Goal: Task Accomplishment & Management: Manage account settings

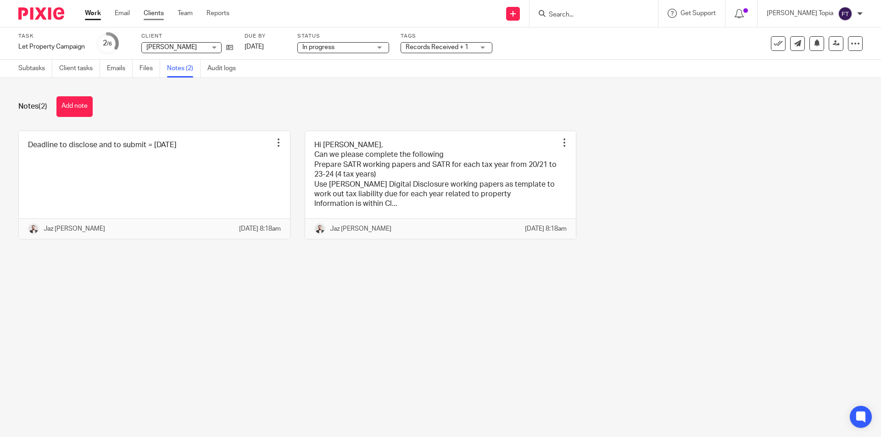
click at [144, 14] on link "Clients" at bounding box center [154, 13] width 20 height 9
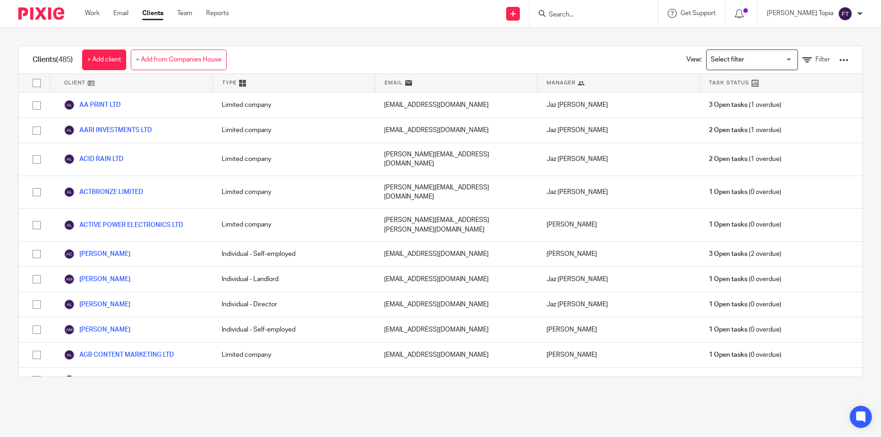
click at [770, 62] on input "Search for option" at bounding box center [749, 60] width 85 height 16
click at [815, 57] on span "Filter" at bounding box center [822, 59] width 15 height 6
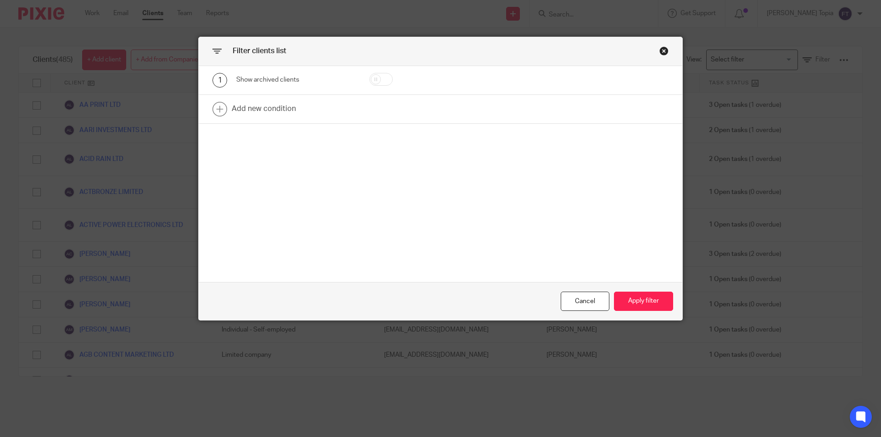
click at [663, 50] on div "Close this dialog window" at bounding box center [663, 50] width 9 height 9
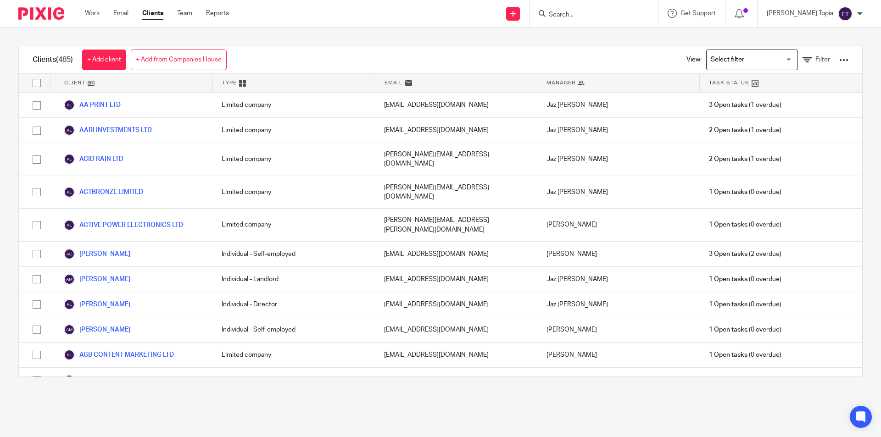
click at [50, 14] on img at bounding box center [41, 13] width 46 height 12
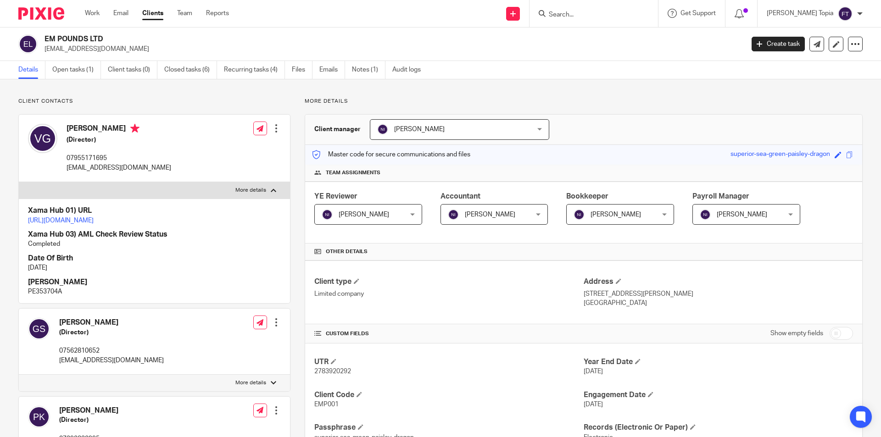
click at [95, 12] on link "Work" at bounding box center [92, 13] width 15 height 9
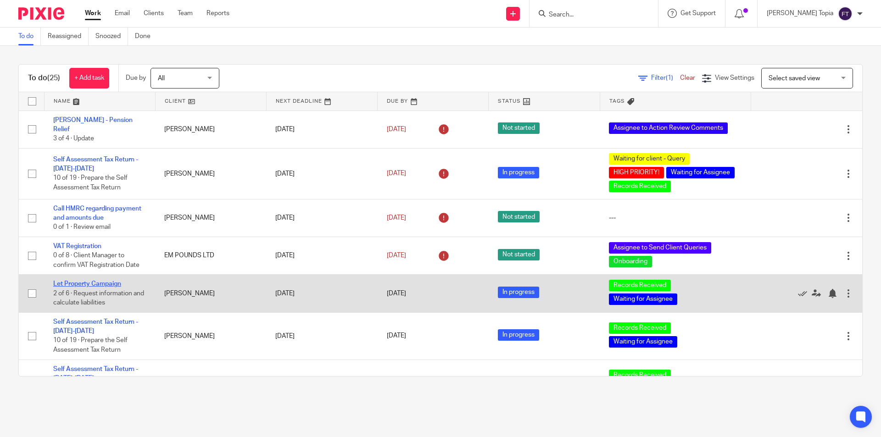
click at [84, 281] on link "Let Property Campaign" at bounding box center [87, 284] width 68 height 6
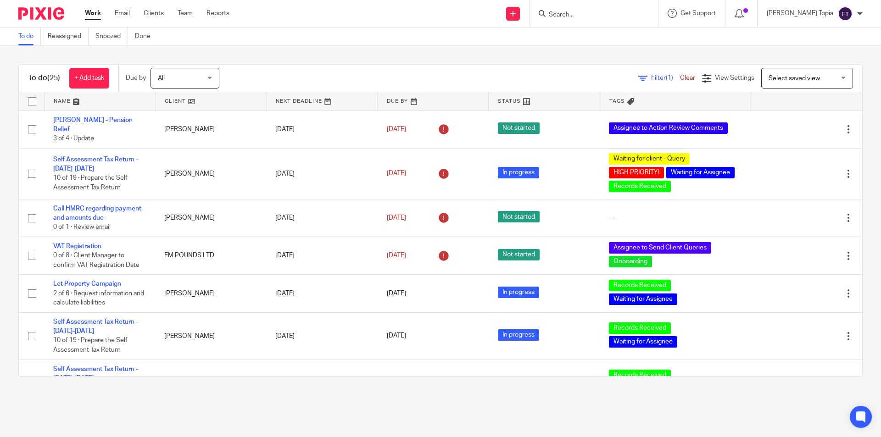
click at [50, 14] on img at bounding box center [41, 13] width 46 height 12
click at [146, 17] on link "Clients" at bounding box center [154, 13] width 20 height 9
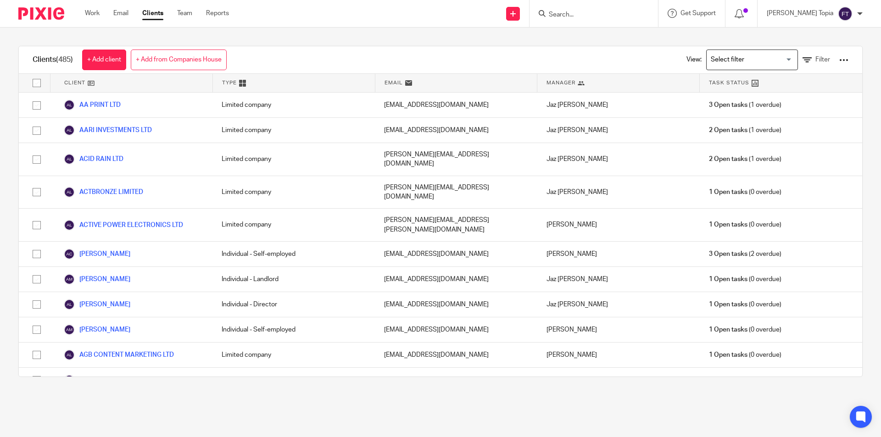
click at [714, 63] on input "Search for option" at bounding box center [749, 60] width 85 height 16
click at [834, 61] on div "View: Loading... Individuals Limited Companies Filter" at bounding box center [760, 59] width 203 height 27
click at [834, 61] on div "View: Loading... Filter" at bounding box center [760, 59] width 203 height 27
click at [839, 59] on div at bounding box center [843, 60] width 9 height 9
click at [616, 57] on div "Clients (485) + Add client + Add from Companies House View: Loading... Filter" at bounding box center [440, 60] width 843 height 28
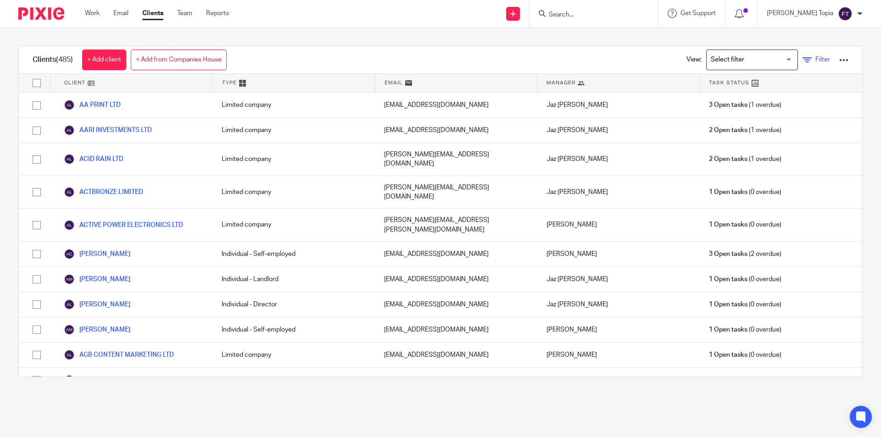
click at [815, 59] on span "Filter" at bounding box center [822, 59] width 15 height 6
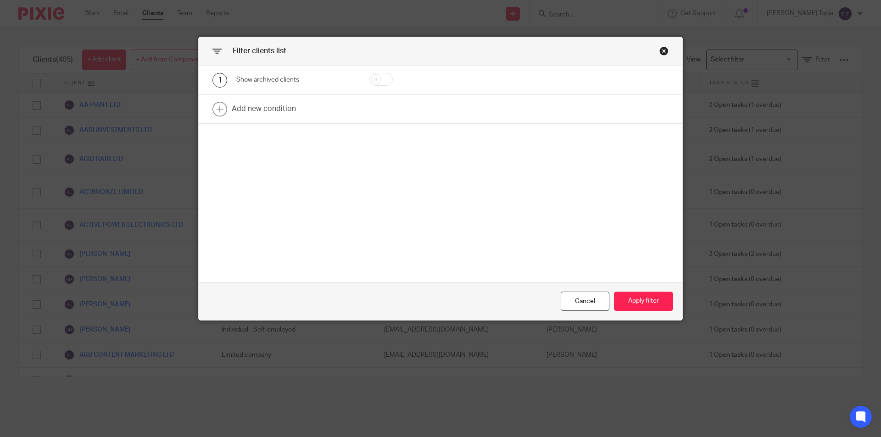
click at [288, 83] on div "Show archived clients" at bounding box center [295, 79] width 119 height 9
click at [369, 78] on input "checkbox" at bounding box center [380, 79] width 23 height 13
checkbox input "true"
click at [654, 298] on button "Apply filter" at bounding box center [643, 302] width 59 height 20
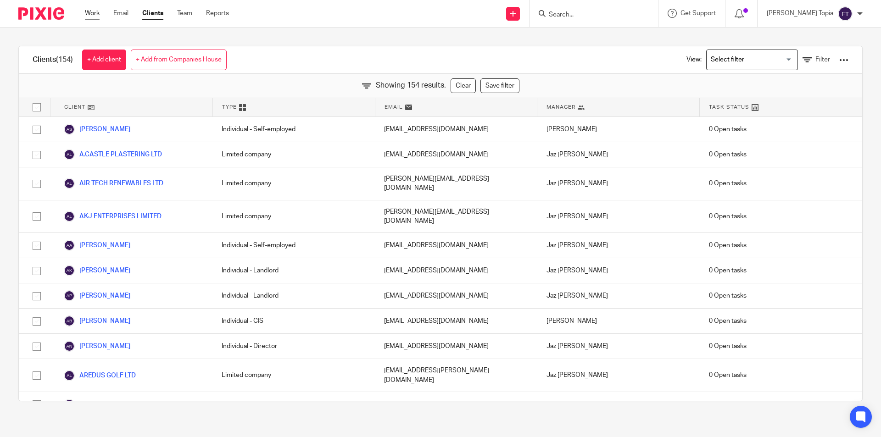
click at [94, 15] on link "Work" at bounding box center [92, 13] width 15 height 9
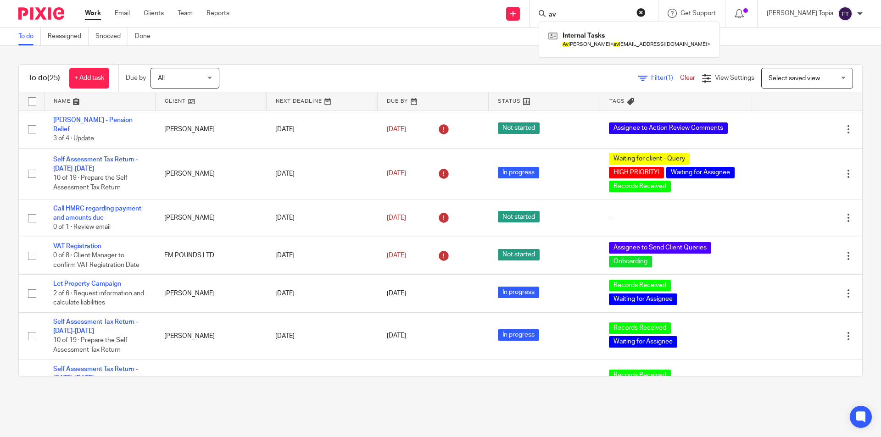
type input "a"
click at [597, 13] on input "Search" at bounding box center [589, 15] width 83 height 8
click at [84, 11] on div "Work Email Clients Team Reports Work Email Clients Team Reports Settings" at bounding box center [159, 13] width 167 height 27
click at [86, 13] on link "Work" at bounding box center [93, 13] width 16 height 9
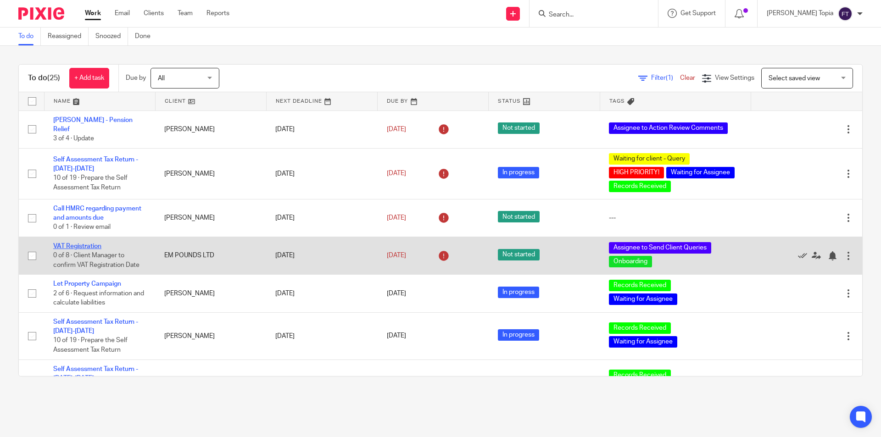
click at [73, 243] on link "VAT Registration" at bounding box center [77, 246] width 48 height 6
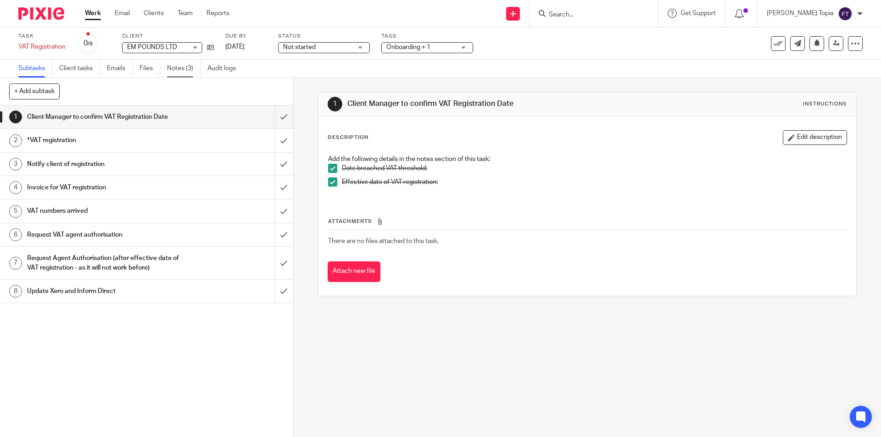
click at [178, 70] on link "Notes (3)" at bounding box center [183, 69] width 33 height 18
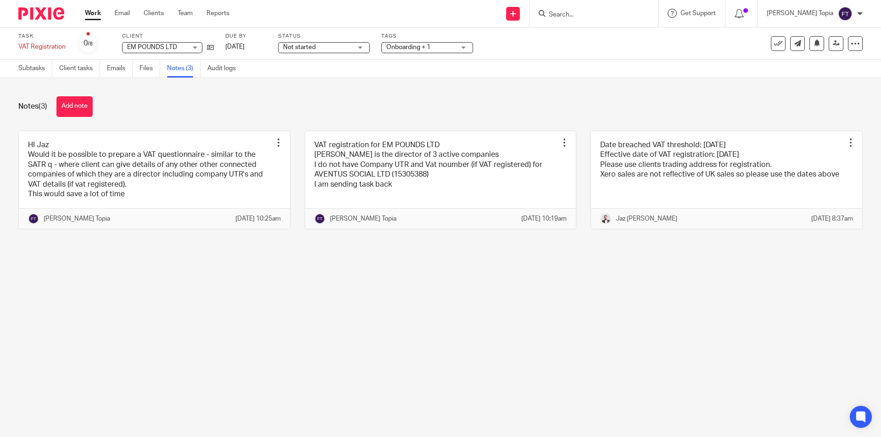
click at [593, 13] on input "Search" at bounding box center [589, 15] width 83 height 8
type input "a"
click at [39, 13] on img at bounding box center [41, 13] width 46 height 12
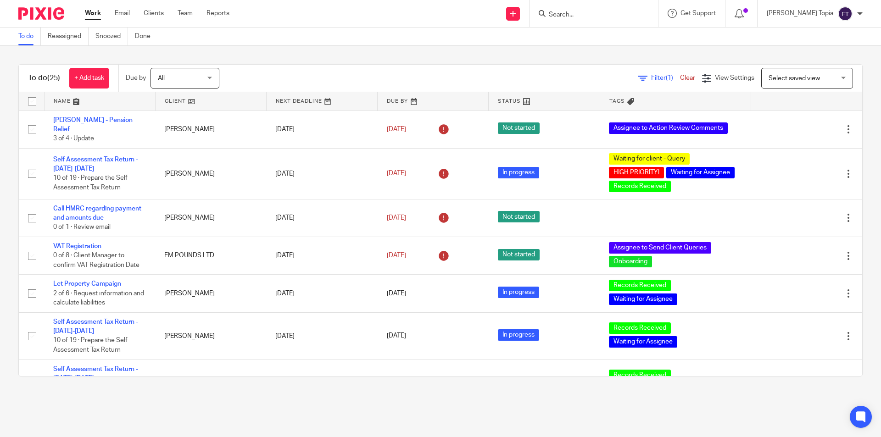
click at [651, 78] on span "Filter (1)" at bounding box center [665, 78] width 29 height 6
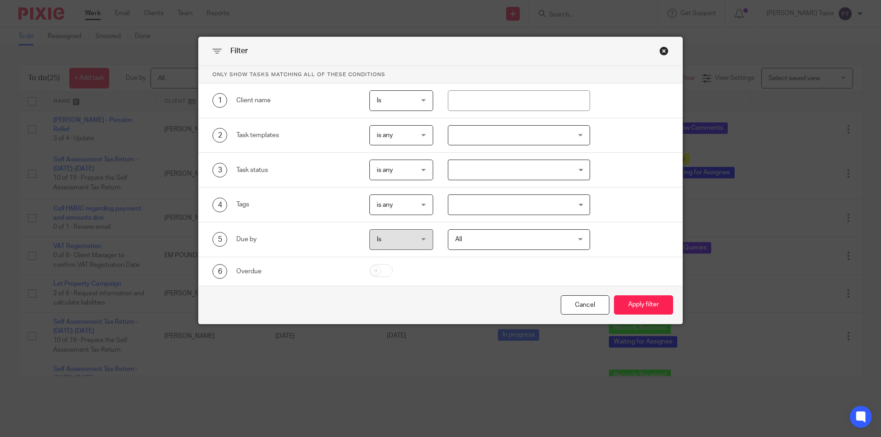
click at [659, 53] on div "Close this dialog window" at bounding box center [663, 50] width 9 height 9
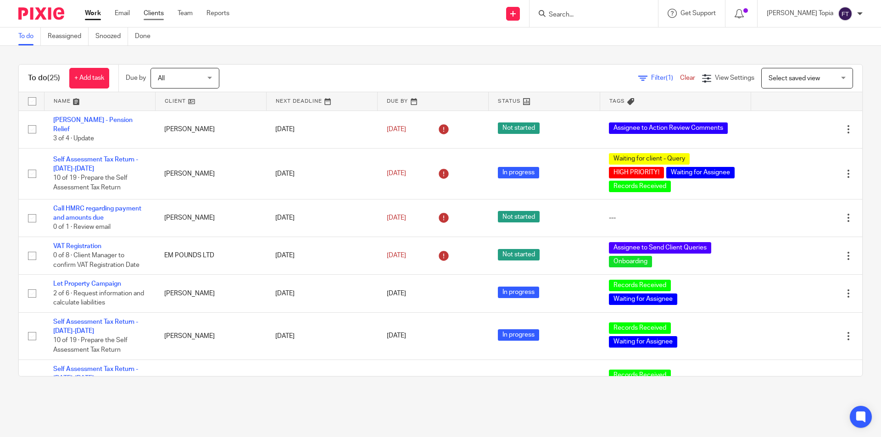
click at [156, 13] on link "Clients" at bounding box center [154, 13] width 20 height 9
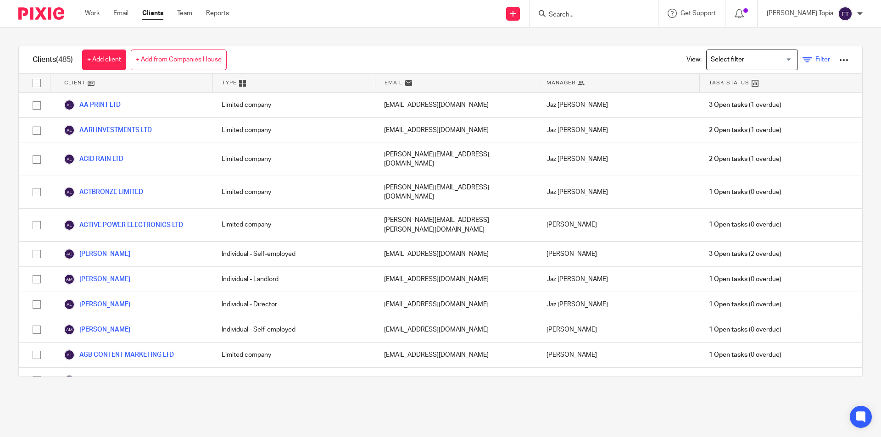
click at [802, 61] on icon at bounding box center [806, 60] width 9 height 9
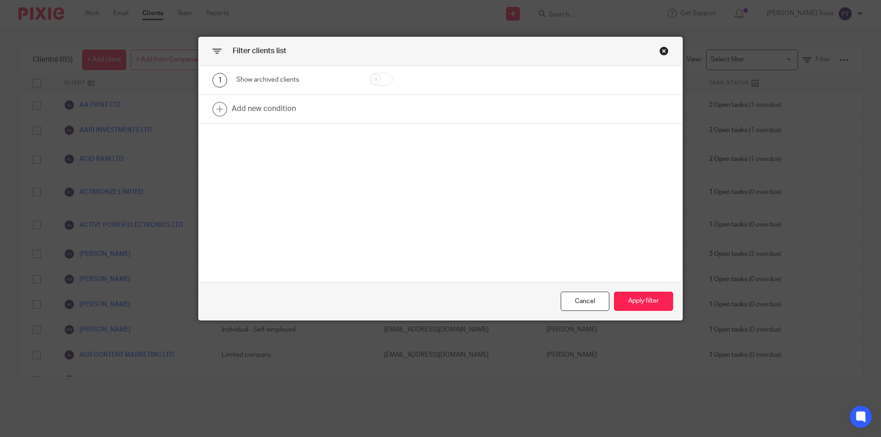
click at [373, 81] on input "checkbox" at bounding box center [380, 79] width 23 height 13
checkbox input "true"
click at [629, 297] on button "Apply filter" at bounding box center [643, 302] width 59 height 20
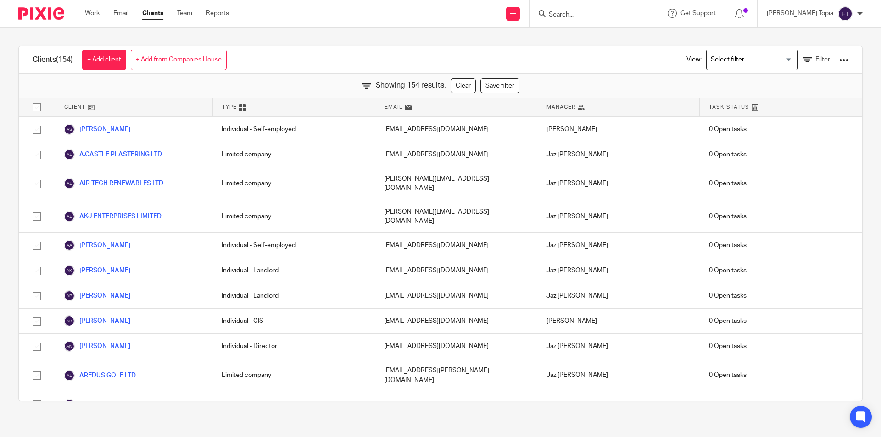
click at [582, 19] on input "Search" at bounding box center [589, 15] width 83 height 8
type input "a"
click at [802, 60] on icon at bounding box center [806, 60] width 9 height 9
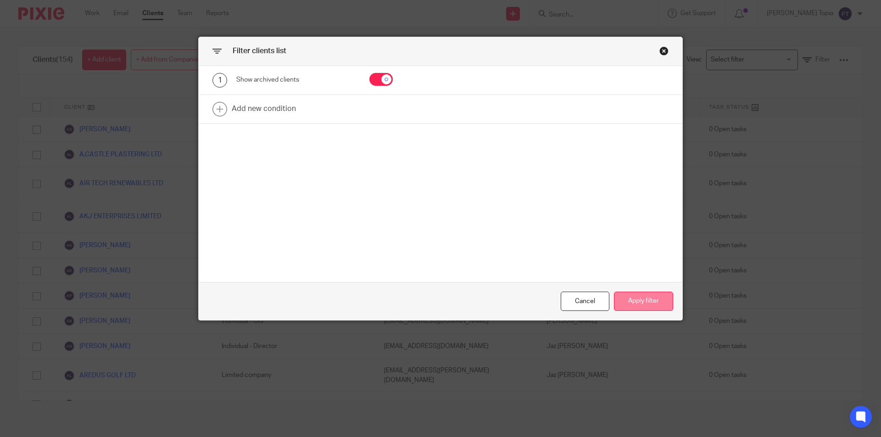
click at [631, 303] on button "Apply filter" at bounding box center [643, 302] width 59 height 20
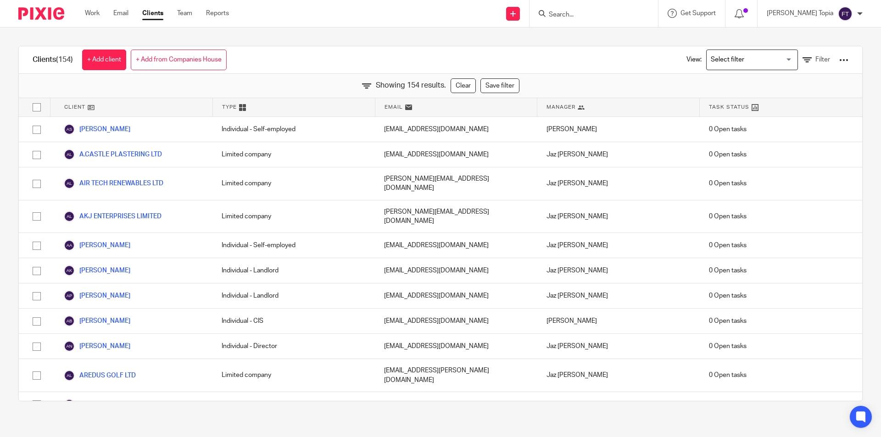
click at [622, 13] on input "Search" at bounding box center [589, 15] width 83 height 8
type input "a"
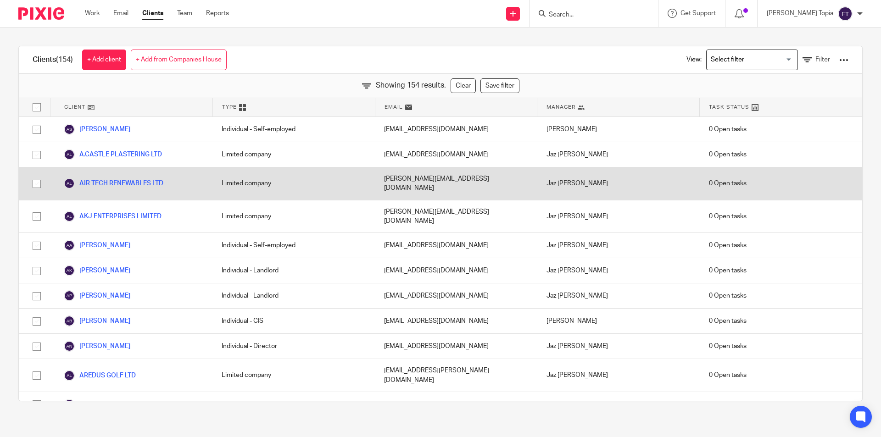
scroll to position [92, 0]
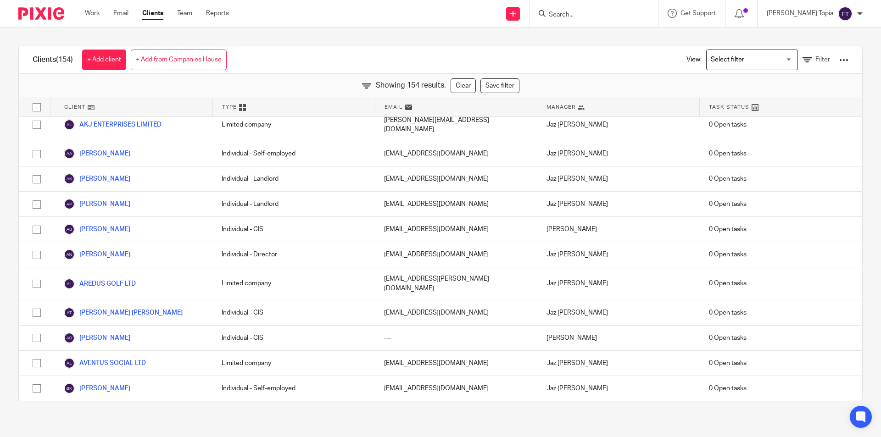
click at [839, 59] on div at bounding box center [843, 60] width 9 height 9
click at [802, 60] on icon at bounding box center [806, 60] width 9 height 9
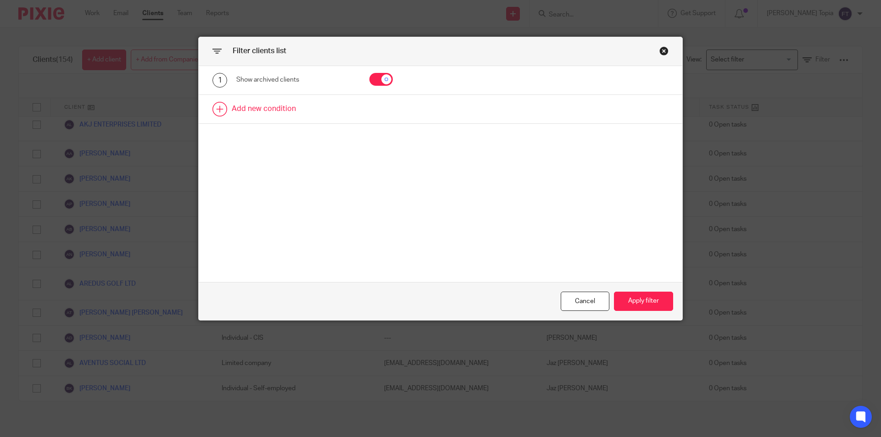
click at [276, 110] on link at bounding box center [440, 109] width 483 height 28
click at [339, 111] on div "Field" at bounding box center [295, 112] width 119 height 21
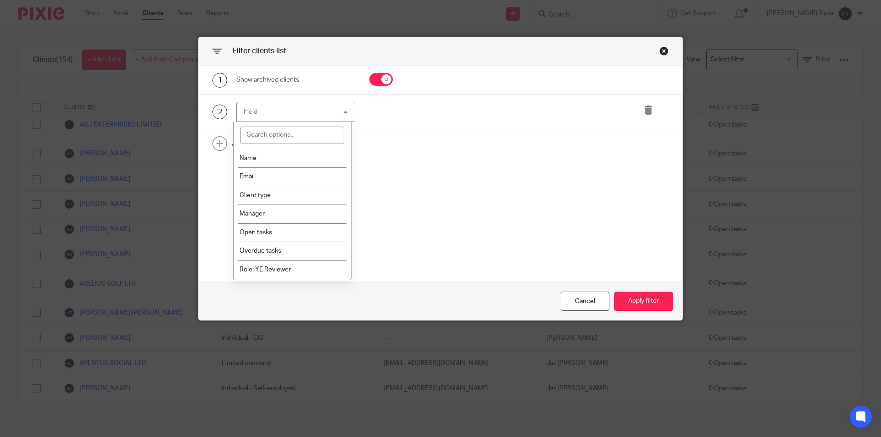
click at [302, 132] on input "search" at bounding box center [292, 135] width 104 height 17
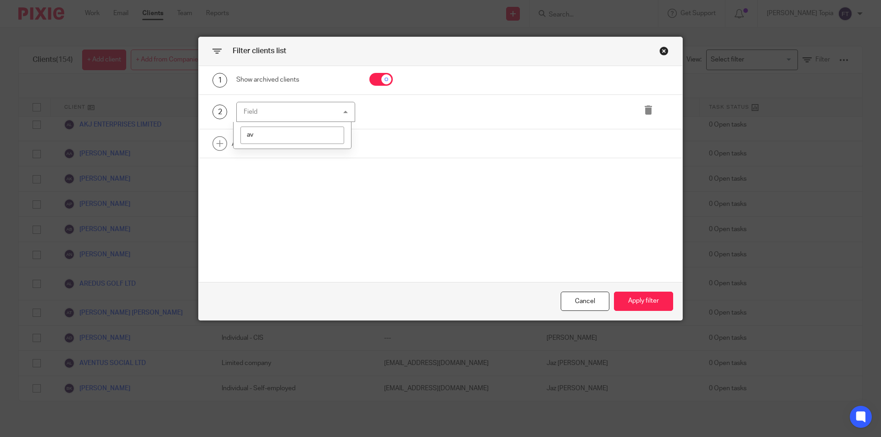
type input "a"
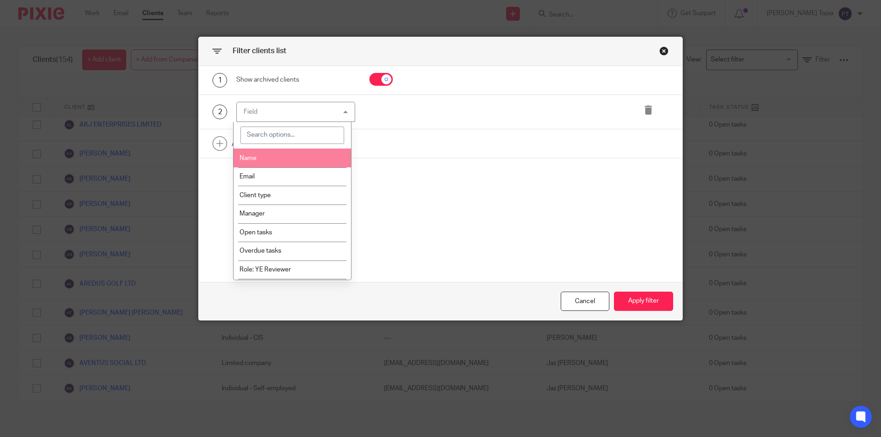
click at [259, 158] on li "Name" at bounding box center [292, 158] width 118 height 19
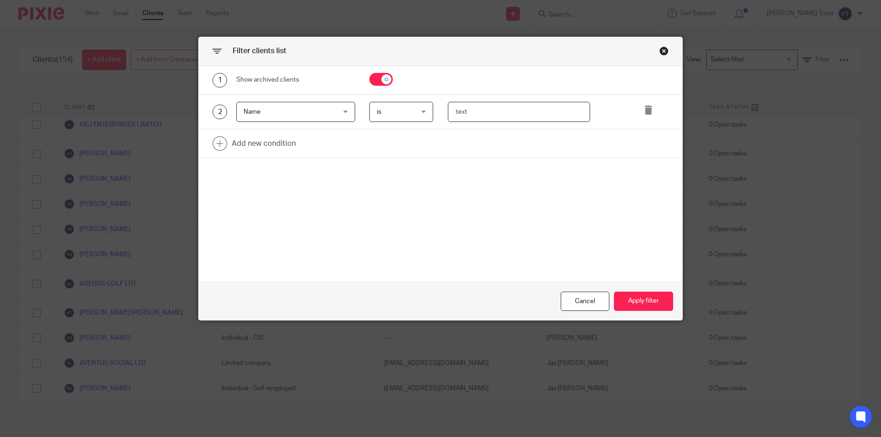
drag, startPoint x: 471, startPoint y: 112, endPoint x: 433, endPoint y: 112, distance: 37.6
click at [433, 112] on div at bounding box center [511, 112] width 157 height 21
type input "aven"
click at [648, 298] on button "Apply filter" at bounding box center [643, 302] width 59 height 20
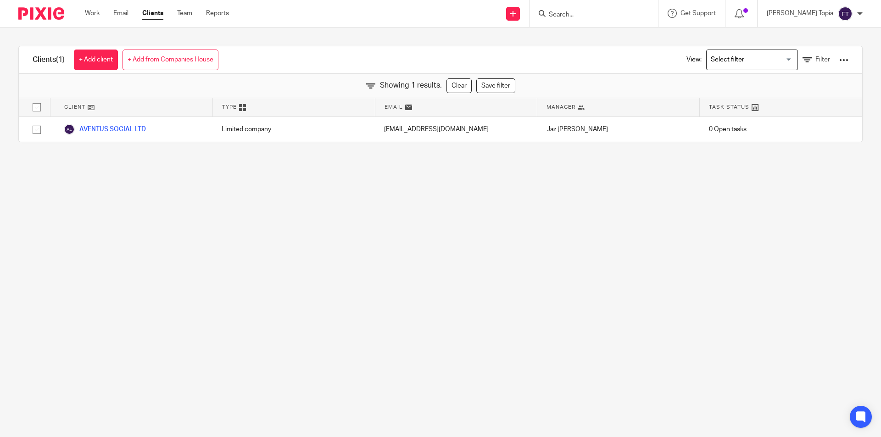
scroll to position [0, 0]
click at [802, 60] on icon at bounding box center [806, 60] width 9 height 9
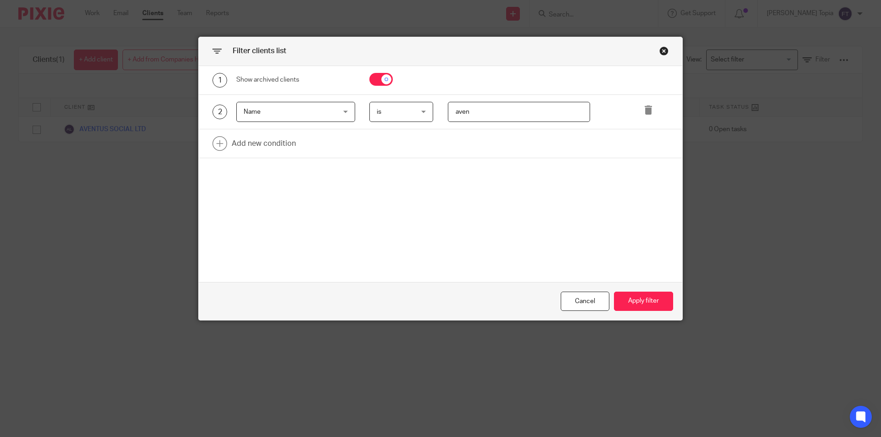
click at [661, 53] on div "Close this dialog window" at bounding box center [663, 50] width 9 height 9
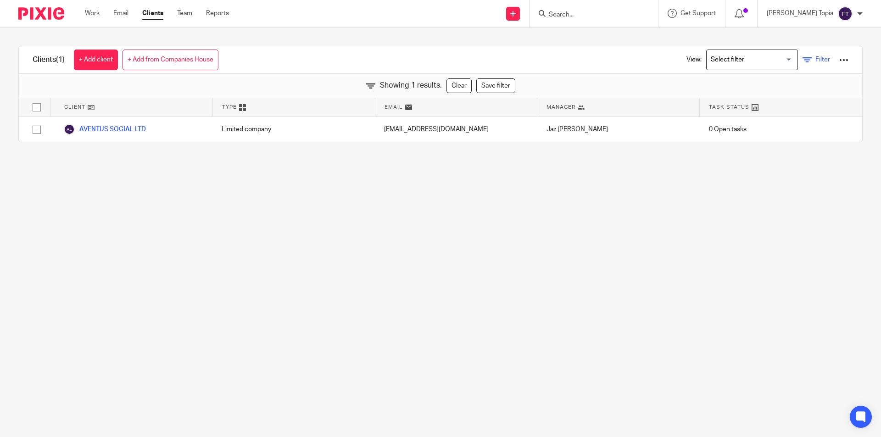
click at [802, 61] on icon at bounding box center [806, 60] width 9 height 9
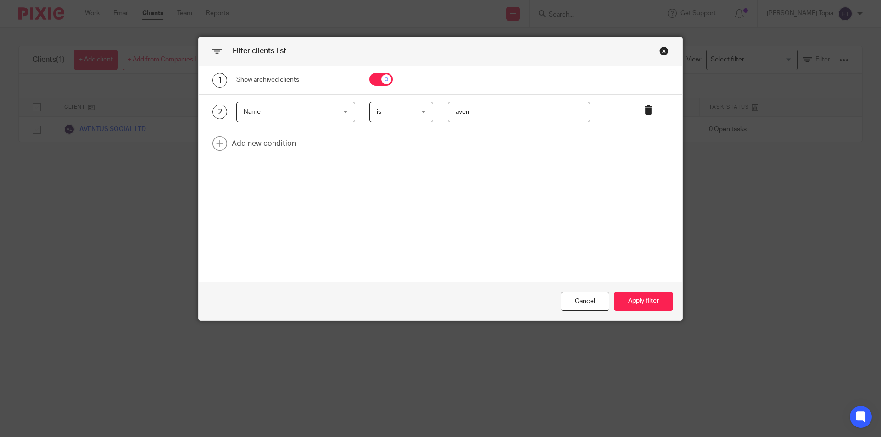
click at [644, 111] on icon at bounding box center [648, 110] width 9 height 9
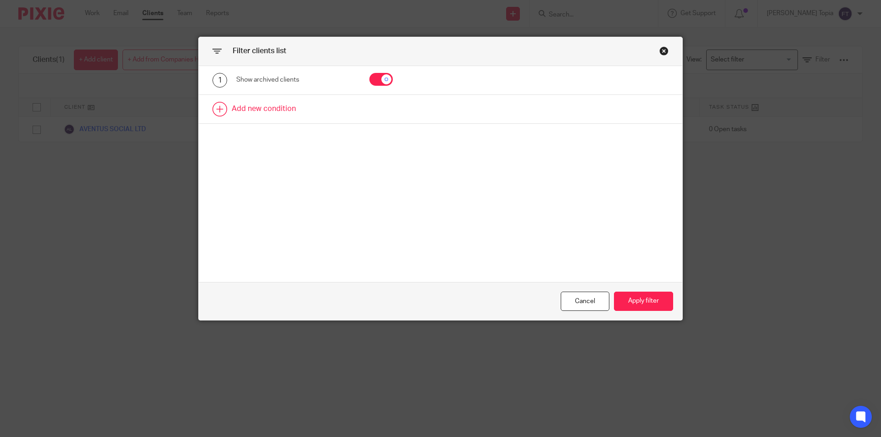
click at [270, 110] on link at bounding box center [440, 109] width 483 height 28
click at [337, 116] on div "Field" at bounding box center [295, 112] width 119 height 21
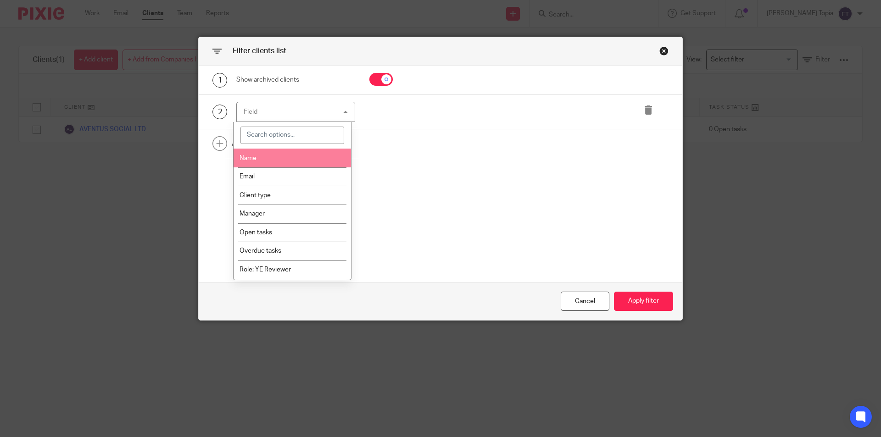
click at [261, 162] on li "Name" at bounding box center [292, 158] width 118 height 19
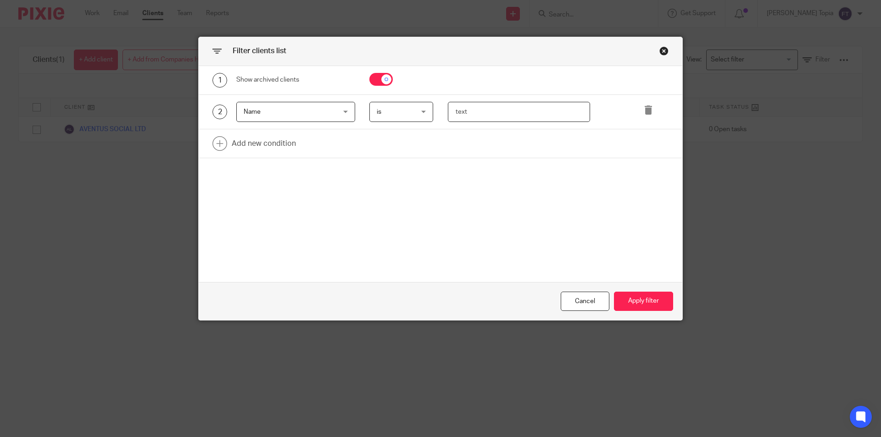
click at [500, 114] on input "text" at bounding box center [519, 112] width 143 height 21
type input "avent"
click at [629, 303] on button "Apply filter" at bounding box center [643, 302] width 59 height 20
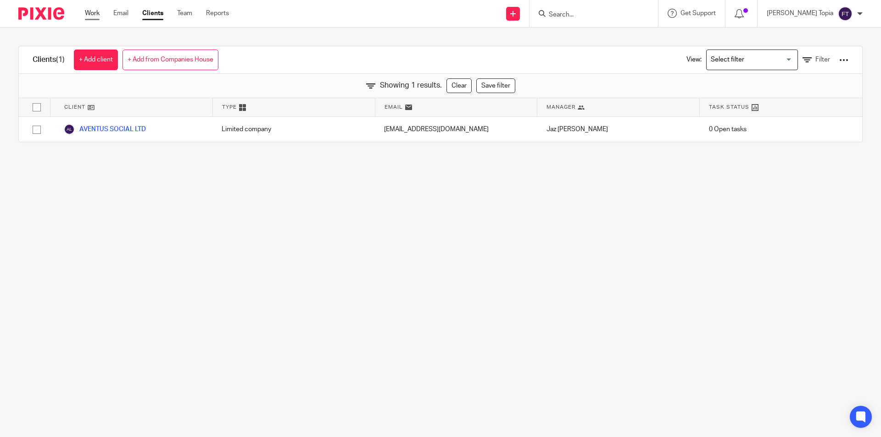
click at [91, 13] on link "Work" at bounding box center [92, 13] width 15 height 9
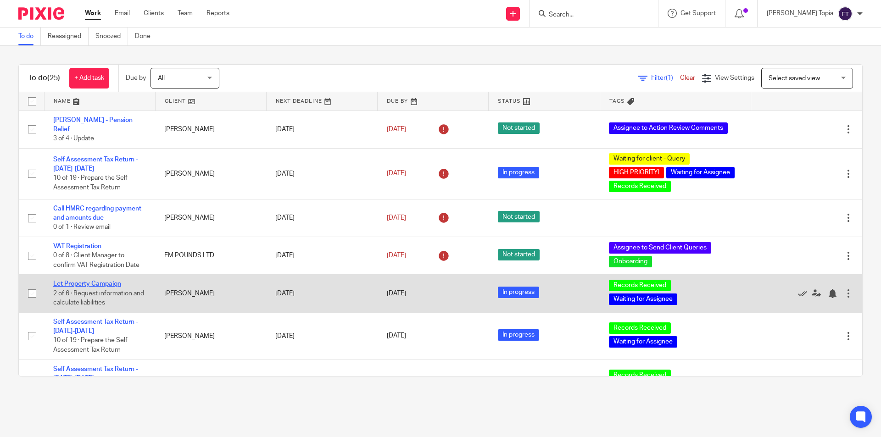
click at [89, 281] on link "Let Property Campaign" at bounding box center [87, 284] width 68 height 6
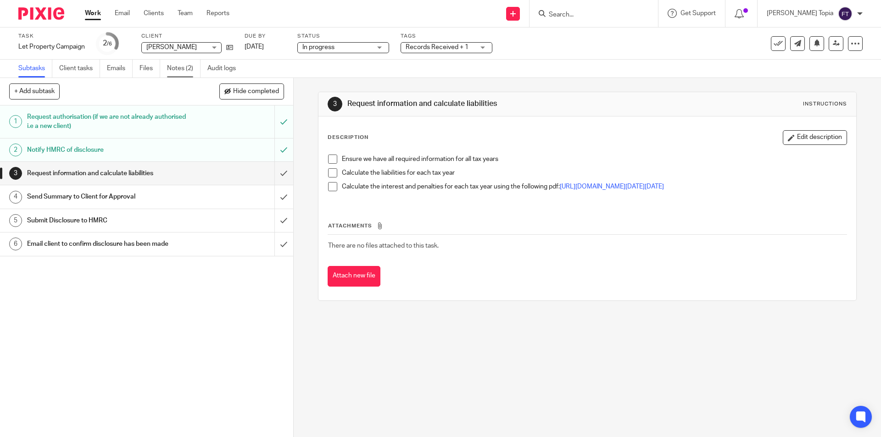
click at [173, 66] on link "Notes (2)" at bounding box center [183, 69] width 33 height 18
click at [328, 159] on span at bounding box center [332, 159] width 9 height 9
click at [333, 172] on span at bounding box center [332, 172] width 9 height 9
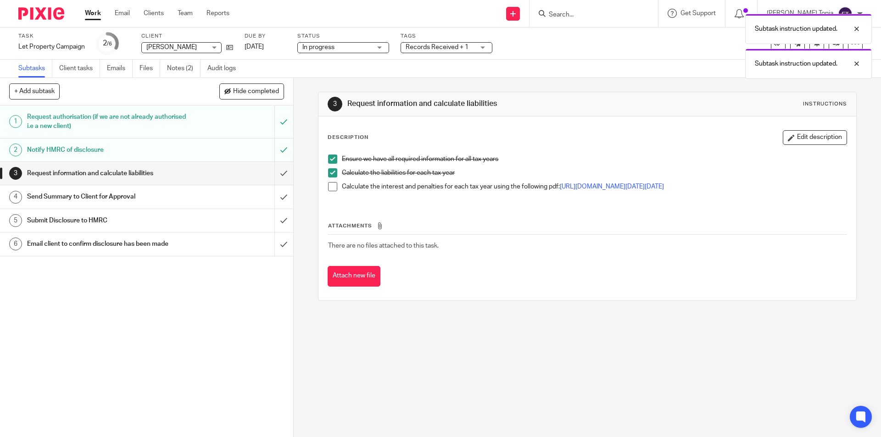
click at [328, 189] on span at bounding box center [332, 186] width 9 height 9
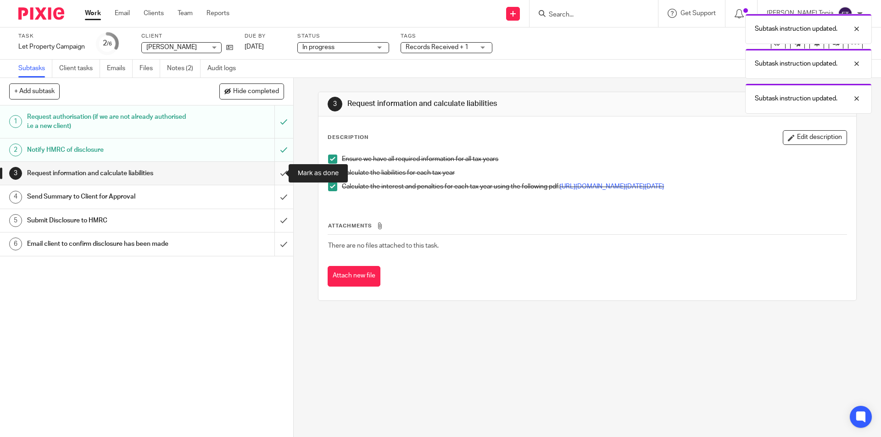
click at [270, 175] on input "submit" at bounding box center [146, 173] width 293 height 23
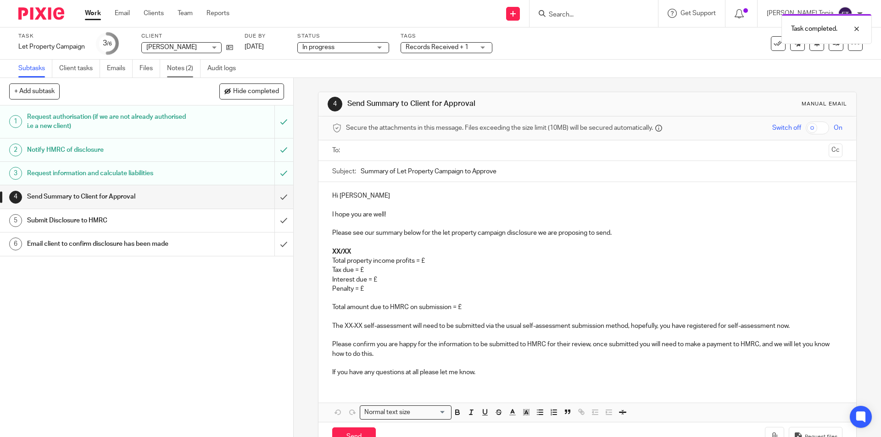
click at [184, 67] on link "Notes (2)" at bounding box center [183, 69] width 33 height 18
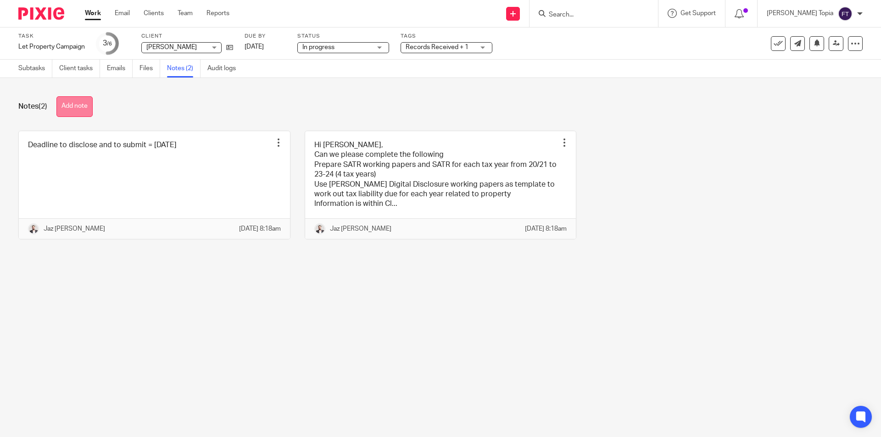
click at [85, 109] on button "Add note" at bounding box center [74, 106] width 36 height 21
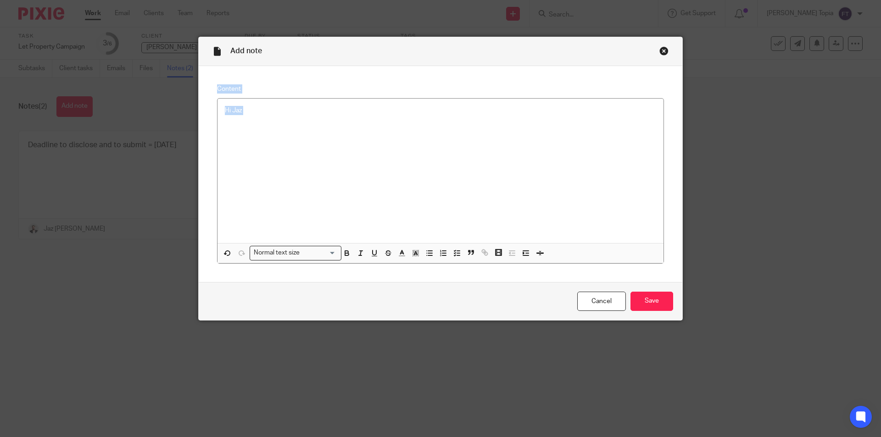
drag, startPoint x: 359, startPoint y: 46, endPoint x: 805, endPoint y: 167, distance: 462.1
click at [807, 167] on div "Add note Content Hi Jaz Normal text size Loading... Remove Edit Insert new vide…" at bounding box center [440, 218] width 881 height 437
click at [261, 116] on div "Hi Jaz" at bounding box center [440, 171] width 446 height 145
click at [653, 306] on input "Save" at bounding box center [651, 302] width 43 height 20
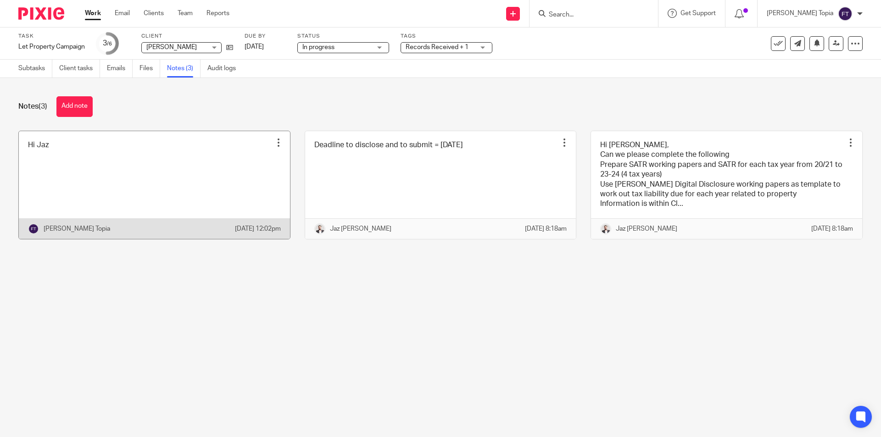
click at [91, 157] on link at bounding box center [154, 185] width 271 height 108
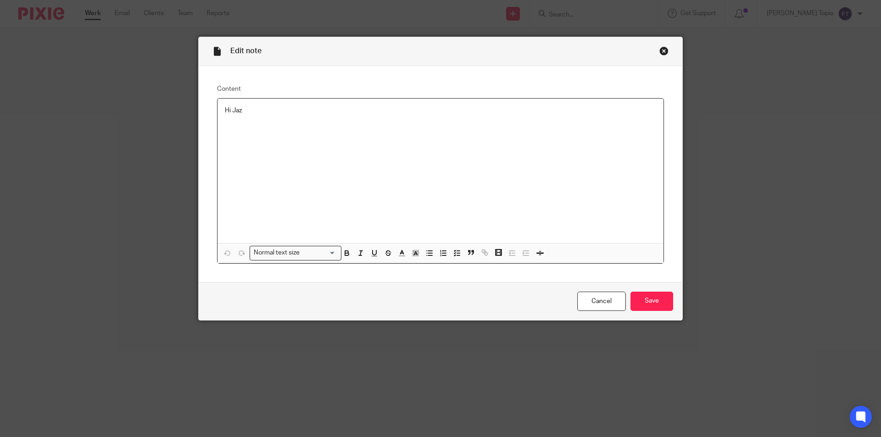
click at [245, 113] on p "Hi Jaz" at bounding box center [440, 110] width 431 height 9
click at [279, 129] on p "SATR WP in" at bounding box center [440, 128] width 431 height 9
click at [309, 139] on p "Digital Disclosure WP in" at bounding box center [440, 138] width 431 height 9
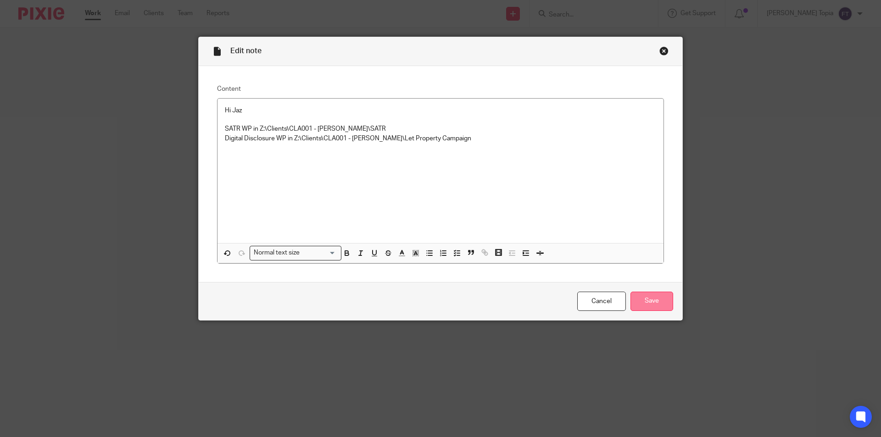
click at [649, 302] on input "Save" at bounding box center [651, 302] width 43 height 20
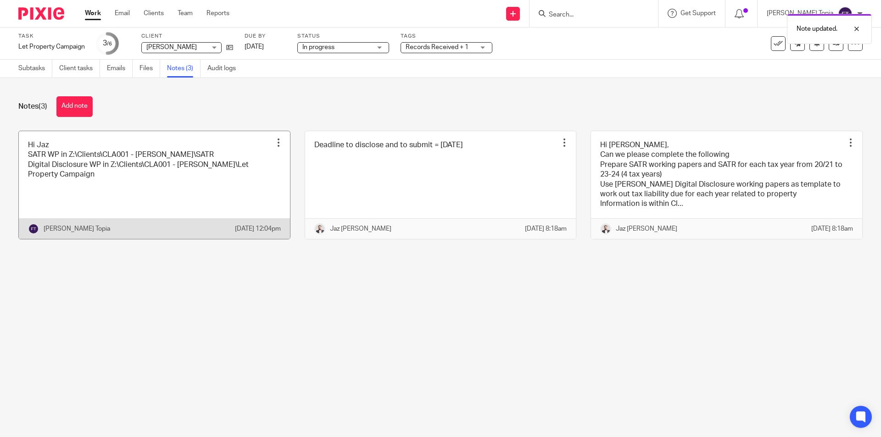
click at [120, 188] on link at bounding box center [154, 185] width 271 height 108
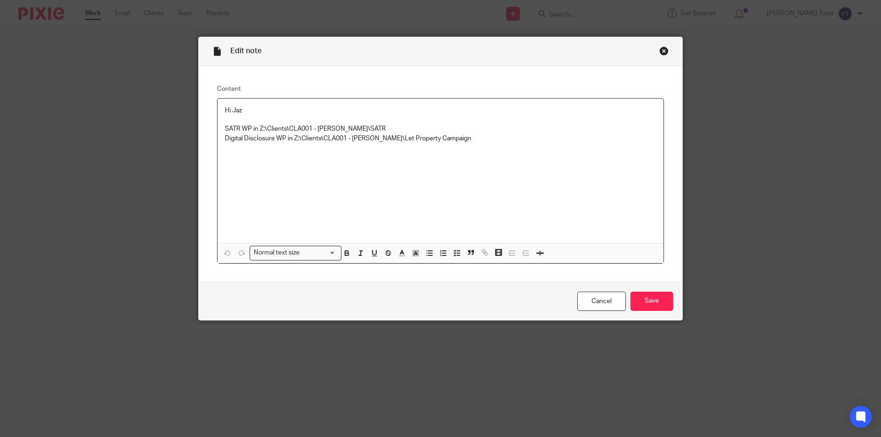
click at [482, 143] on p at bounding box center [440, 152] width 431 height 19
click at [641, 302] on input "Save" at bounding box center [651, 302] width 43 height 20
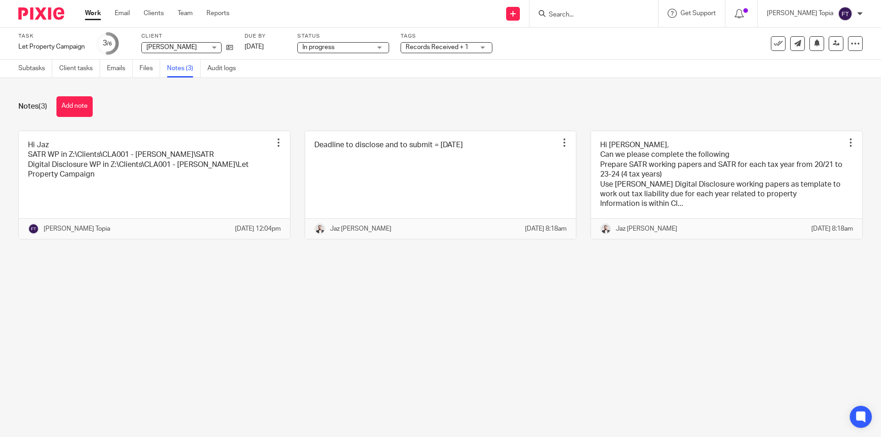
click at [484, 47] on div "Records Received + 1" at bounding box center [446, 47] width 92 height 11
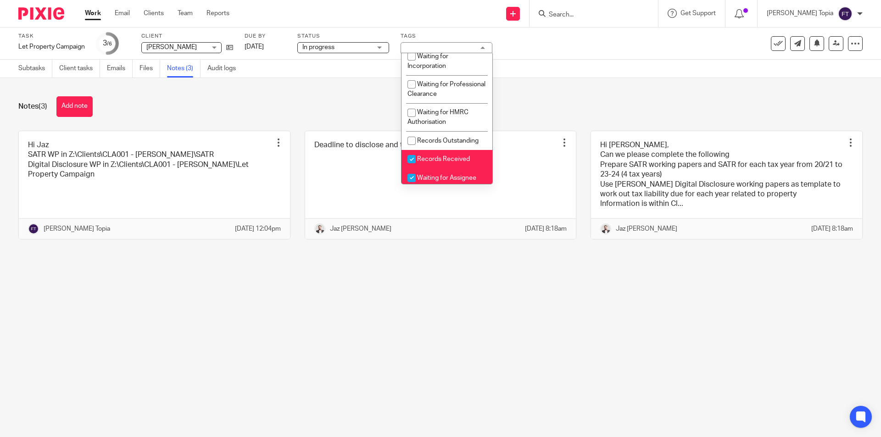
scroll to position [110, 0]
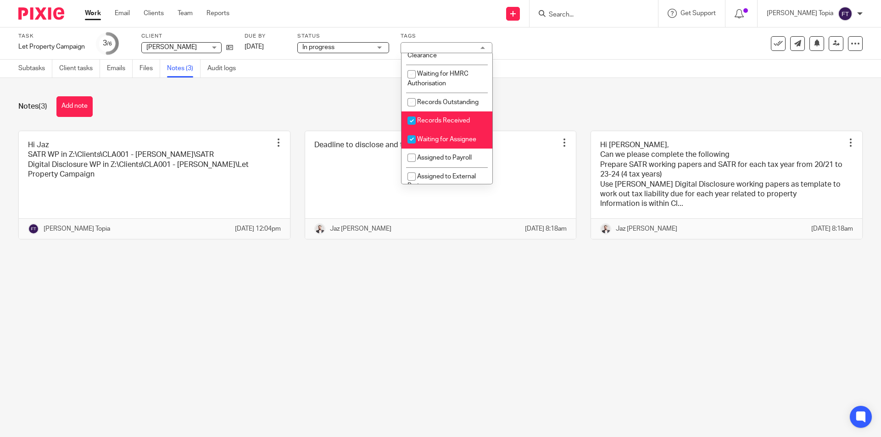
click at [409, 148] on input "checkbox" at bounding box center [411, 139] width 17 height 17
checkbox input "false"
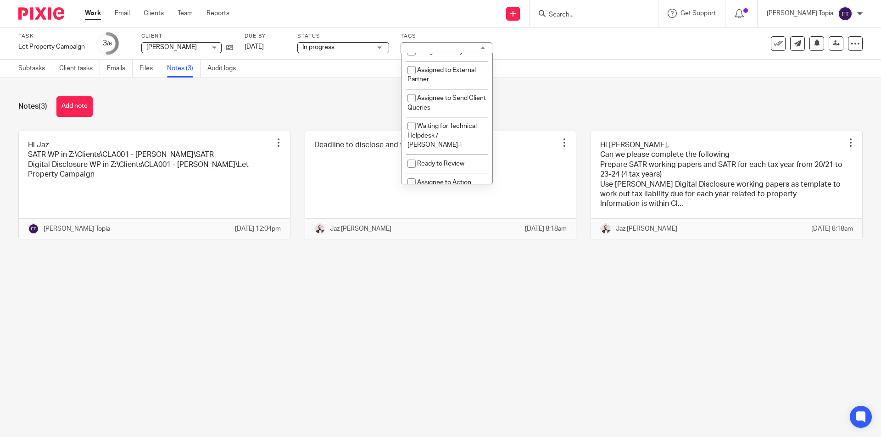
scroll to position [293, 0]
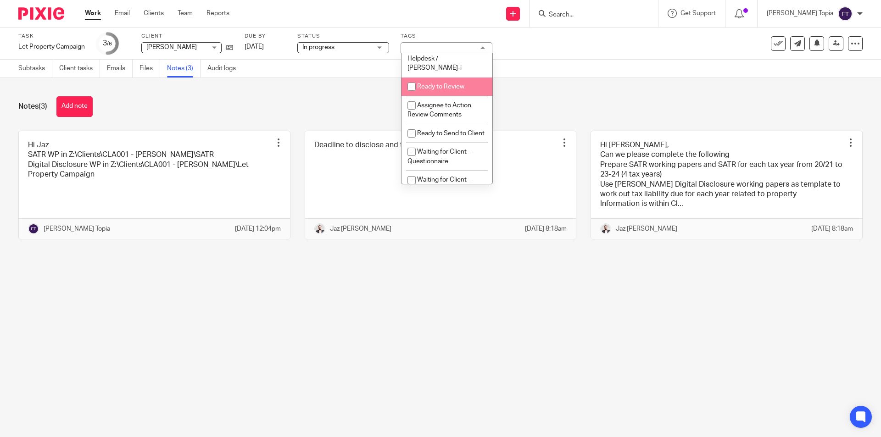
click at [415, 88] on input "checkbox" at bounding box center [411, 86] width 17 height 17
checkbox input "true"
click at [449, 315] on main "Task Let Property Campaign Save Let Property Campaign 3 /6 Client [PERSON_NAME]…" at bounding box center [440, 218] width 881 height 437
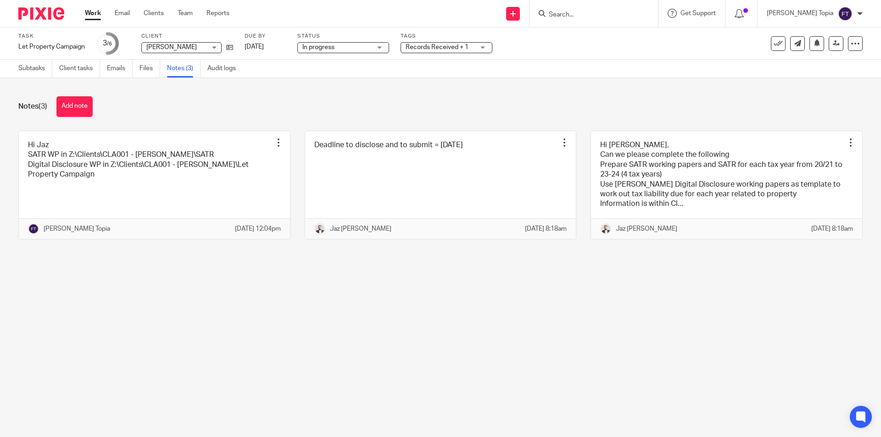
click at [476, 48] on div "Records Received + 1" at bounding box center [446, 47] width 92 height 11
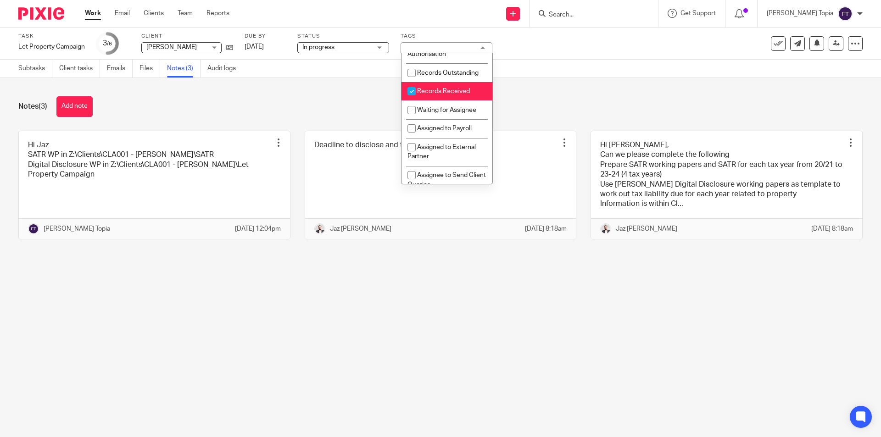
scroll to position [136, 0]
click at [414, 103] on input "checkbox" at bounding box center [411, 93] width 17 height 17
checkbox input "false"
click at [596, 105] on div "Notes (3) Add note" at bounding box center [440, 106] width 844 height 21
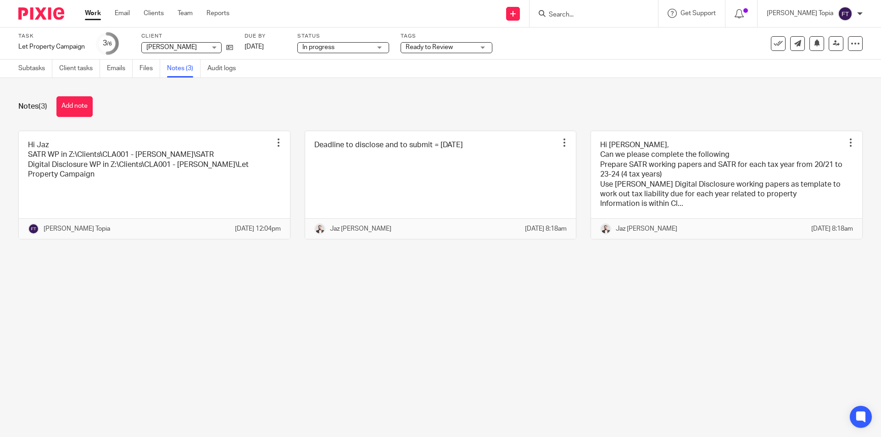
click at [96, 15] on link "Work" at bounding box center [93, 13] width 16 height 9
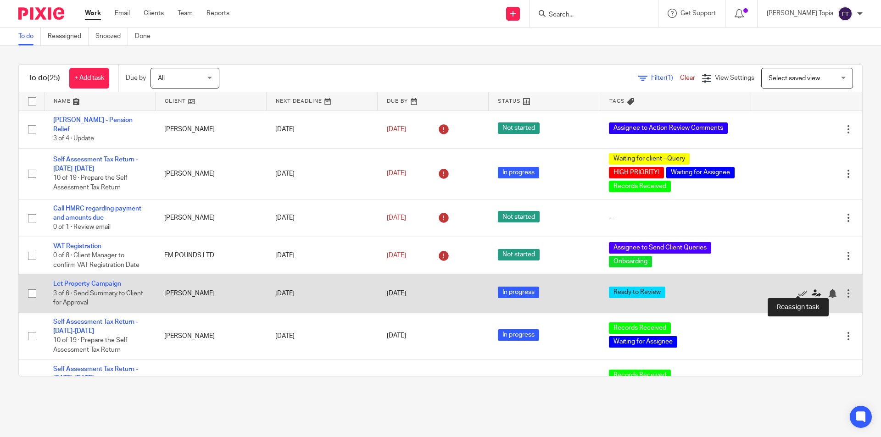
click at [811, 290] on link at bounding box center [818, 293] width 14 height 9
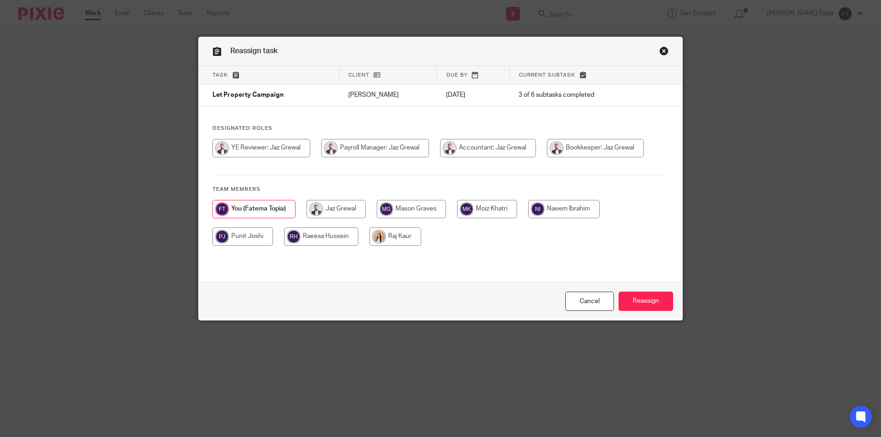
click at [334, 157] on input "radio" at bounding box center [375, 148] width 108 height 18
radio input "true"
click at [637, 301] on input "Reassign" at bounding box center [645, 302] width 55 height 20
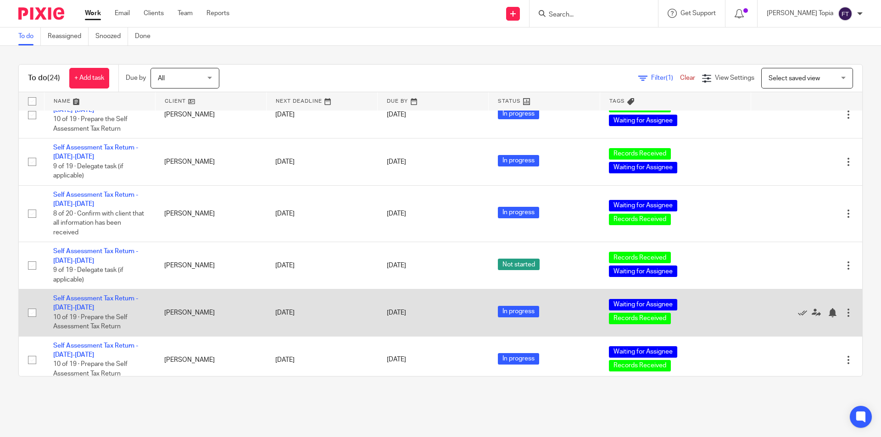
scroll to position [46, 0]
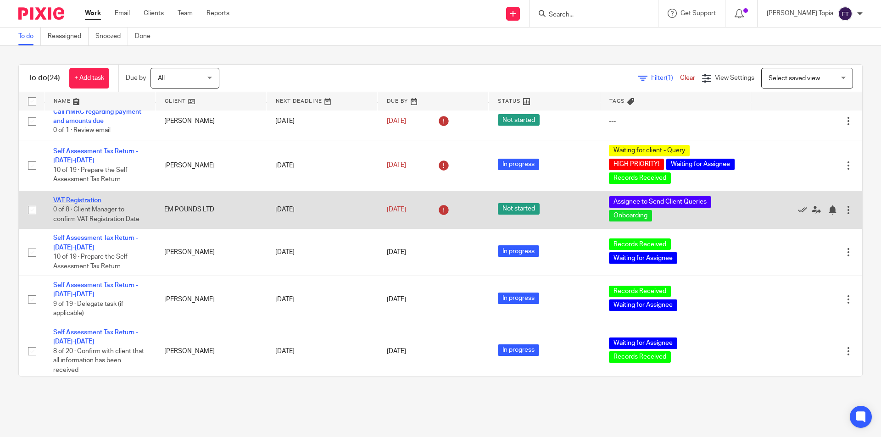
click at [88, 198] on link "VAT Registration" at bounding box center [77, 200] width 48 height 6
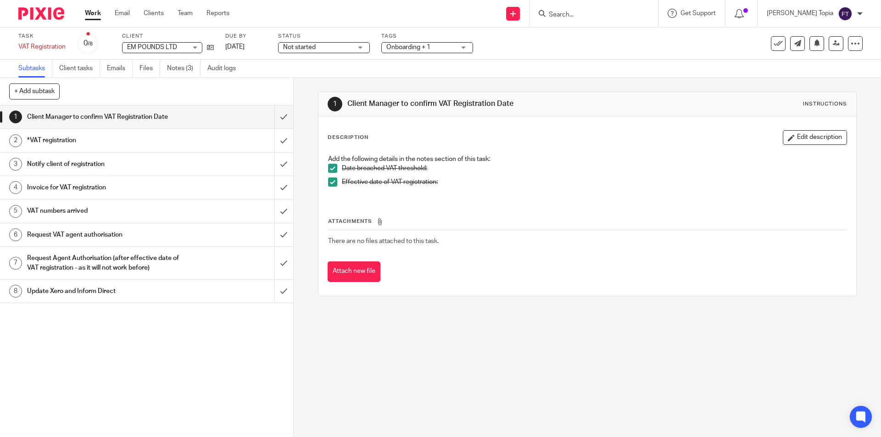
click at [452, 305] on div "1 Client Manager to confirm VAT Registration Date Instructions Description Edit…" at bounding box center [587, 194] width 538 height 232
click at [324, 294] on div "Description Edit description Add the following details in the notes section of …" at bounding box center [586, 206] width 537 height 179
click at [527, 373] on div "1 Client Manager to confirm VAT Registration Date Instructions Description Edit…" at bounding box center [587, 257] width 587 height 359
click at [841, 184] on div "Description Edit description Add the following details in the notes section of …" at bounding box center [586, 206] width 537 height 179
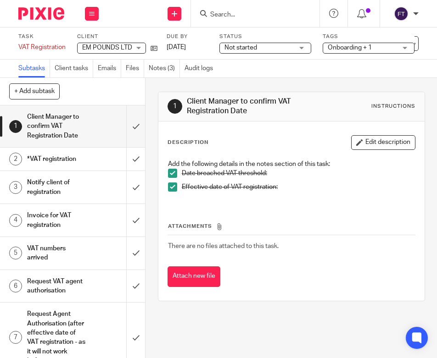
click at [63, 10] on img at bounding box center [41, 13] width 46 height 12
click at [64, 9] on img at bounding box center [41, 13] width 46 height 12
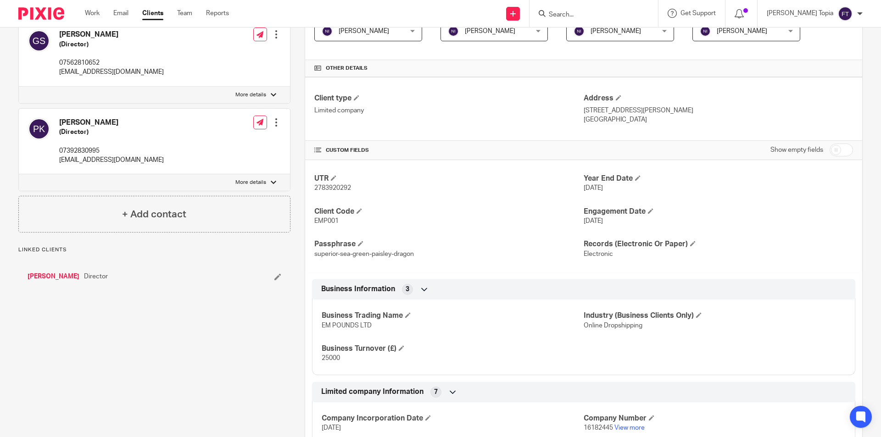
scroll to position [275, 0]
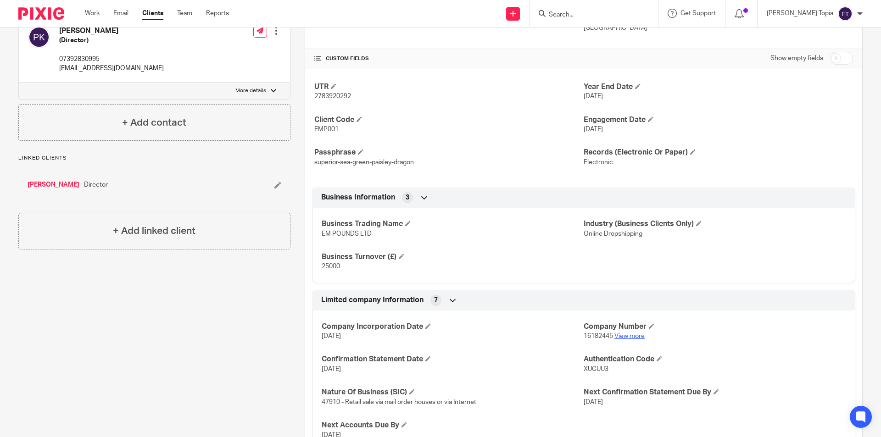
click at [623, 337] on link "View more" at bounding box center [629, 336] width 30 height 6
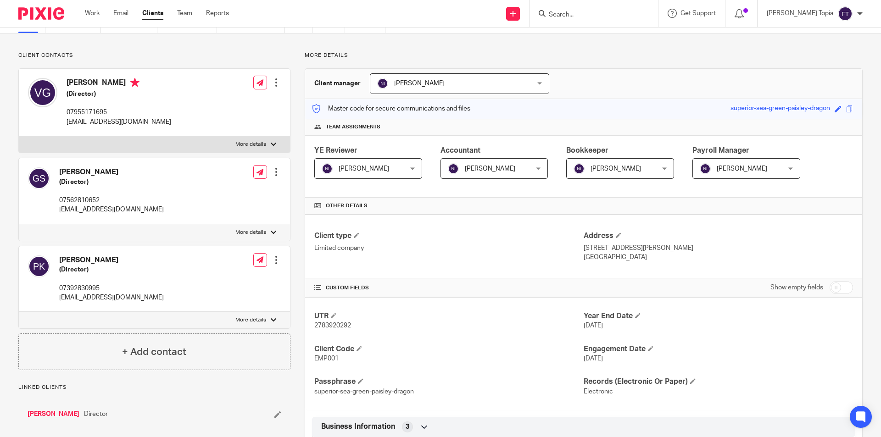
scroll to position [0, 0]
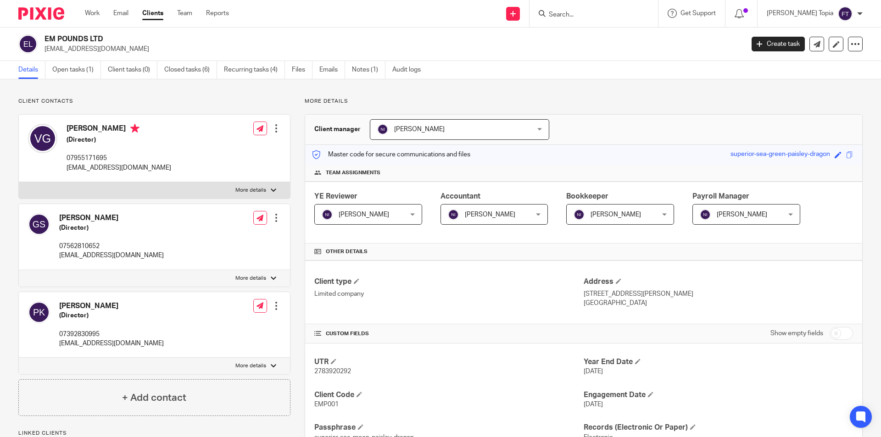
drag, startPoint x: 120, startPoint y: 128, endPoint x: 66, endPoint y: 125, distance: 54.2
click at [66, 125] on div "[PERSON_NAME] (Director) 07955171695 [EMAIL_ADDRESS][DOMAIN_NAME]" at bounding box center [99, 148] width 143 height 58
copy h4 "[PERSON_NAME]"
click at [267, 186] on label "More details" at bounding box center [154, 190] width 271 height 17
click at [19, 182] on input "More details" at bounding box center [18, 182] width 0 height 0
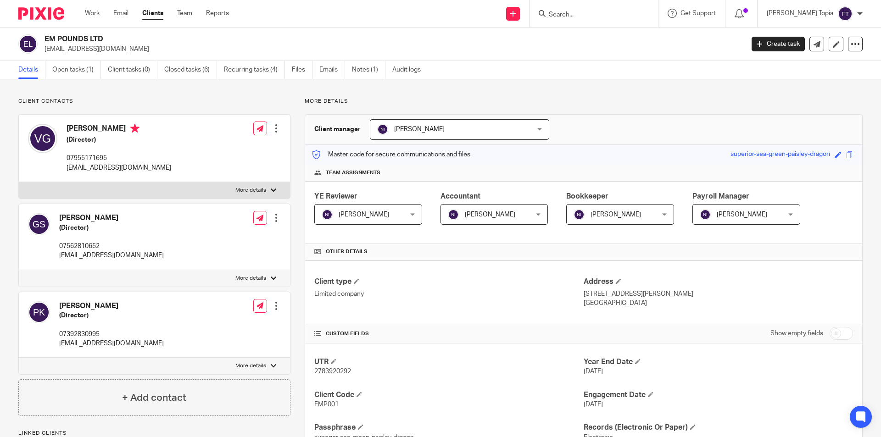
checkbox input "true"
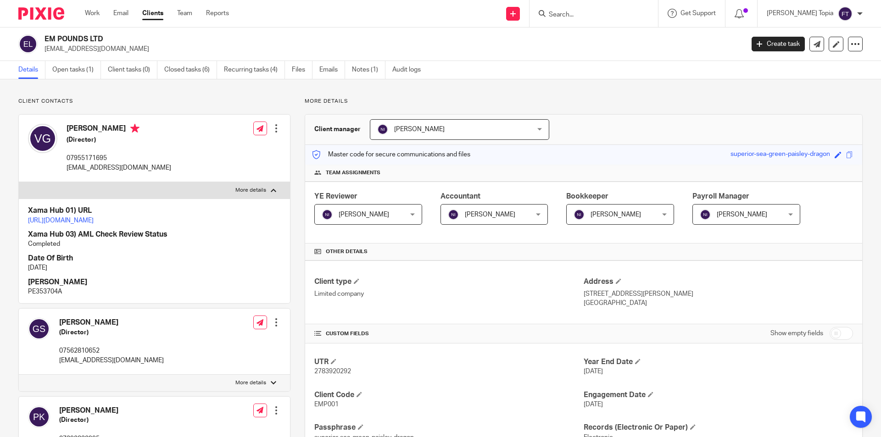
click at [53, 296] on p "PE353704A" at bounding box center [154, 291] width 253 height 9
copy p "PE353704A"
drag, startPoint x: 764, startPoint y: 294, endPoint x: 736, endPoint y: 292, distance: 28.1
click at [736, 292] on p "[STREET_ADDRESS][PERSON_NAME]" at bounding box center [717, 293] width 269 height 9
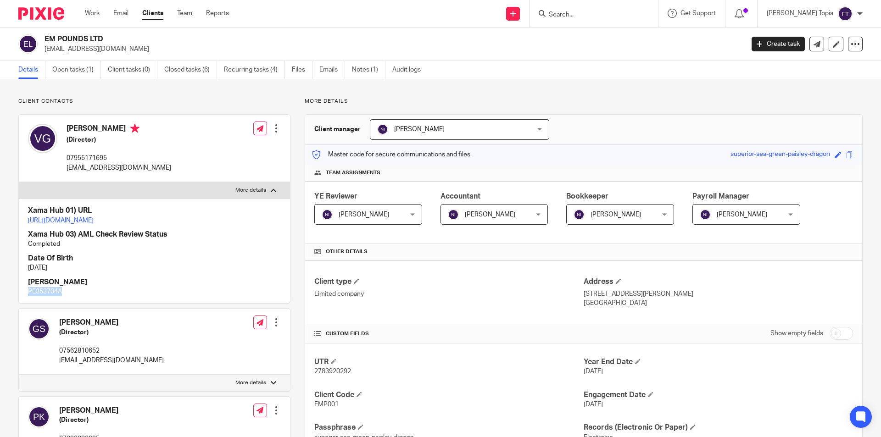
copy p "LE3 3UD"
click at [98, 159] on p "07955171695" at bounding box center [119, 158] width 105 height 9
copy p "07955171695"
drag, startPoint x: 144, startPoint y: 168, endPoint x: 67, endPoint y: 168, distance: 76.1
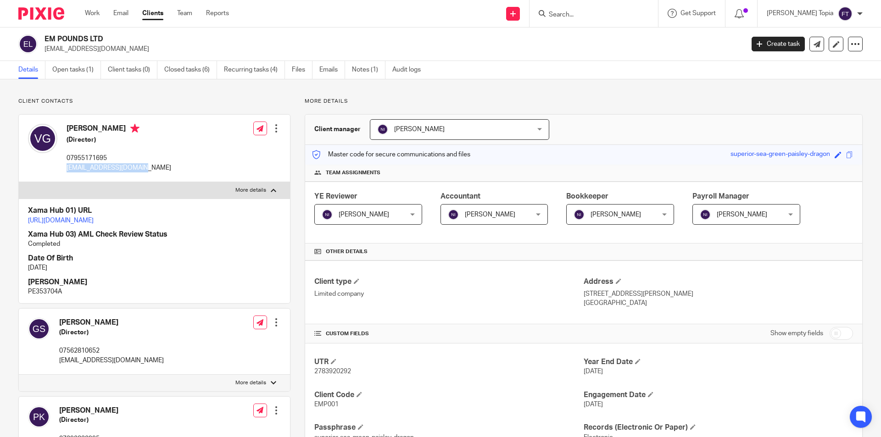
click at [67, 168] on div "Virdavinder Gill (Director) 07955171695 admin@virdimazaria.com Edit contact Cre…" at bounding box center [154, 148] width 271 height 67
copy p "[EMAIL_ADDRESS][DOMAIN_NAME]"
click at [88, 158] on p "07955171695" at bounding box center [119, 158] width 105 height 9
copy p "07955171695"
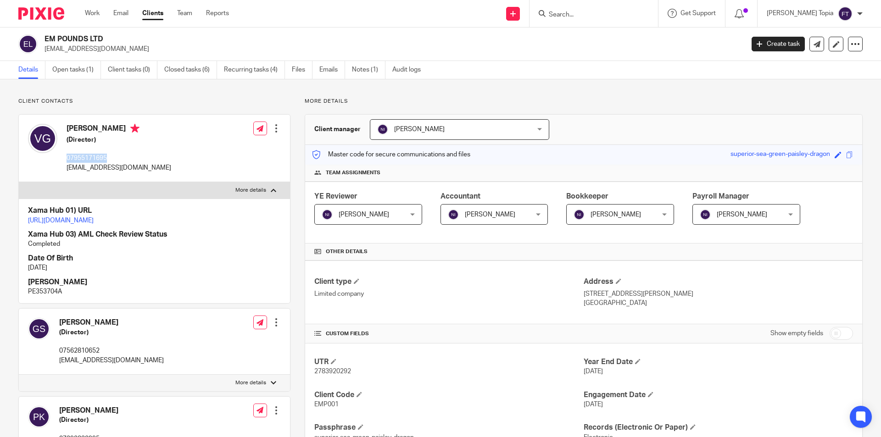
drag, startPoint x: 763, startPoint y: 293, endPoint x: 736, endPoint y: 293, distance: 27.1
click at [736, 293] on p "17 Attenborough Close Braunstone Leicester England LE3 3UD" at bounding box center [717, 293] width 269 height 9
copy p "LE3 3UD"
drag, startPoint x: 145, startPoint y: 170, endPoint x: 65, endPoint y: 169, distance: 79.8
click at [65, 169] on div "Virdavinder Gill (Director) 07955171695 admin@virdimazaria.com Edit contact Cre…" at bounding box center [154, 148] width 271 height 67
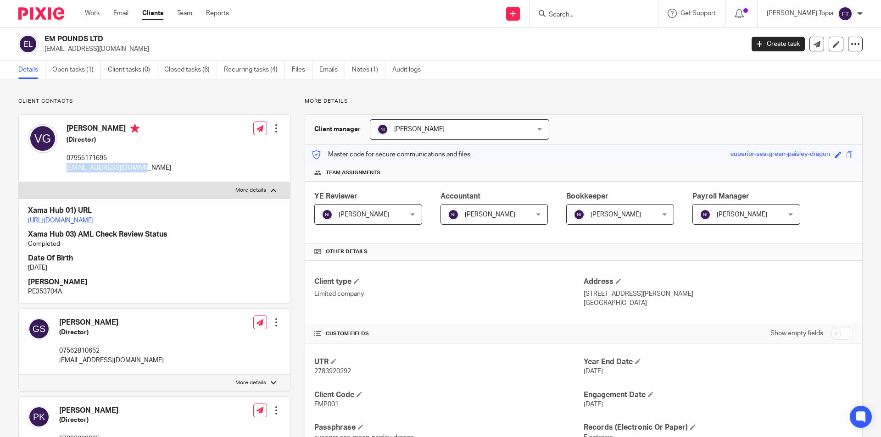
copy p "admin@virdimazaria.com"
click at [92, 156] on p "07955171695" at bounding box center [119, 158] width 105 height 9
copy p "07955171695"
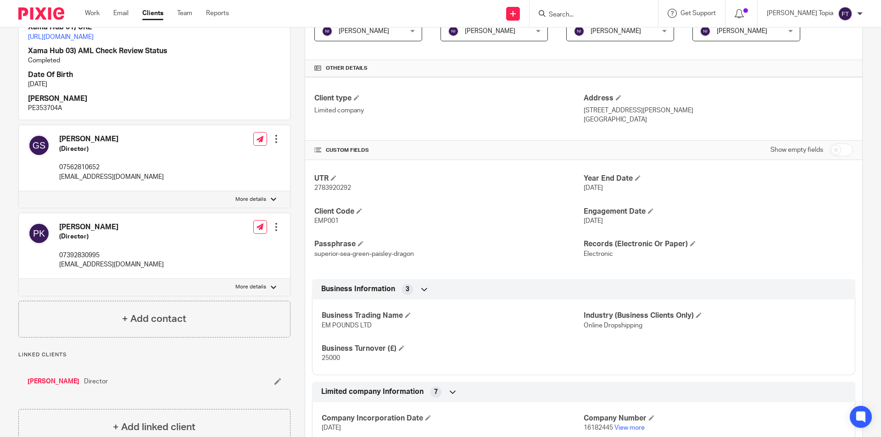
scroll to position [275, 0]
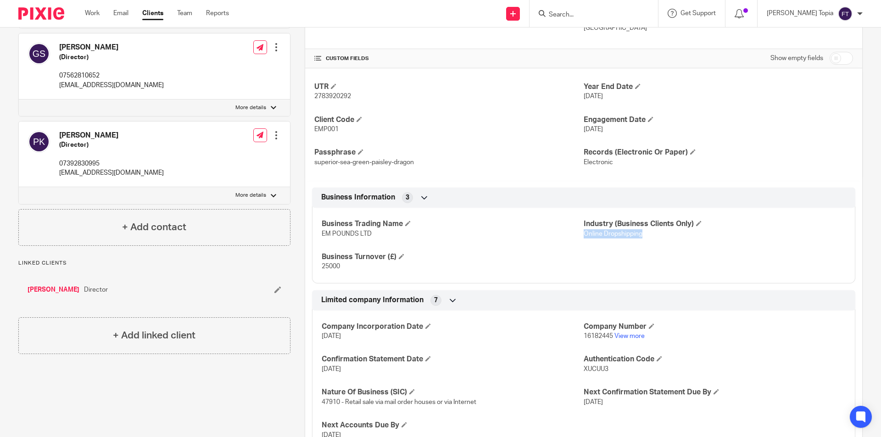
drag, startPoint x: 640, startPoint y: 235, endPoint x: 578, endPoint y: 234, distance: 61.5
click at [583, 234] on p "Online Dropshipping" at bounding box center [714, 233] width 262 height 9
copy span "Online Dropshipping"
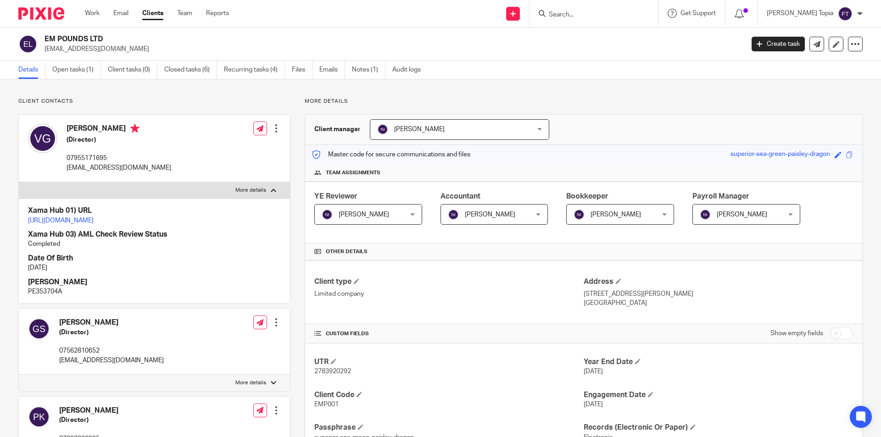
click at [56, 14] on img at bounding box center [41, 13] width 46 height 12
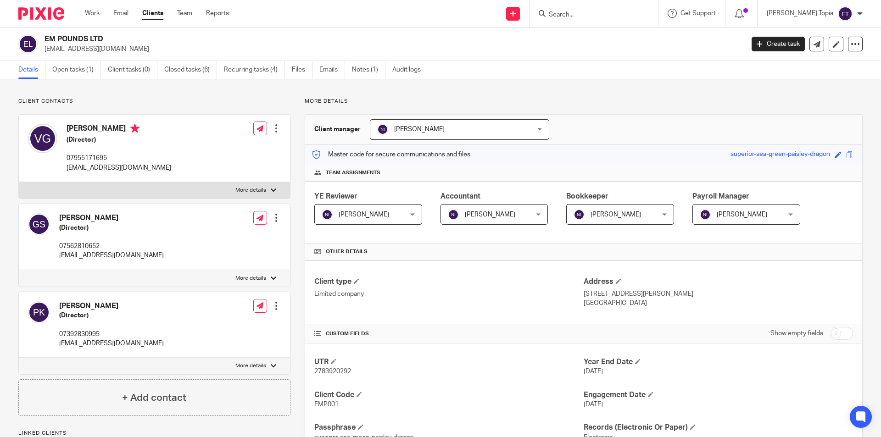
click at [594, 15] on input "Search" at bounding box center [589, 15] width 83 height 8
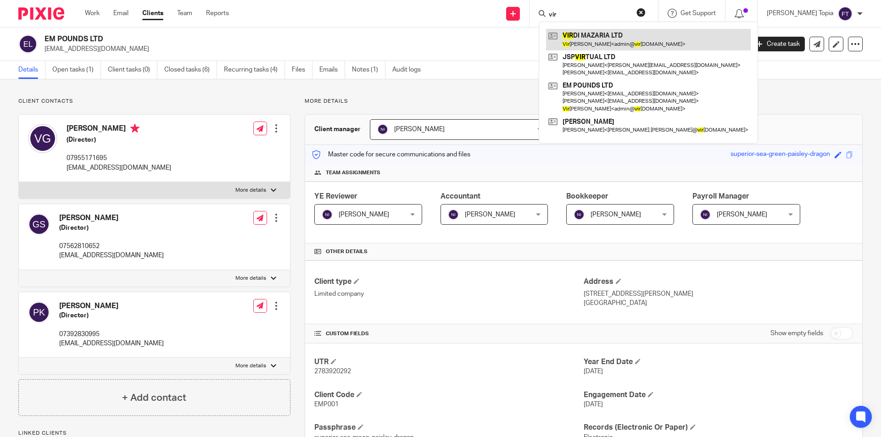
type input "vir"
click at [634, 35] on link at bounding box center [648, 39] width 205 height 21
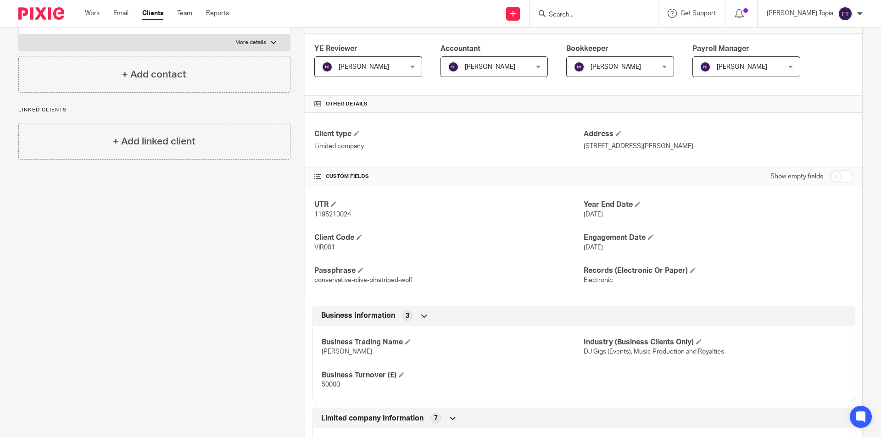
scroll to position [10, 0]
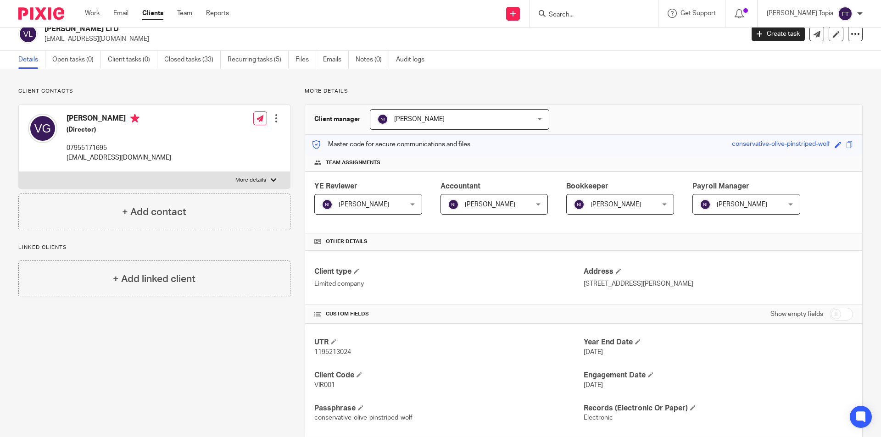
click at [334, 352] on span "1195213024" at bounding box center [332, 352] width 37 height 6
copy span "1195213024"
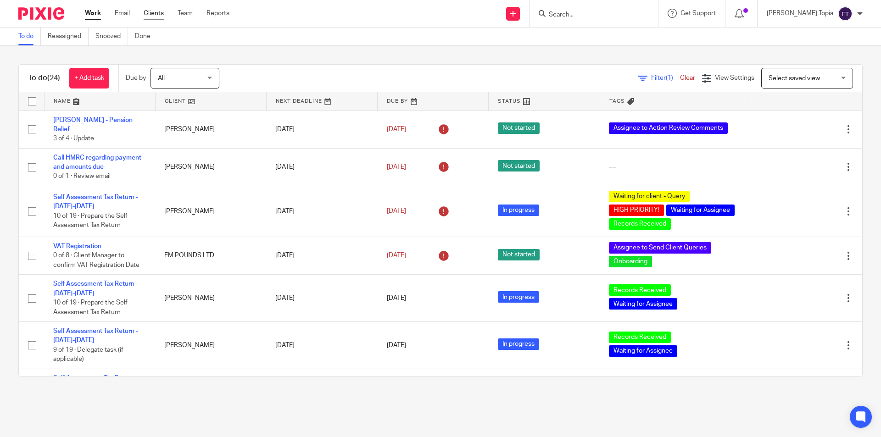
click at [154, 17] on link "Clients" at bounding box center [154, 13] width 20 height 9
click at [40, 13] on img at bounding box center [41, 13] width 46 height 12
click at [47, 15] on img at bounding box center [41, 13] width 46 height 12
click at [147, 11] on link "Clients" at bounding box center [154, 13] width 20 height 9
click at [50, 11] on img at bounding box center [41, 13] width 46 height 12
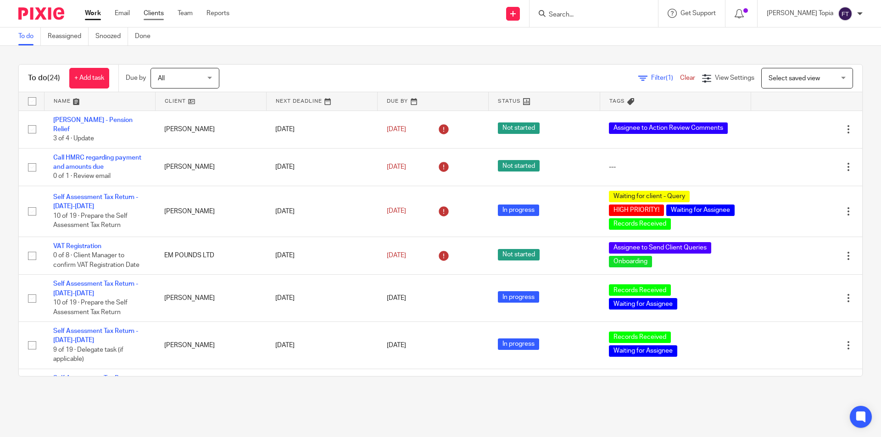
click at [147, 15] on link "Clients" at bounding box center [154, 13] width 20 height 9
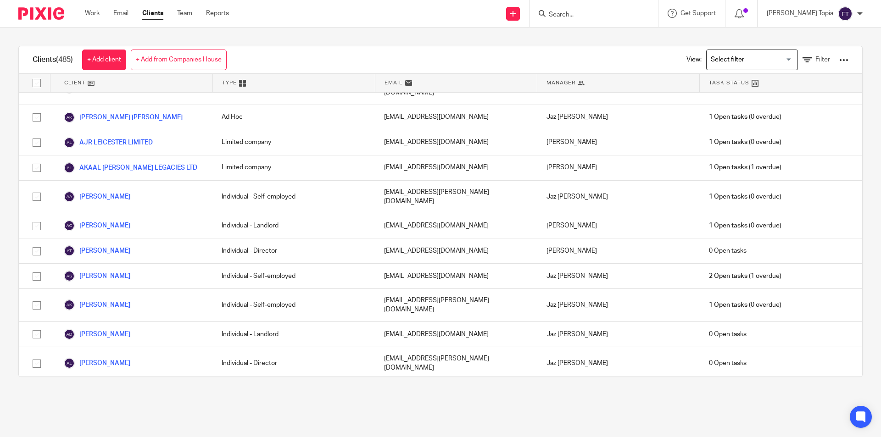
scroll to position [596, 0]
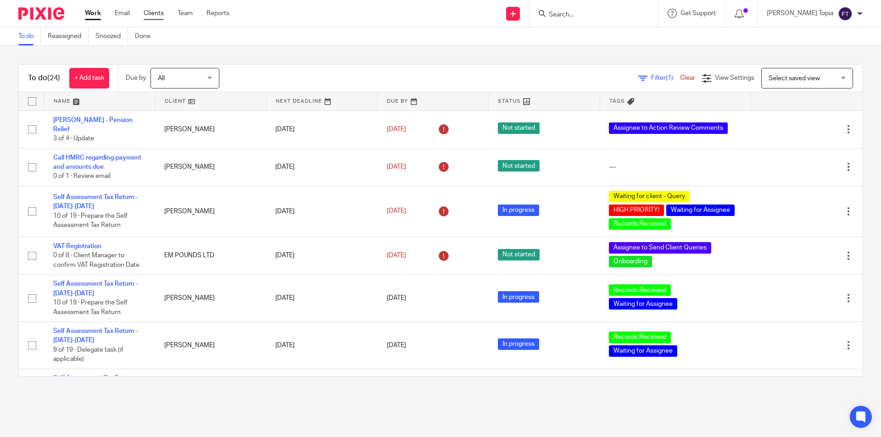
click at [161, 14] on link "Clients" at bounding box center [154, 13] width 20 height 9
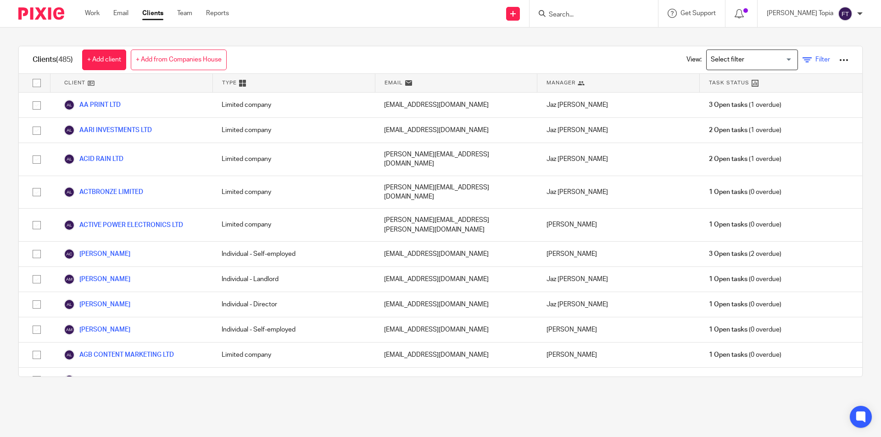
click at [802, 61] on icon at bounding box center [806, 60] width 9 height 9
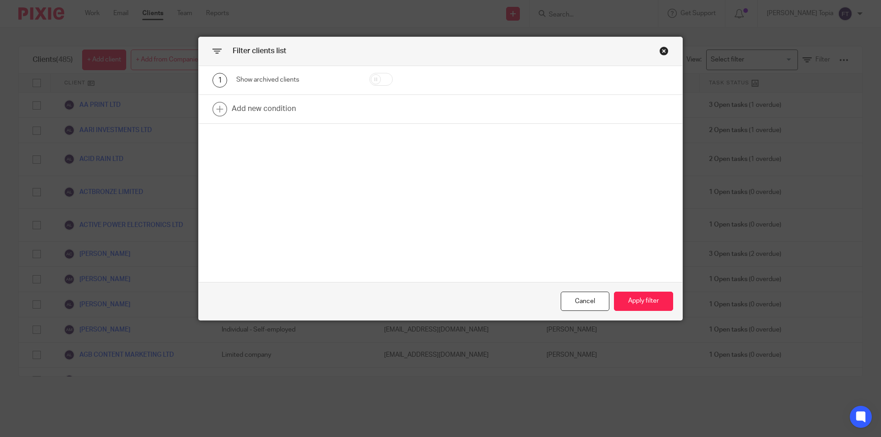
click at [371, 81] on input "checkbox" at bounding box center [380, 79] width 23 height 13
checkbox input "true"
click at [274, 105] on link at bounding box center [440, 109] width 483 height 28
click at [297, 115] on div "Field" at bounding box center [288, 111] width 89 height 19
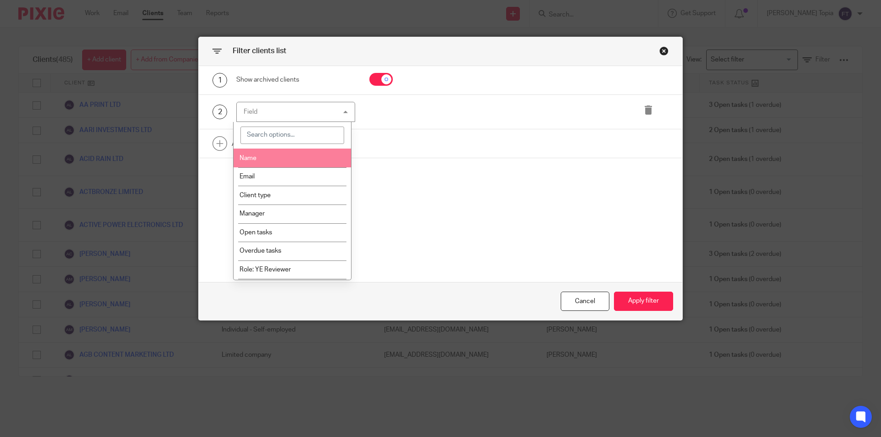
click at [282, 158] on li "Name" at bounding box center [292, 158] width 118 height 19
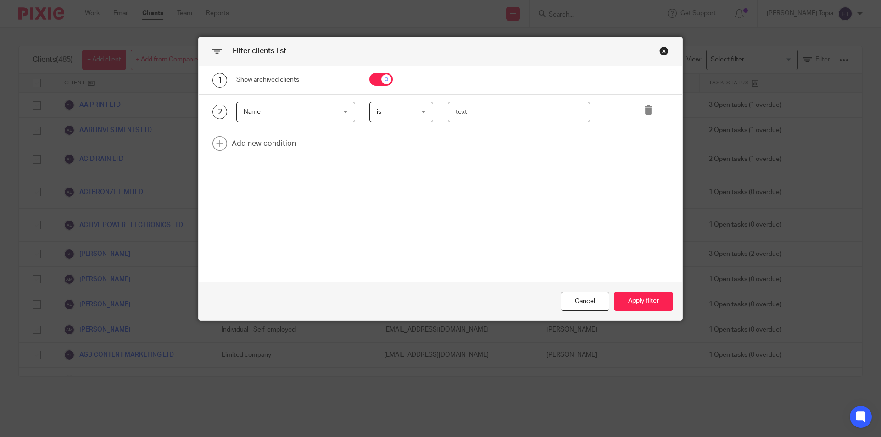
click at [482, 111] on input "text" at bounding box center [519, 112] width 143 height 21
type input "aventus"
click at [639, 297] on button "Apply filter" at bounding box center [643, 302] width 59 height 20
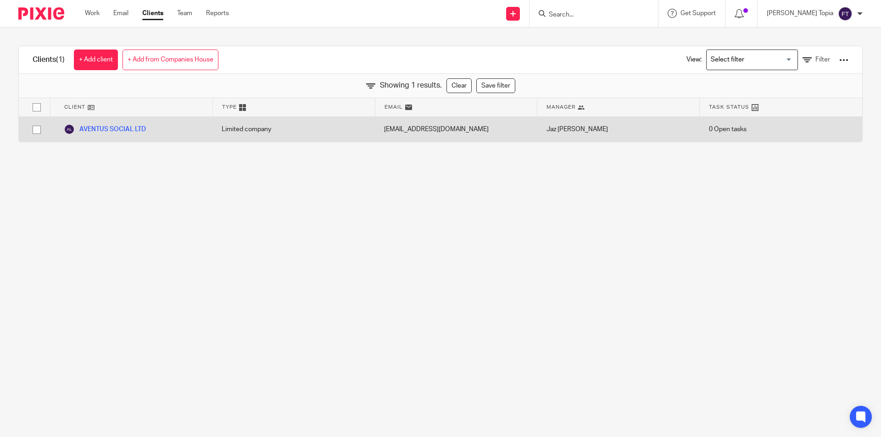
click at [256, 133] on div "Limited company" at bounding box center [293, 129] width 162 height 25
click at [97, 125] on link "AVENTUS SOCIAL LTD" at bounding box center [105, 129] width 82 height 11
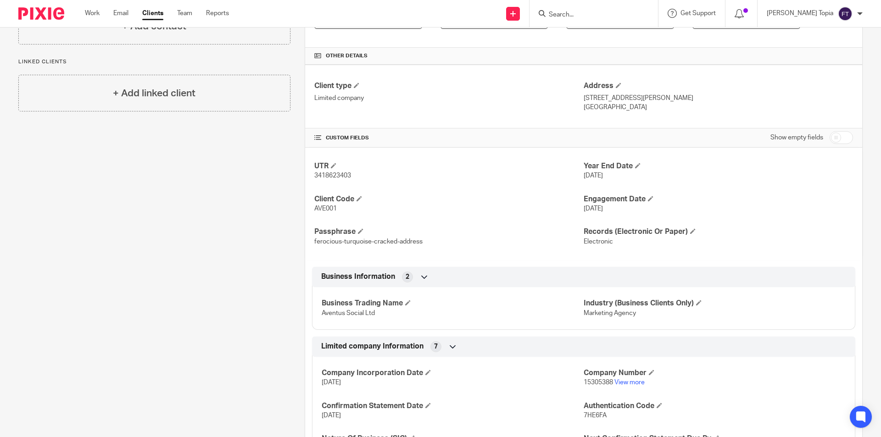
scroll to position [150, 0]
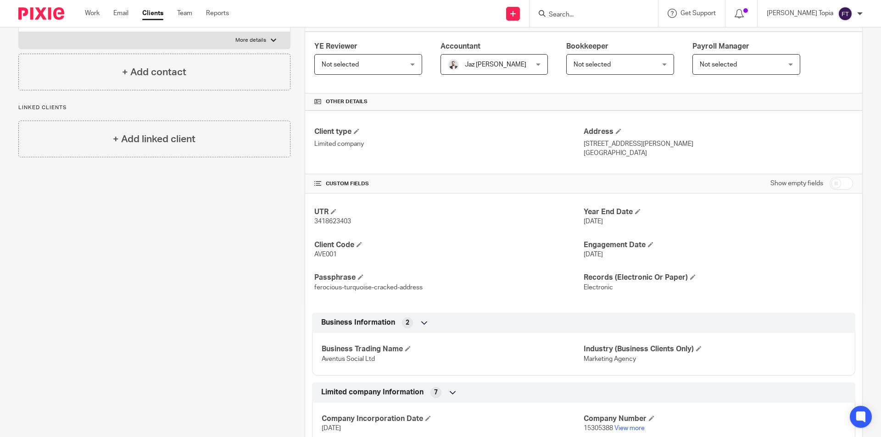
click at [322, 223] on span "3418623403" at bounding box center [332, 221] width 37 height 6
copy span "3418623403"
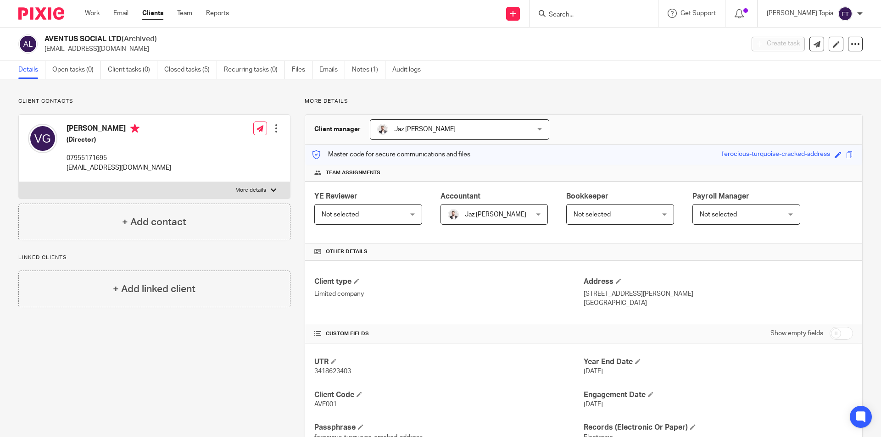
click at [581, 16] on input "Search" at bounding box center [589, 15] width 83 height 8
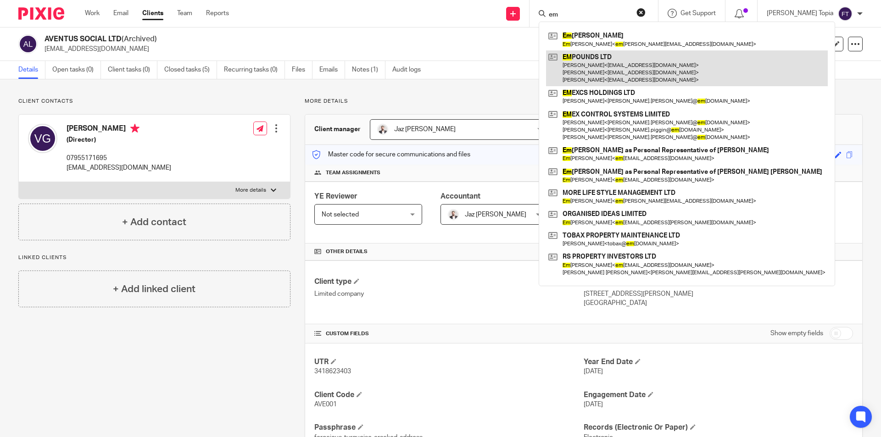
type input "em"
click at [611, 56] on link at bounding box center [687, 68] width 282 height 36
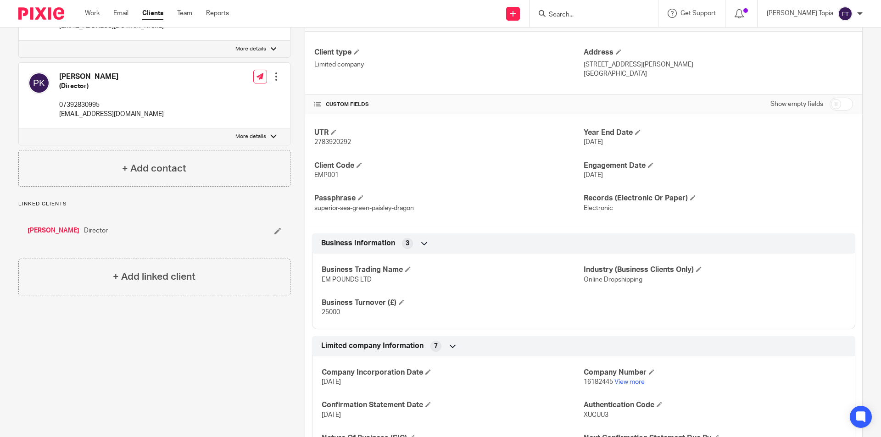
scroll to position [275, 0]
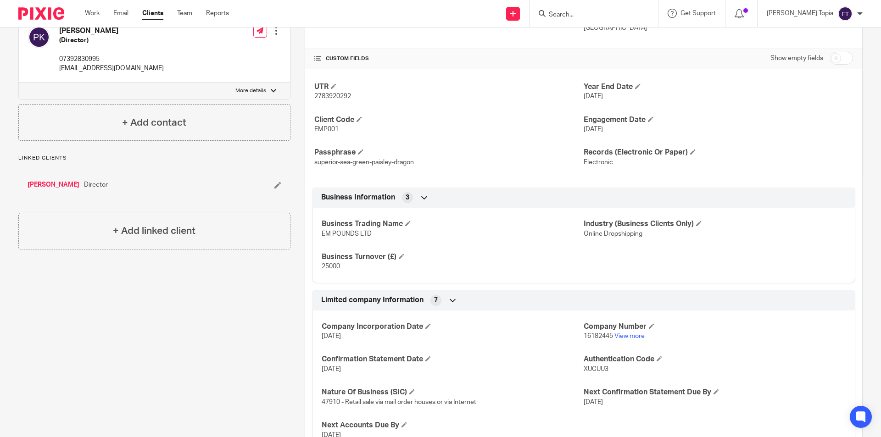
click at [212, 60] on div "Prabtaj Kalcut (Director) 07392830995 prabtajkalcut@gmail.com Edit contact Crea…" at bounding box center [154, 50] width 271 height 66
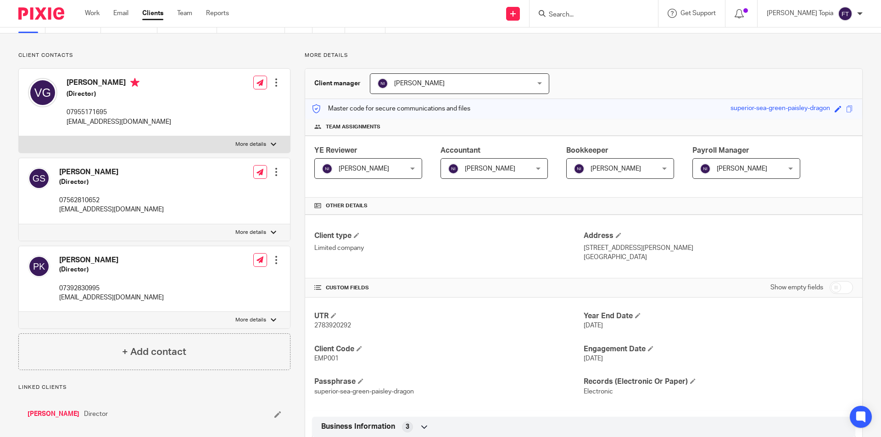
scroll to position [0, 0]
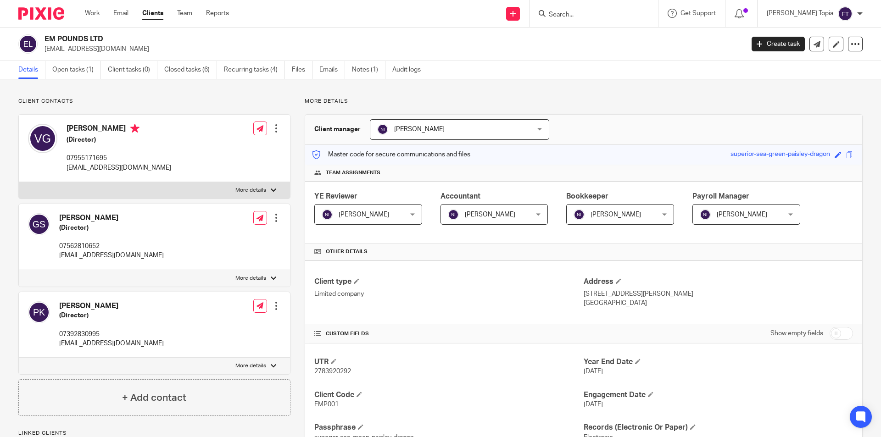
click at [157, 11] on link "Clients" at bounding box center [152, 13] width 21 height 9
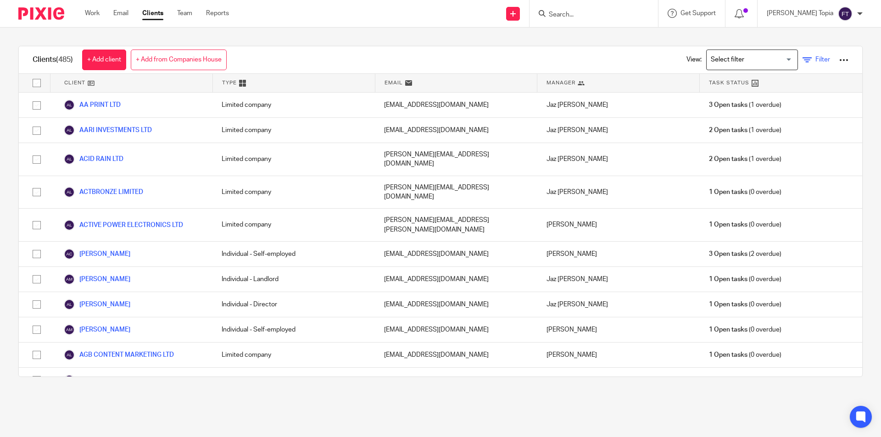
click at [802, 61] on icon at bounding box center [806, 60] width 9 height 9
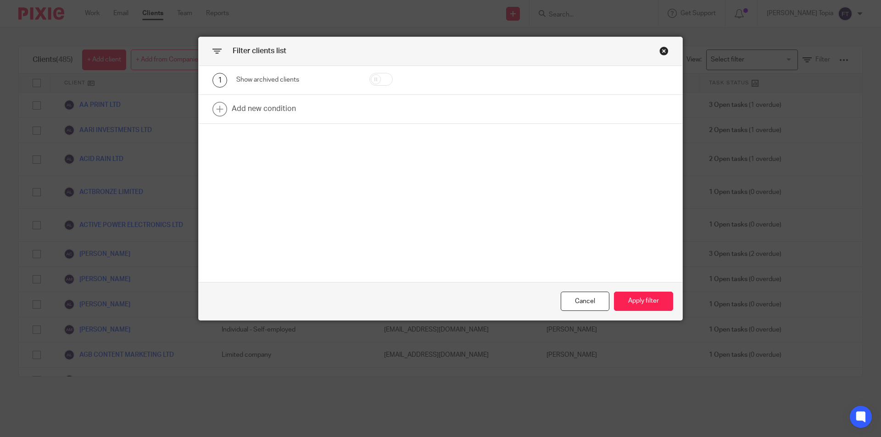
click at [373, 79] on input "checkbox" at bounding box center [380, 79] width 23 height 13
checkbox input "true"
click at [280, 109] on link at bounding box center [440, 109] width 483 height 28
click at [326, 117] on div "Field" at bounding box center [288, 111] width 89 height 19
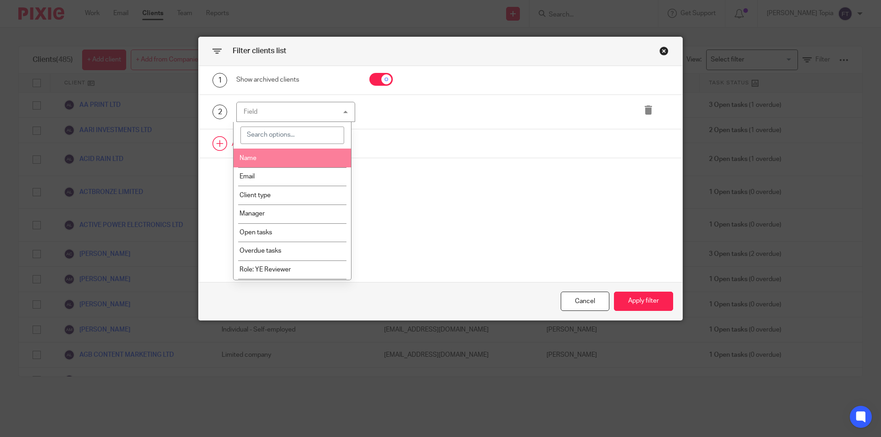
click at [283, 157] on li "Name" at bounding box center [292, 158] width 118 height 19
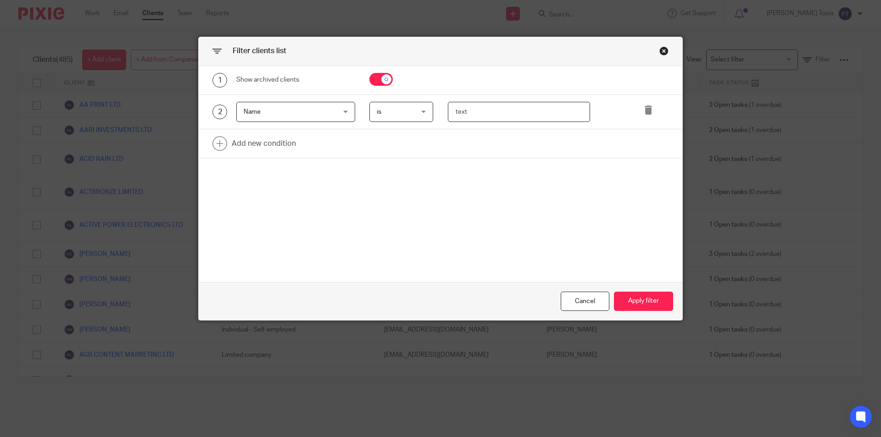
click at [476, 113] on input "text" at bounding box center [519, 112] width 143 height 21
type input "the one brunch"
click at [649, 301] on button "Apply filter" at bounding box center [643, 302] width 59 height 20
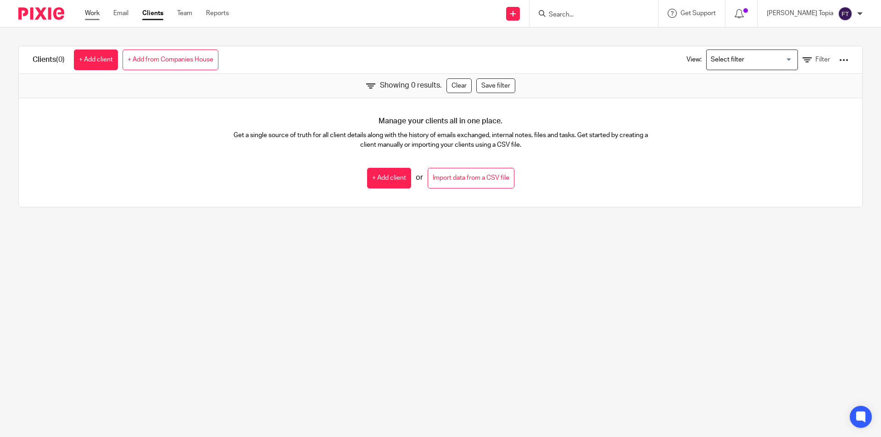
click at [96, 12] on link "Work" at bounding box center [92, 13] width 15 height 9
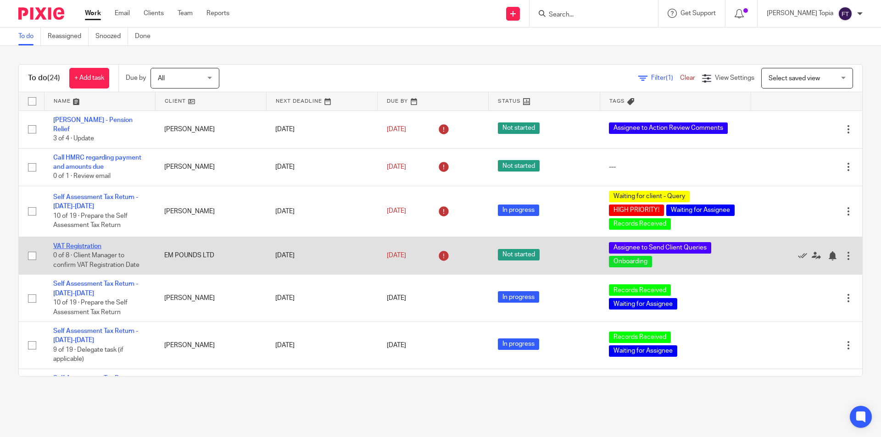
click at [85, 244] on link "VAT Registration" at bounding box center [77, 246] width 48 height 6
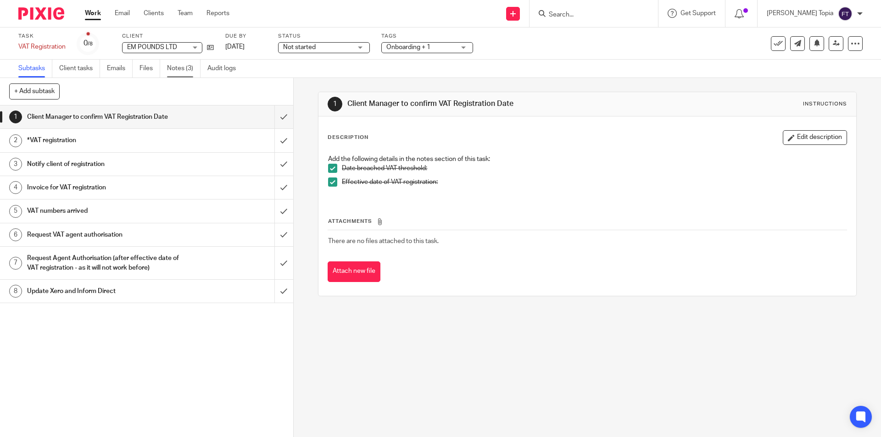
click at [183, 67] on link "Notes (3)" at bounding box center [183, 69] width 33 height 18
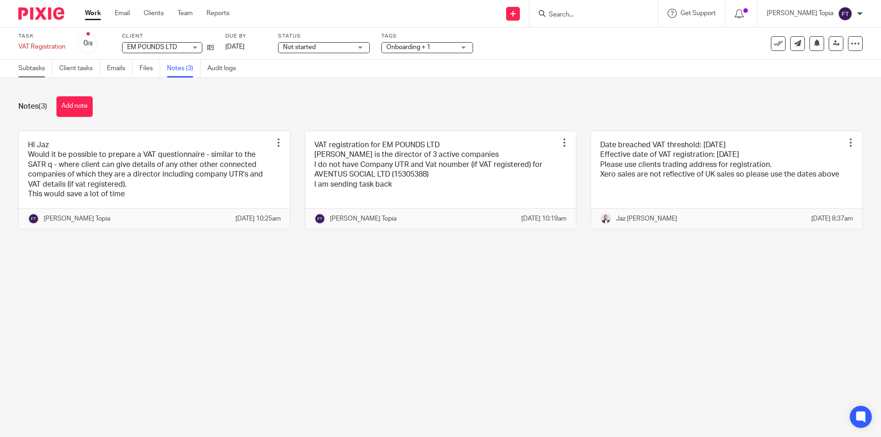
click at [36, 69] on link "Subtasks" at bounding box center [35, 69] width 34 height 18
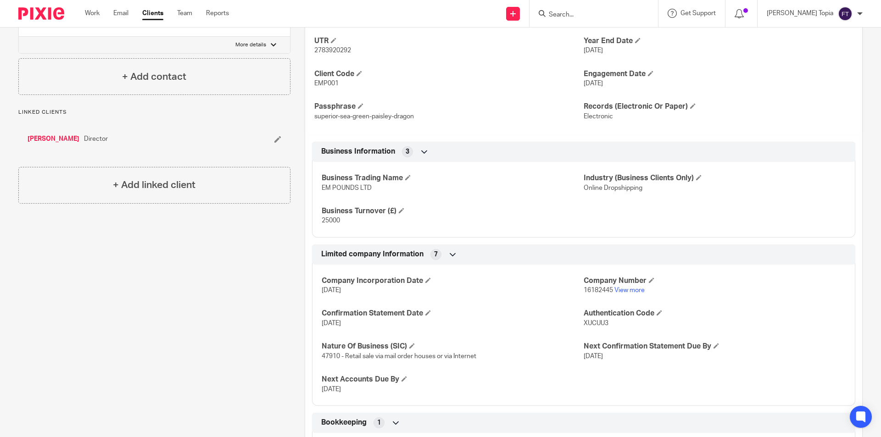
scroll to position [367, 0]
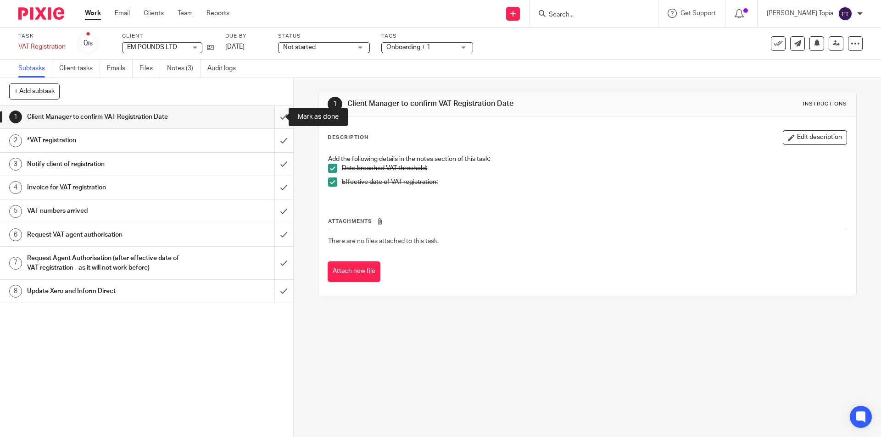
click at [276, 118] on input "submit" at bounding box center [146, 117] width 293 height 23
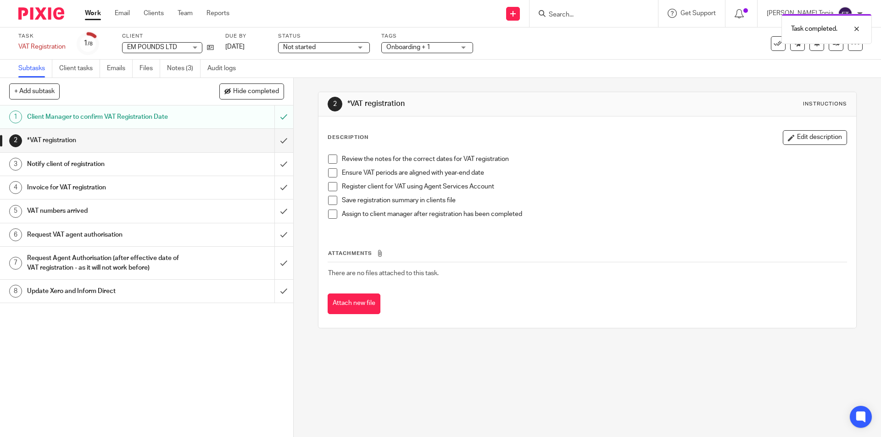
click at [330, 159] on span at bounding box center [332, 159] width 9 height 9
click at [329, 170] on span at bounding box center [332, 172] width 9 height 9
click at [329, 185] on span at bounding box center [332, 186] width 9 height 9
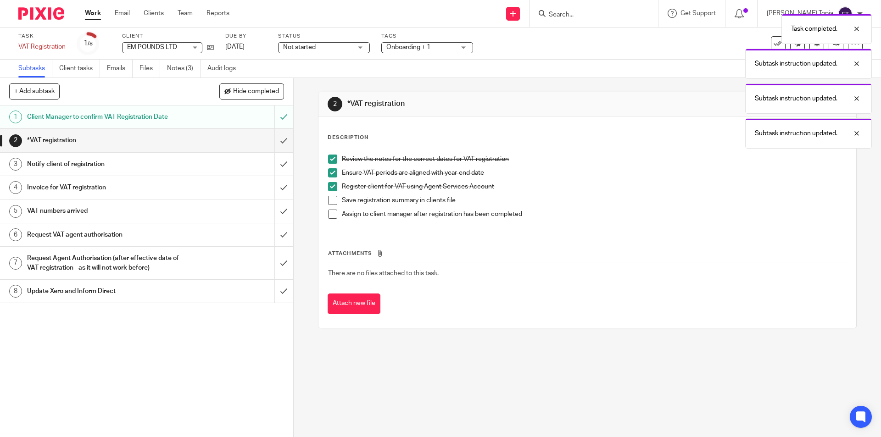
click at [333, 202] on span at bounding box center [332, 200] width 9 height 9
click at [333, 213] on span at bounding box center [332, 214] width 9 height 9
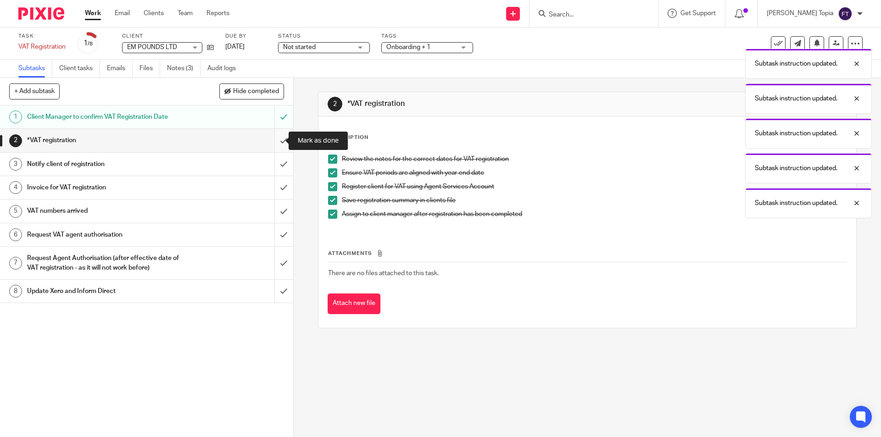
click at [276, 143] on input "submit" at bounding box center [146, 140] width 293 height 23
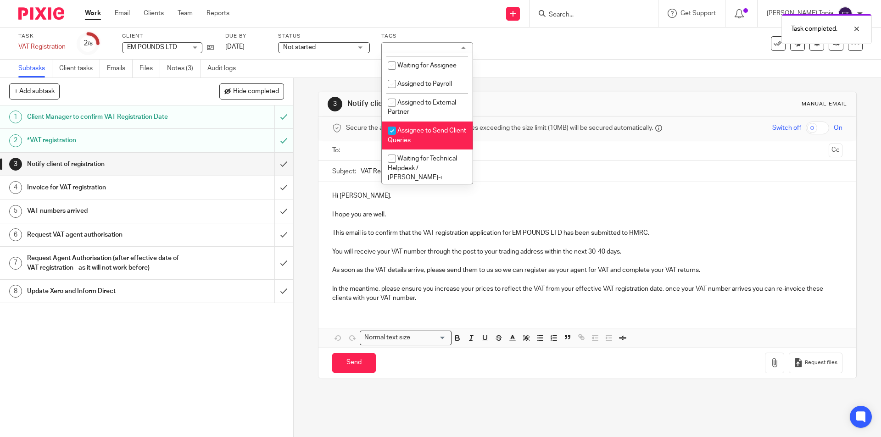
scroll to position [187, 0]
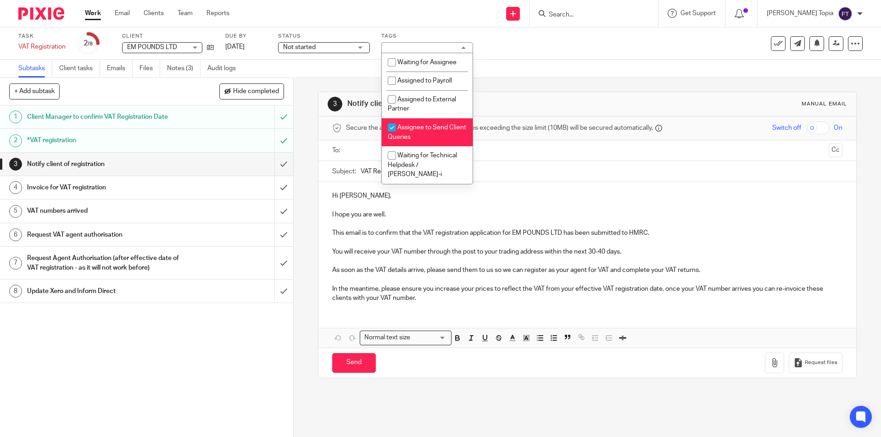
click at [394, 136] on input "checkbox" at bounding box center [391, 127] width 17 height 17
checkbox input "false"
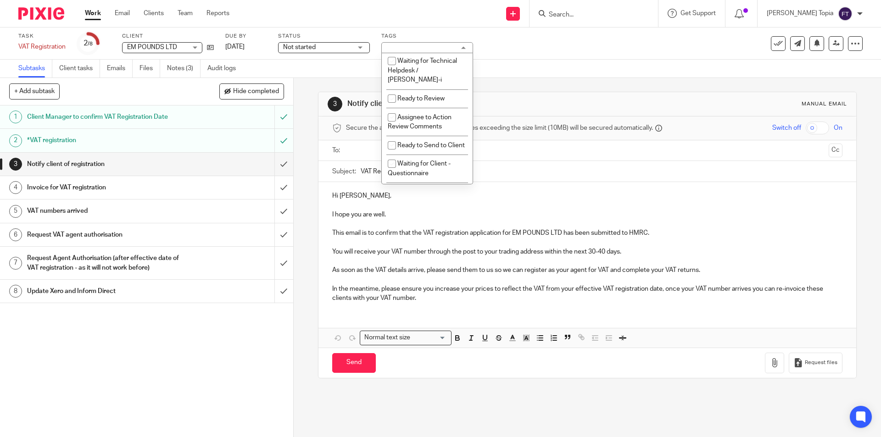
scroll to position [284, 0]
click at [396, 96] on input "checkbox" at bounding box center [391, 95] width 17 height 17
checkbox input "true"
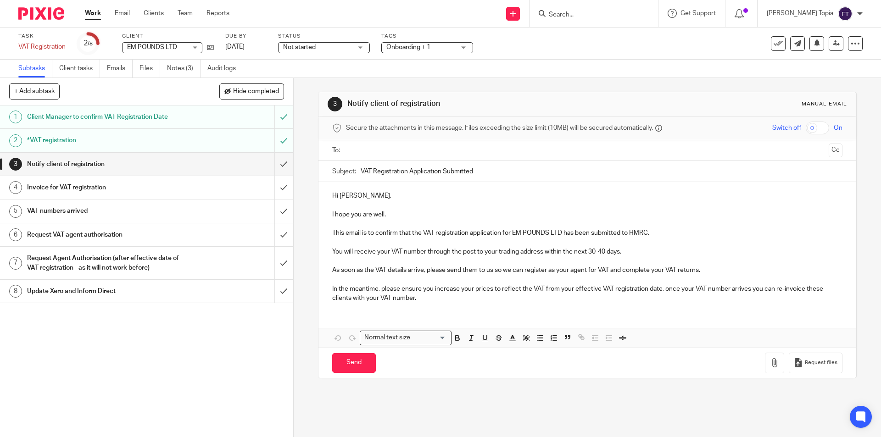
click at [555, 46] on div "Task VAT Registration Save VAT Registration 2 /8 Client EM POUNDS LTD EM POUNDS…" at bounding box center [369, 44] width 703 height 22
click at [834, 49] on link at bounding box center [835, 43] width 15 height 15
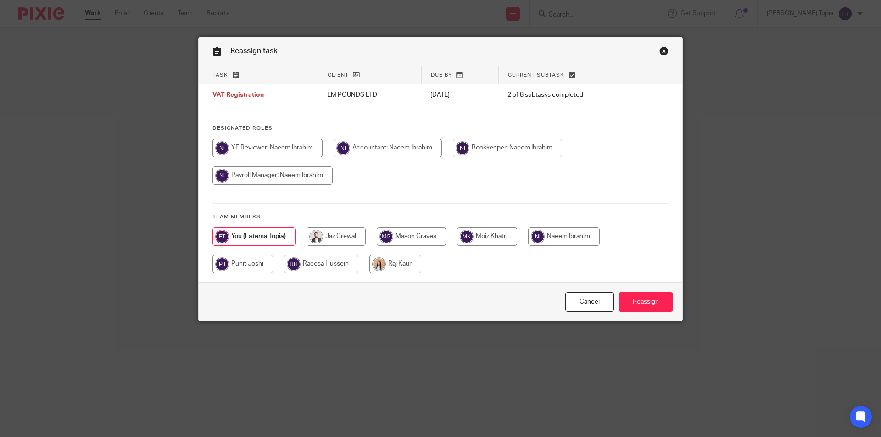
click at [333, 236] on input "radio" at bounding box center [335, 237] width 59 height 18
radio input "true"
click at [632, 301] on input "Reassign" at bounding box center [645, 302] width 55 height 20
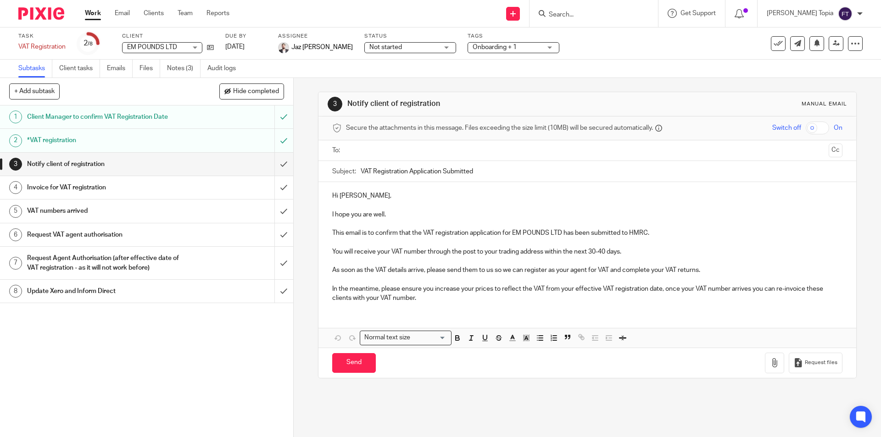
click at [90, 11] on link "Work" at bounding box center [93, 13] width 16 height 9
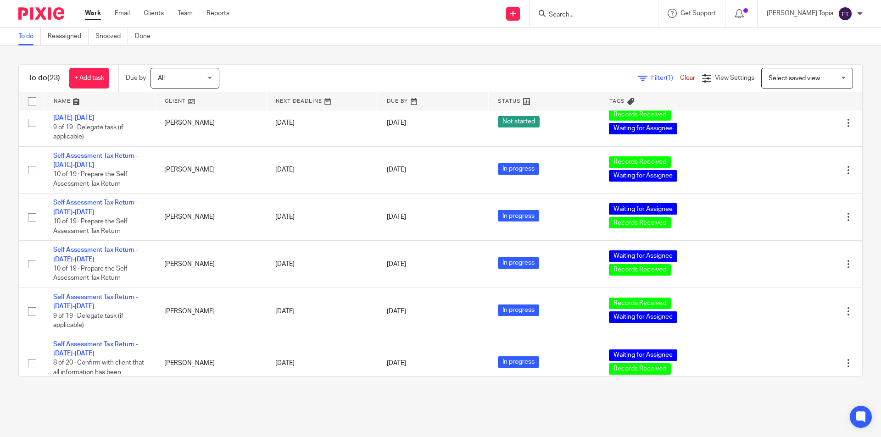
scroll to position [367, 0]
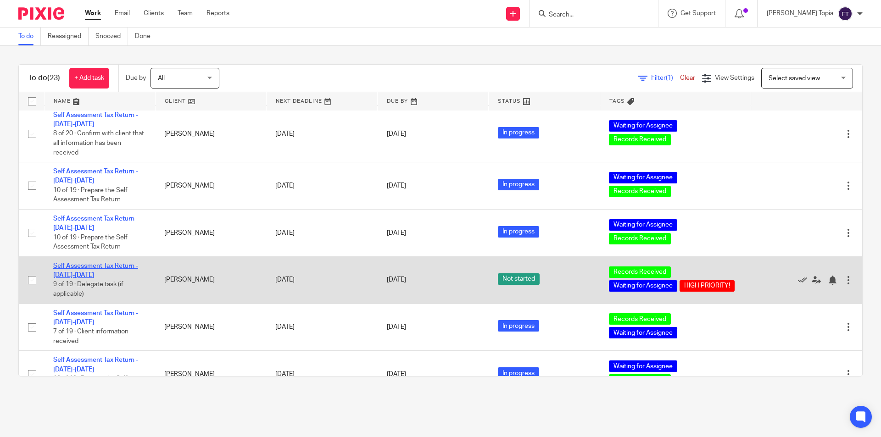
click at [106, 263] on link "Self Assessment Tax Return - [DATE]-[DATE]" at bounding box center [95, 271] width 85 height 16
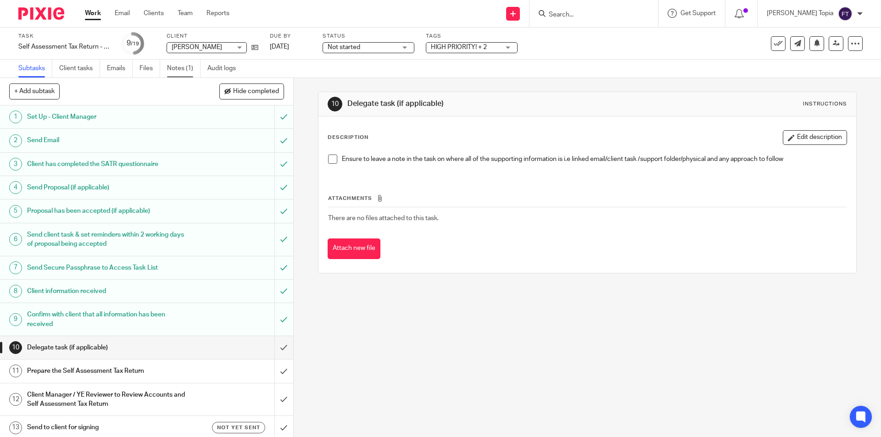
click at [185, 71] on link "Notes (1)" at bounding box center [183, 69] width 33 height 18
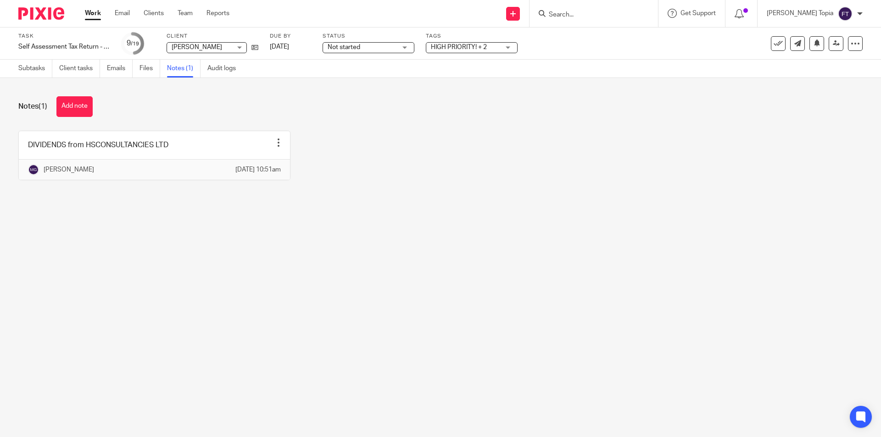
click at [282, 261] on main "Task Self Assessment Tax Return - [DATE]-[DATE] Save Self Assessment Tax Return…" at bounding box center [440, 218] width 881 height 437
click at [112, 66] on link "Emails" at bounding box center [120, 69] width 26 height 18
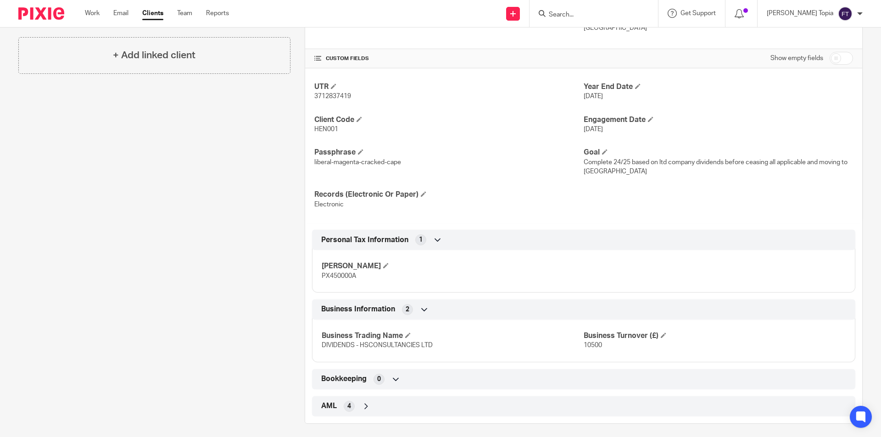
scroll to position [280, 0]
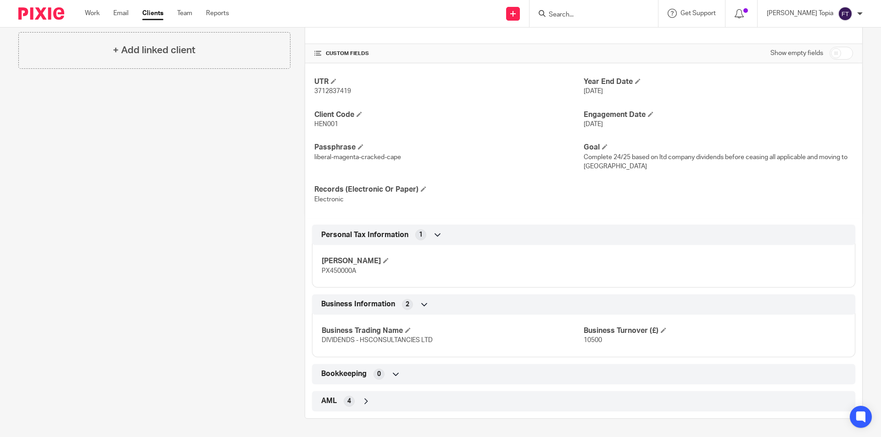
click at [333, 268] on span "PX450000A" at bounding box center [339, 271] width 34 height 6
copy span "PX450000A"
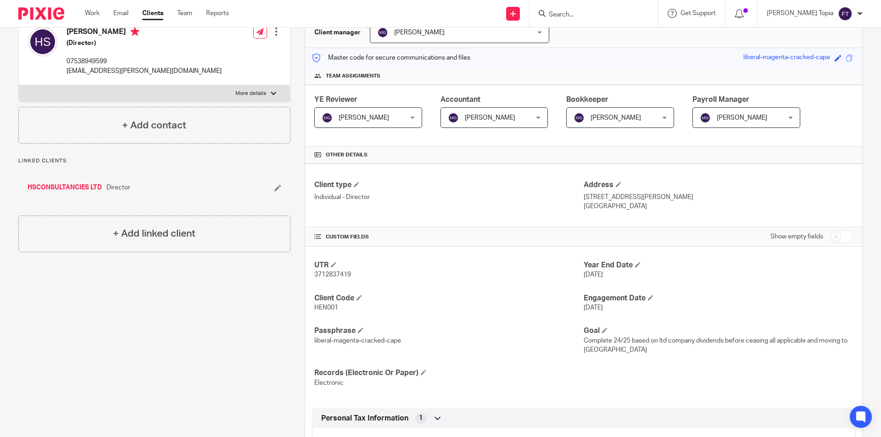
scroll to position [51, 0]
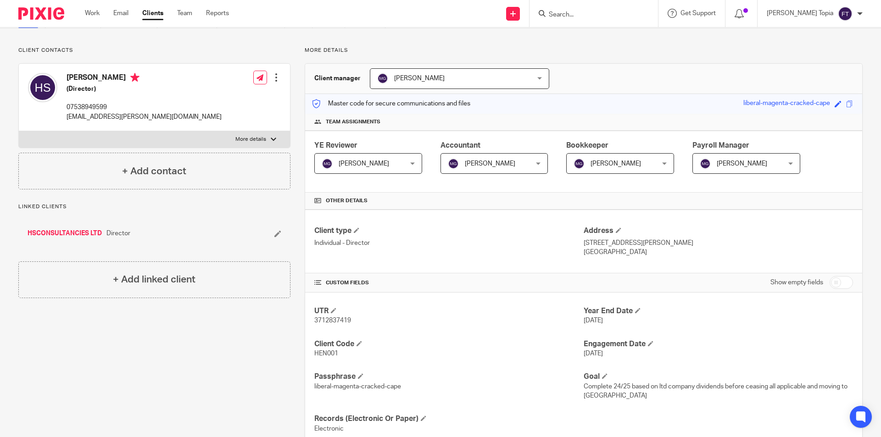
click at [580, 15] on input "Search" at bounding box center [589, 15] width 83 height 8
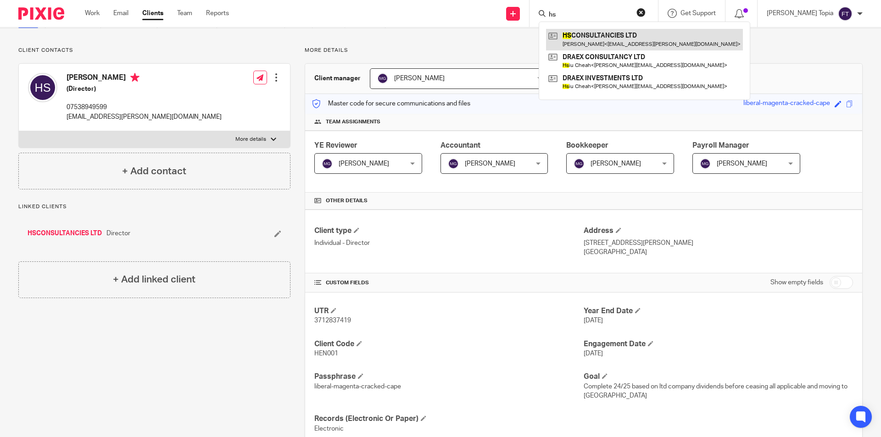
type input "hs"
click at [612, 35] on link at bounding box center [644, 39] width 197 height 21
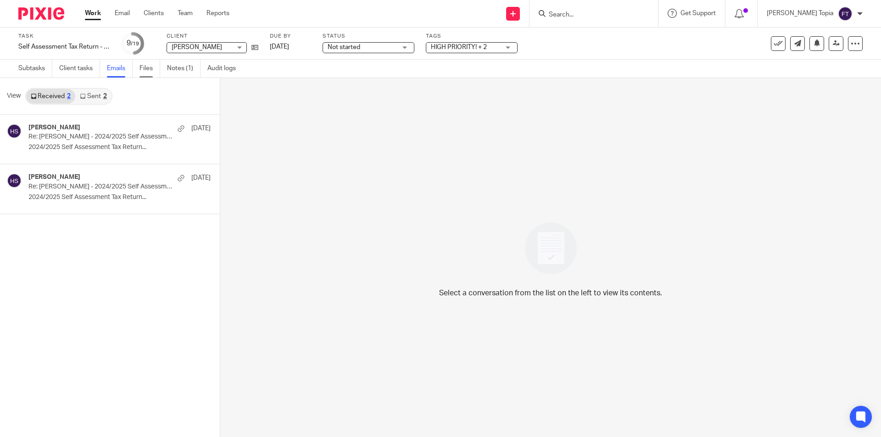
click at [144, 70] on link "Files" at bounding box center [149, 69] width 21 height 18
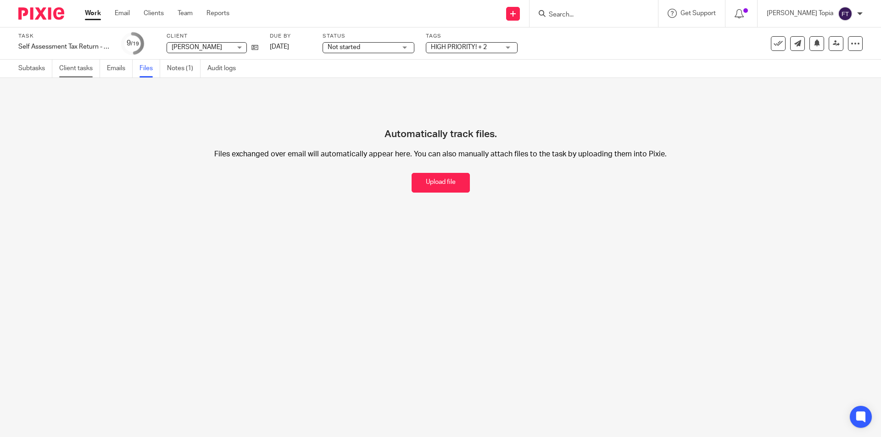
click at [77, 70] on link "Client tasks" at bounding box center [79, 69] width 41 height 18
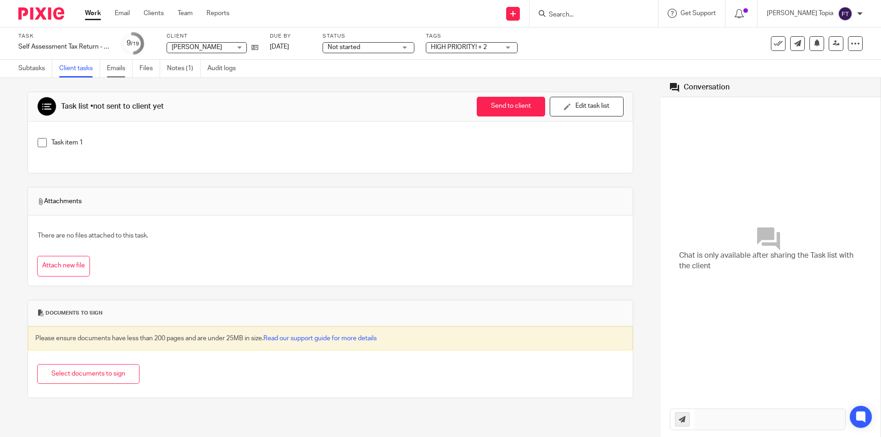
click at [121, 68] on link "Emails" at bounding box center [120, 69] width 26 height 18
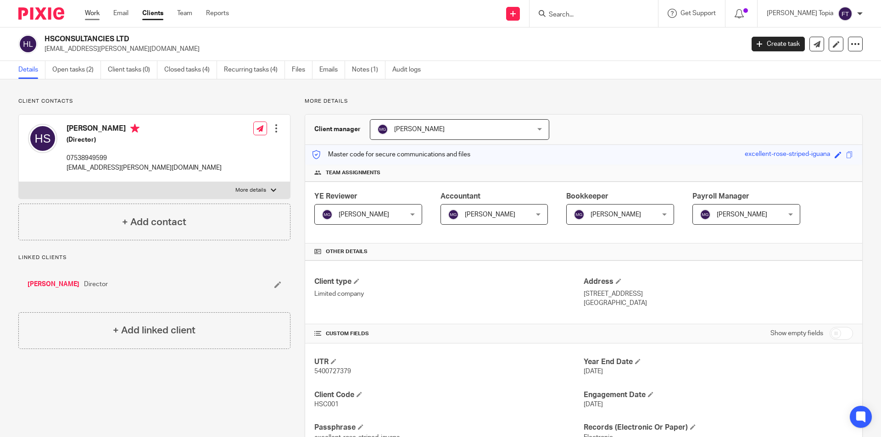
click at [96, 11] on link "Work" at bounding box center [92, 13] width 15 height 9
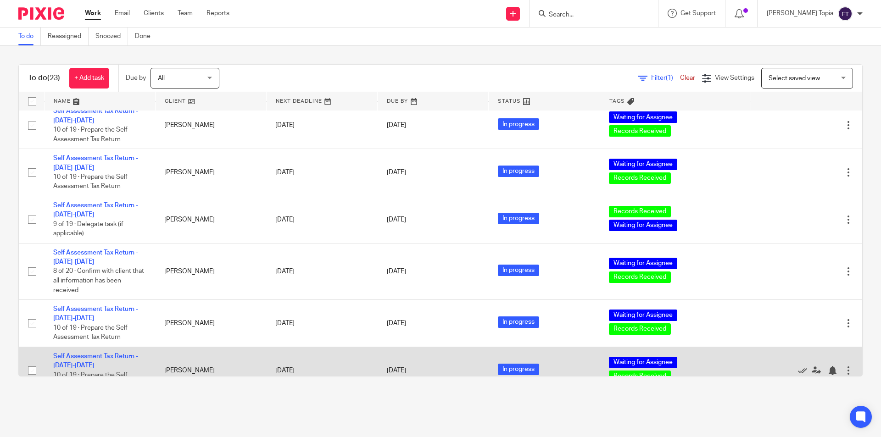
scroll to position [413, 0]
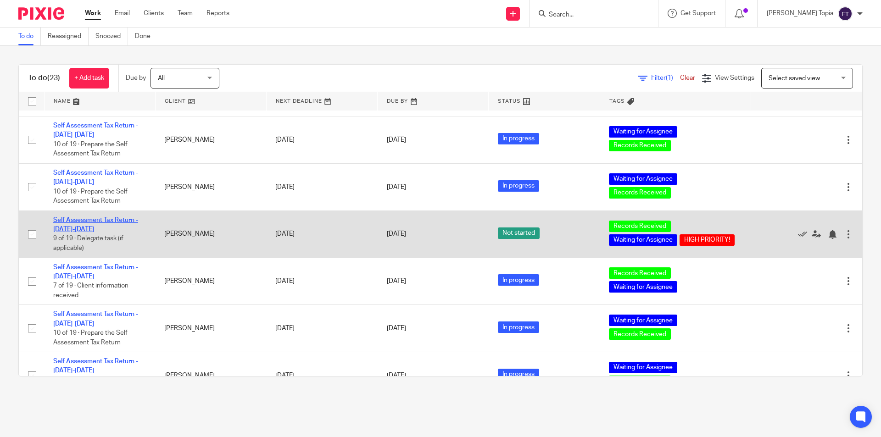
click at [82, 217] on link "Self Assessment Tax Return - 2024-2025" at bounding box center [95, 225] width 85 height 16
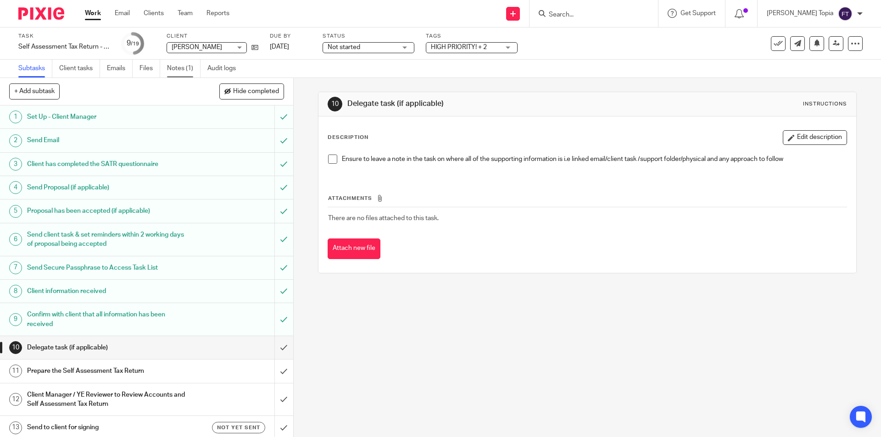
click at [172, 67] on link "Notes (1)" at bounding box center [183, 69] width 33 height 18
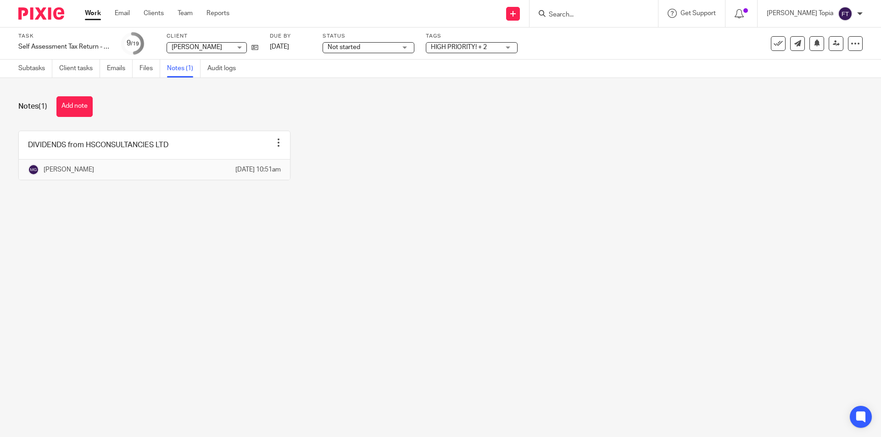
click at [292, 226] on main "Task Self Assessment Tax Return - 2024-2025 Save Self Assessment Tax Return - 2…" at bounding box center [440, 218] width 881 height 437
click at [233, 303] on main "Task Self Assessment Tax Return - 2024-2025 Save Self Assessment Tax Return - 2…" at bounding box center [440, 218] width 881 height 437
click at [456, 285] on main "Task Self Assessment Tax Return - 2024-2025 Save Self Assessment Tax Return - 2…" at bounding box center [440, 218] width 881 height 437
click at [483, 286] on main "Task Self Assessment Tax Return - 2024-2025 Save Self Assessment Tax Return - 2…" at bounding box center [440, 218] width 881 height 437
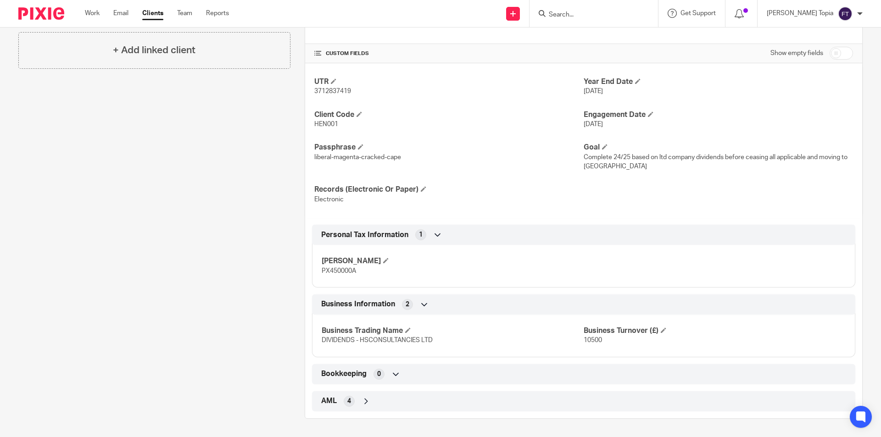
scroll to position [5, 0]
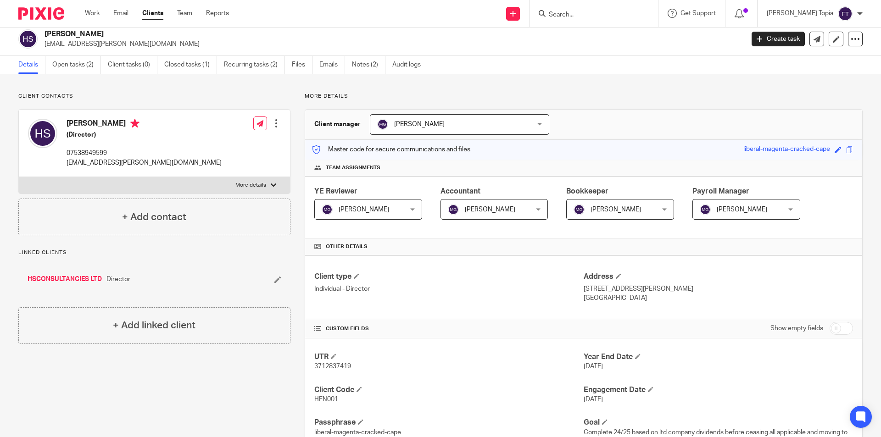
click at [630, 12] on input "Search" at bounding box center [589, 15] width 83 height 8
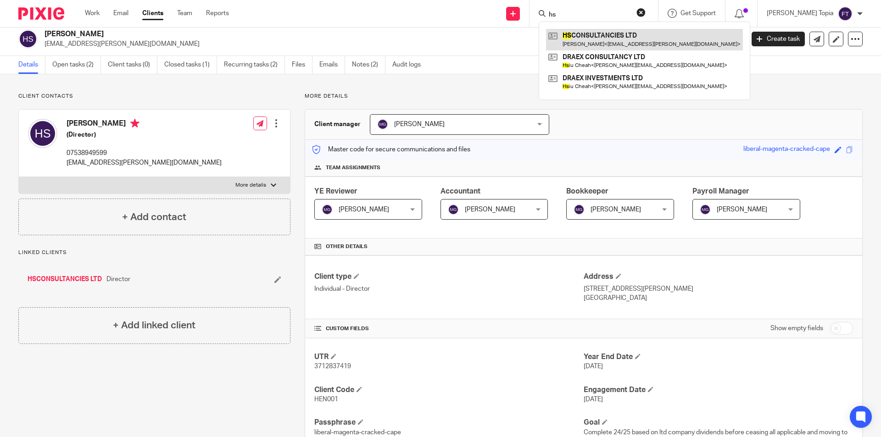
type input "hs"
click at [633, 36] on link at bounding box center [644, 39] width 197 height 21
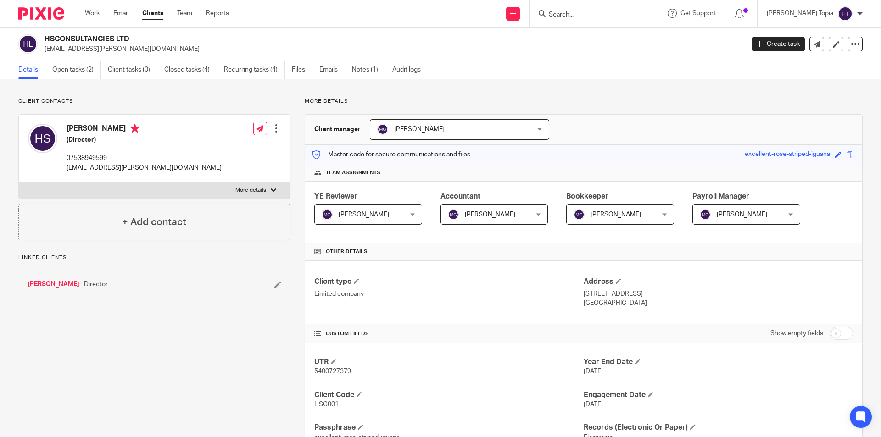
scroll to position [321, 0]
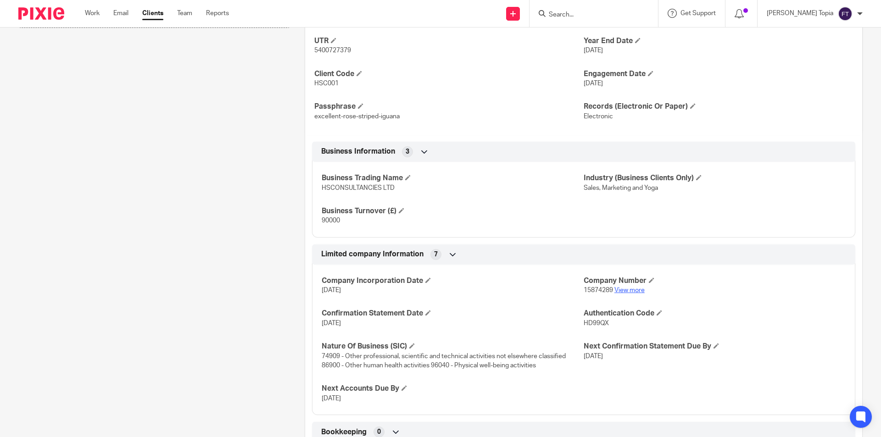
click at [623, 289] on link "View more" at bounding box center [629, 290] width 30 height 6
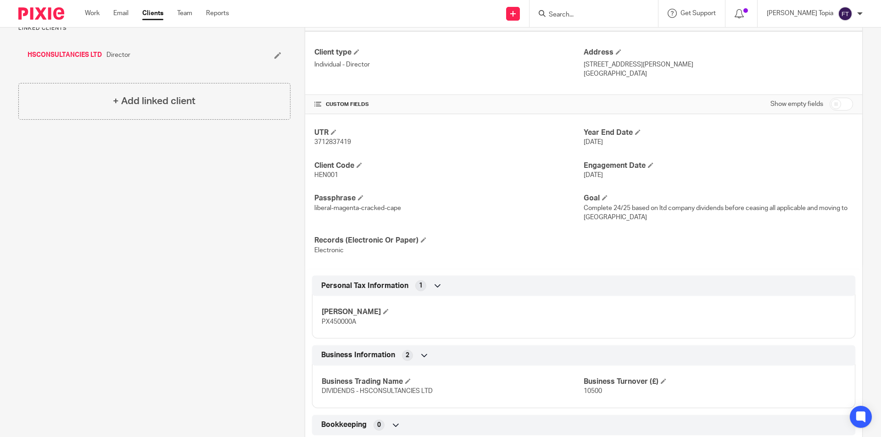
scroll to position [138, 0]
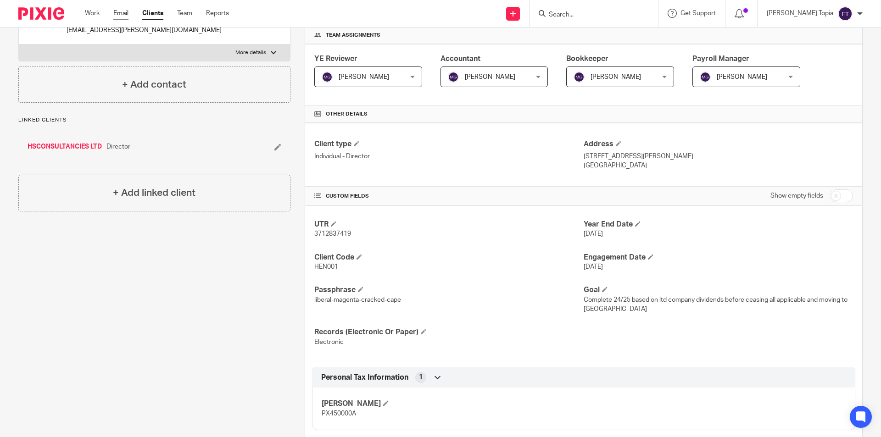
click at [115, 14] on link "Email" at bounding box center [120, 13] width 15 height 9
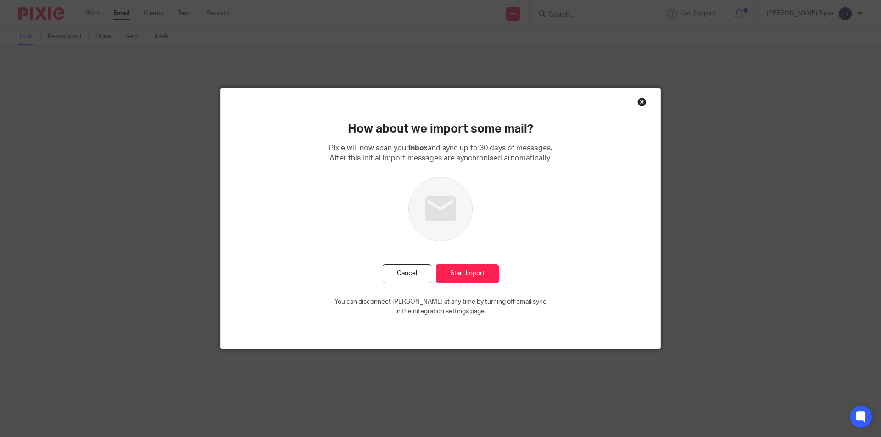
click at [637, 100] on div "Close this dialog window" at bounding box center [641, 101] width 9 height 9
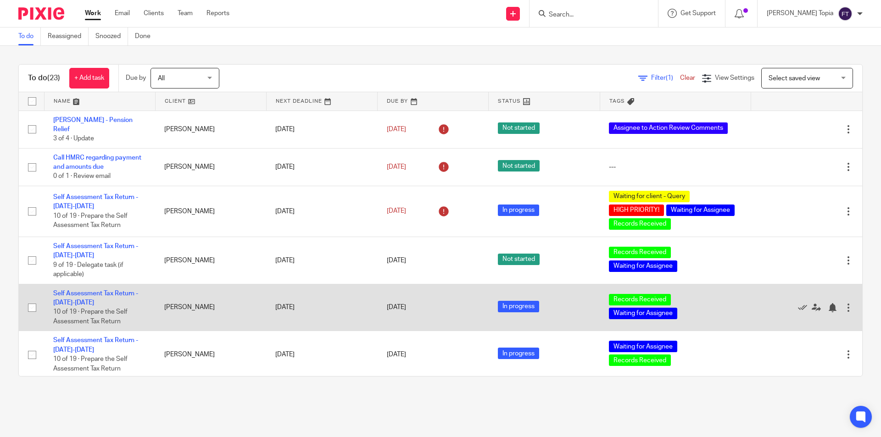
scroll to position [138, 0]
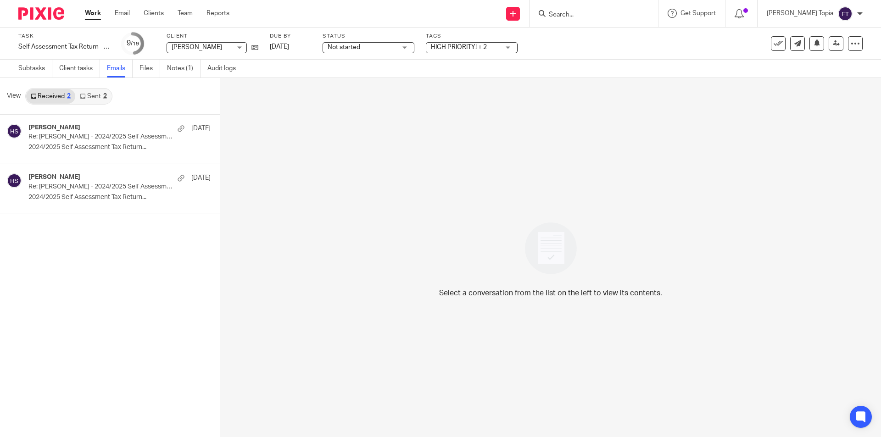
click at [91, 134] on p "Re: Henna Shakoor - 2024/2025 Self Assessment Tax Return Questionnaire" at bounding box center [101, 137] width 146 height 8
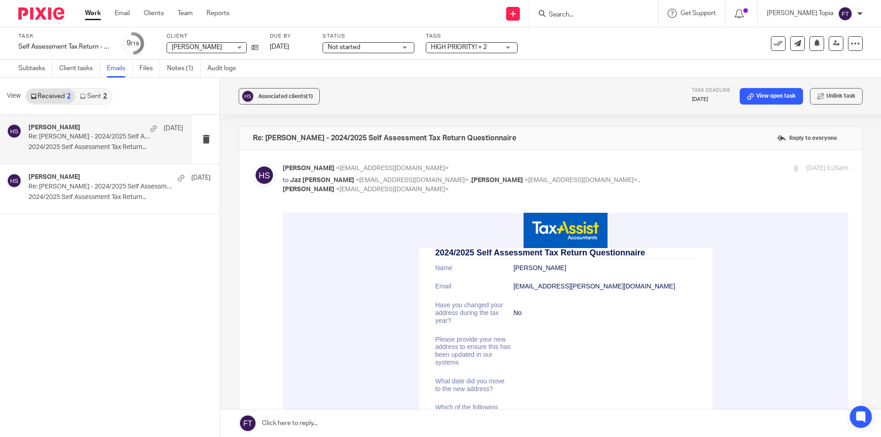
click at [88, 17] on link "Work" at bounding box center [93, 13] width 16 height 9
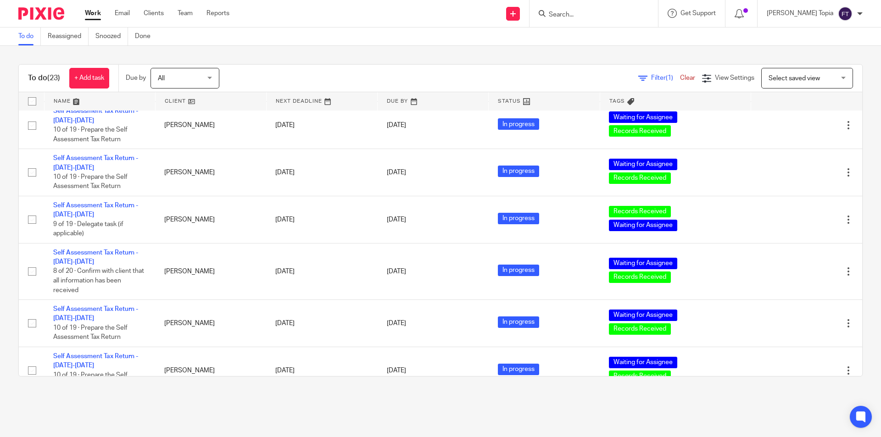
scroll to position [413, 0]
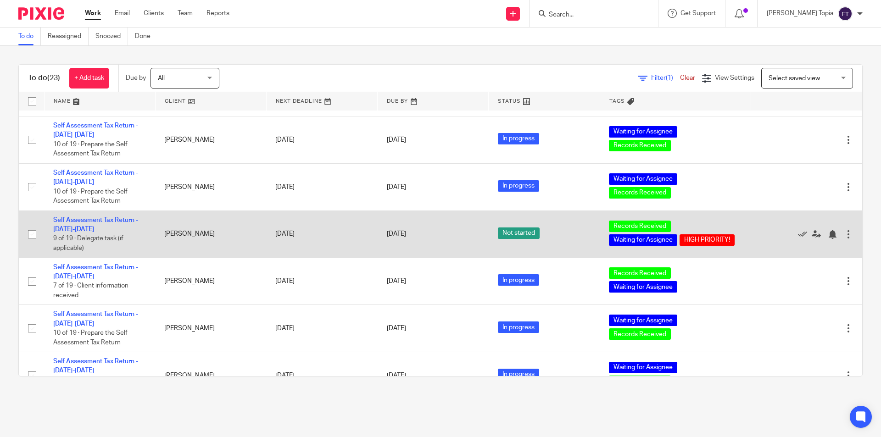
click at [74, 220] on td "Self Assessment Tax Return - 2024-2025 9 of 19 · Delegate task (if applicable)" at bounding box center [99, 234] width 111 height 47
click at [74, 217] on link "Self Assessment Tax Return - 2024-2025" at bounding box center [95, 225] width 85 height 16
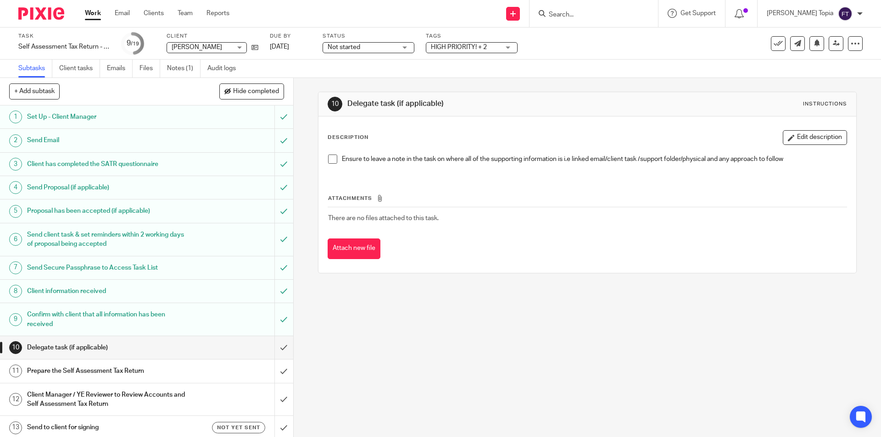
click at [491, 47] on span "HIGH PRIORITY! + 2" at bounding box center [465, 48] width 69 height 10
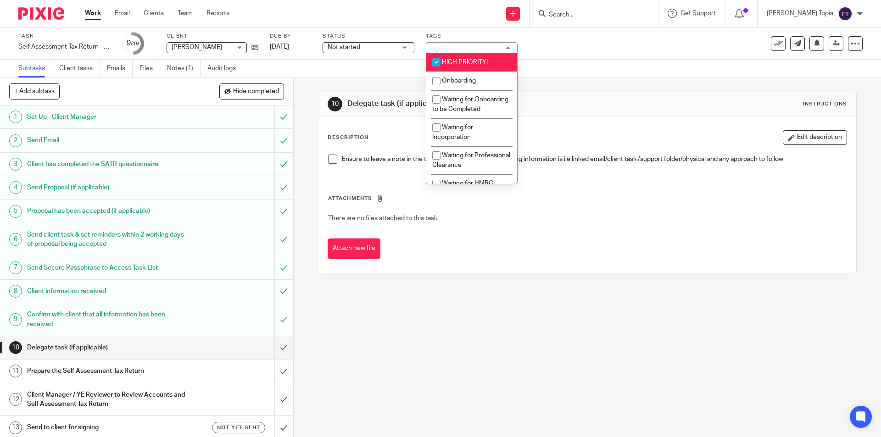
click at [436, 63] on input "checkbox" at bounding box center [436, 62] width 17 height 17
checkbox input "false"
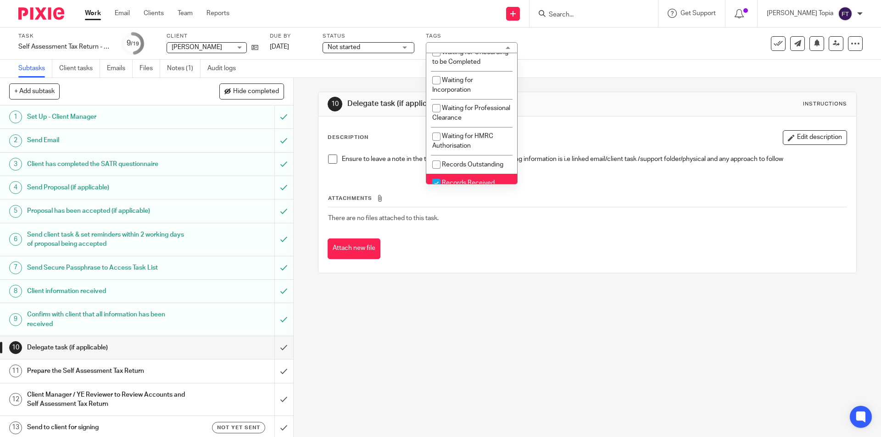
scroll to position [71, 0]
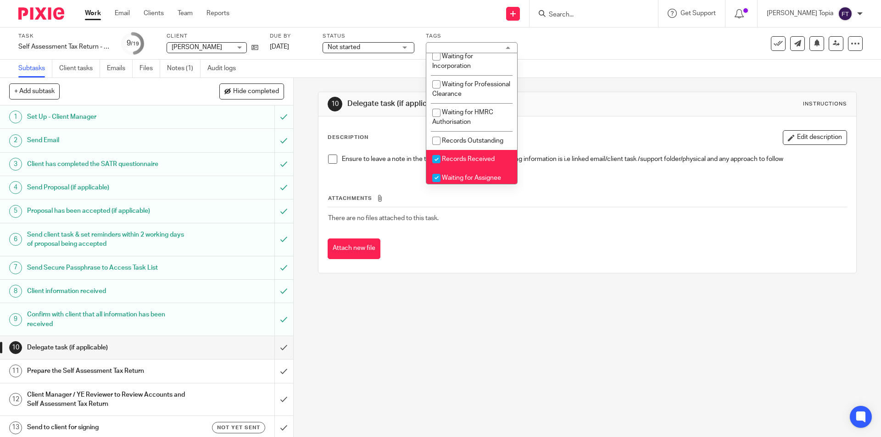
click at [439, 168] on input "checkbox" at bounding box center [436, 158] width 17 height 17
checkbox input "false"
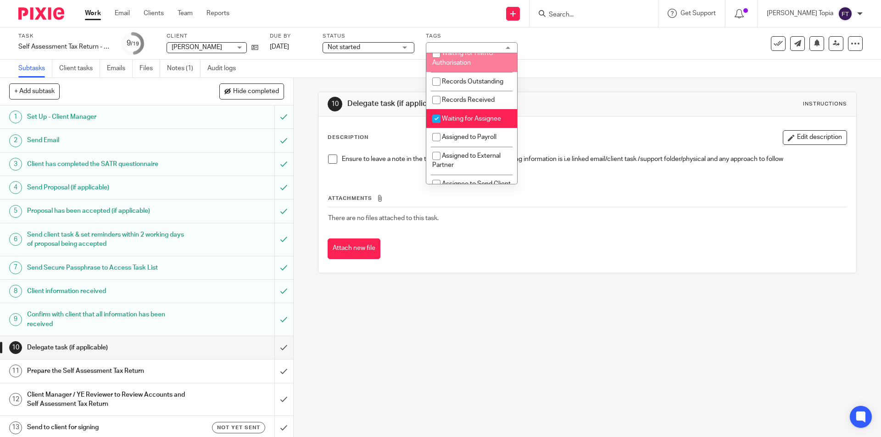
scroll to position [160, 0]
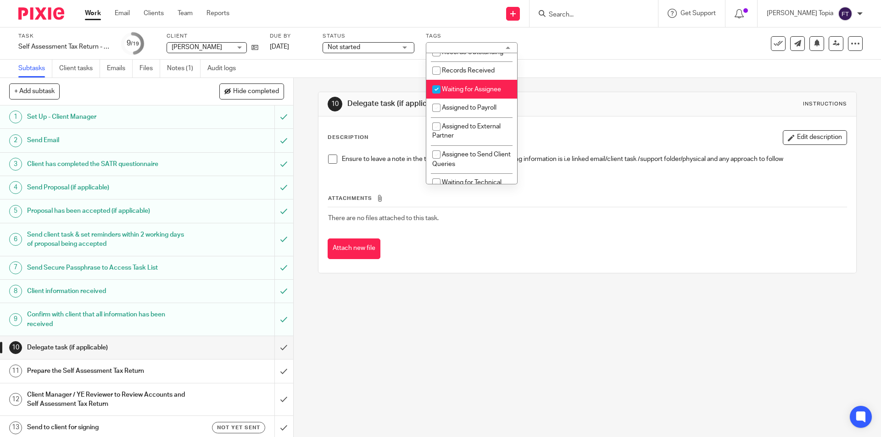
click at [439, 98] on input "checkbox" at bounding box center [436, 89] width 17 height 17
checkbox input "false"
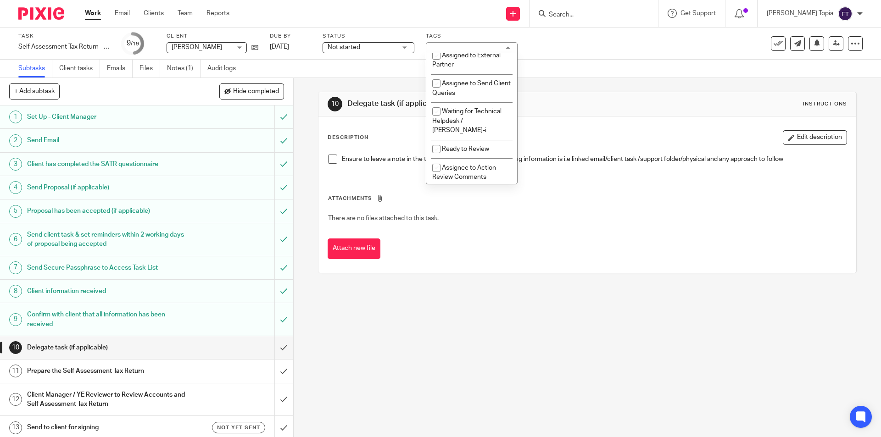
scroll to position [255, 0]
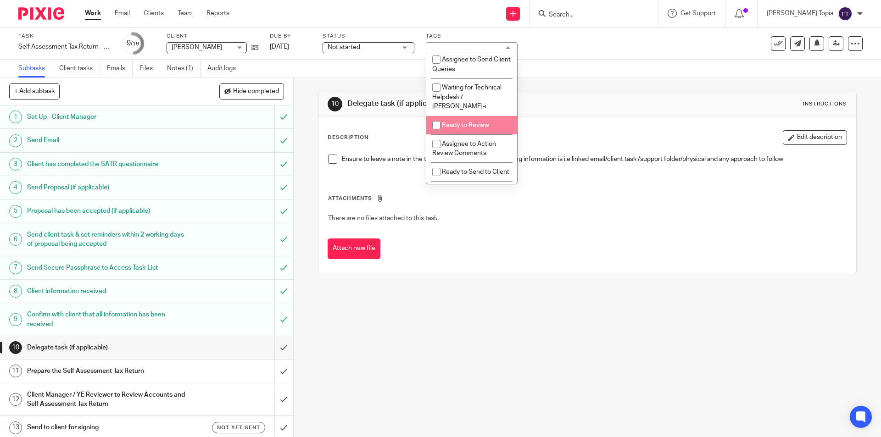
click at [436, 126] on input "checkbox" at bounding box center [436, 125] width 17 height 17
checkbox input "true"
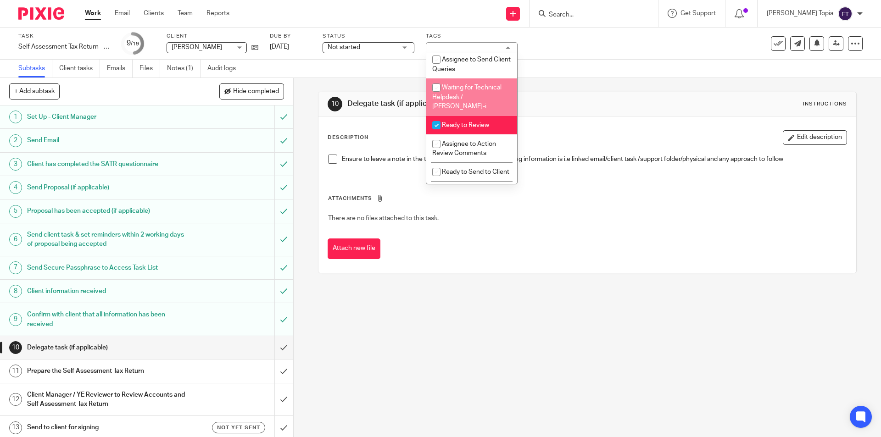
drag, startPoint x: 639, startPoint y: 49, endPoint x: 671, endPoint y: 54, distance: 33.0
click at [640, 50] on div "Task Self Assessment Tax Return - 2024-2025 Save Self Assessment Tax Return - 2…" at bounding box center [369, 44] width 703 height 22
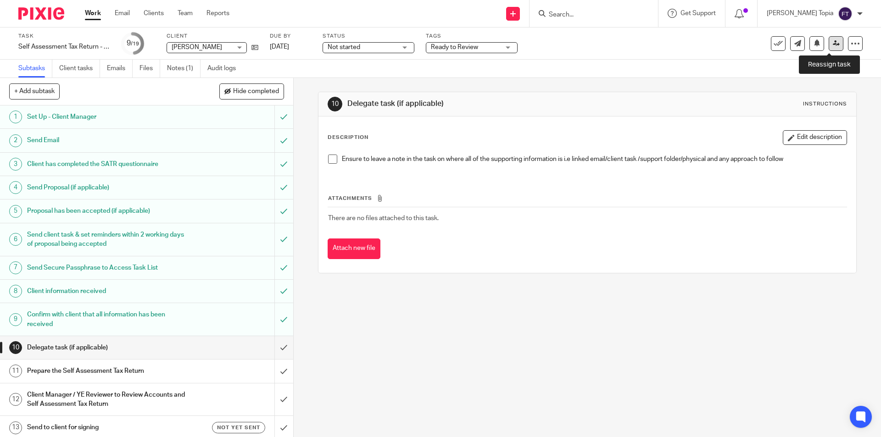
click at [828, 47] on link at bounding box center [835, 43] width 15 height 15
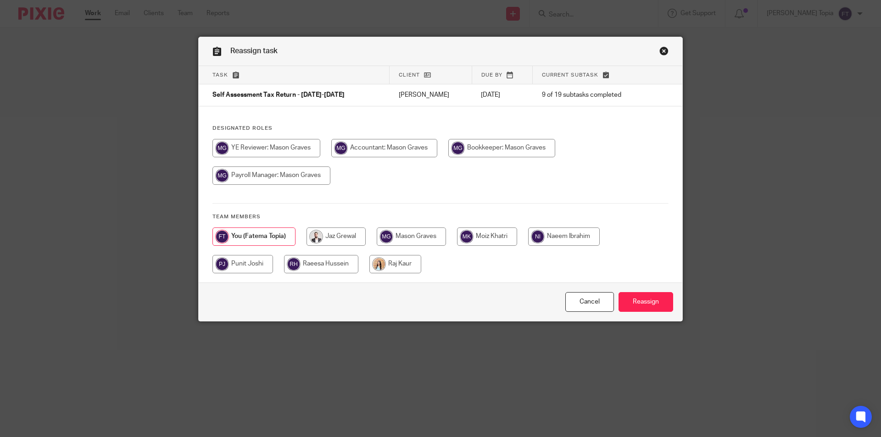
click at [377, 151] on input "radio" at bounding box center [384, 148] width 106 height 18
radio input "true"
click at [655, 297] on input "Reassign" at bounding box center [645, 302] width 55 height 20
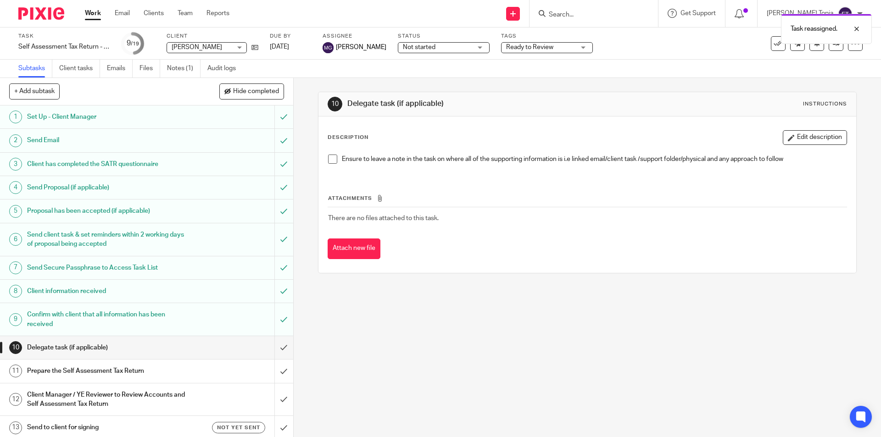
click at [90, 15] on link "Work" at bounding box center [93, 13] width 16 height 9
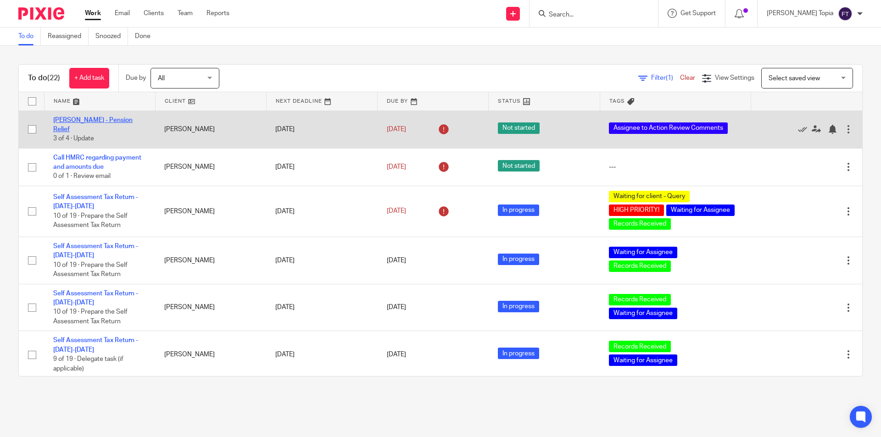
click at [92, 124] on link "Louise Ibak - Pension Relief" at bounding box center [92, 125] width 79 height 16
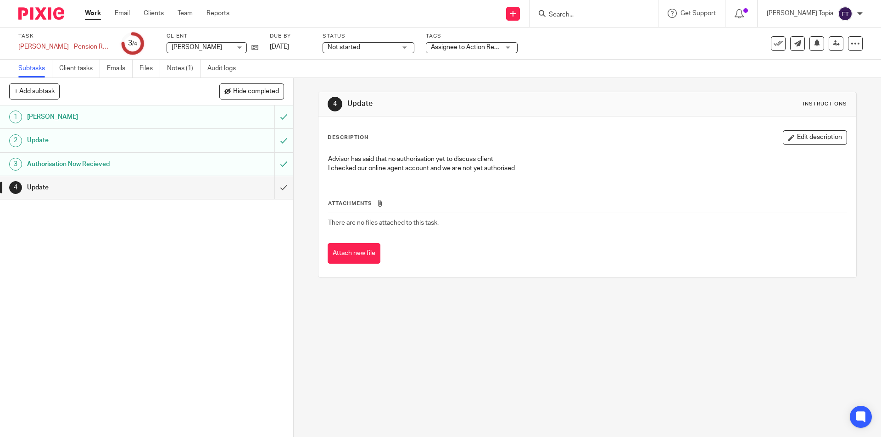
click at [61, 119] on h1 "[PERSON_NAME]" at bounding box center [106, 117] width 159 height 14
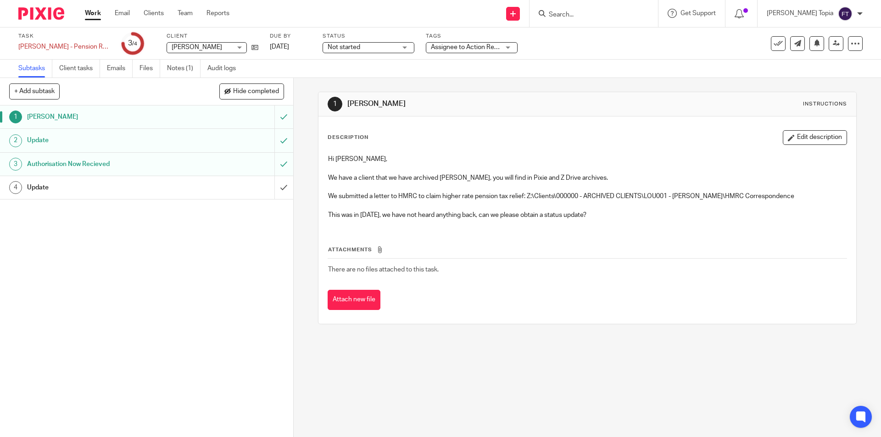
click at [510, 345] on div "1 Louise Ibak Instructions Description Edit description Hi Fatema, We have a cl…" at bounding box center [587, 257] width 587 height 359
click at [436, 362] on div "1 Louise Ibak Instructions Description Edit description Hi Fatema, We have a cl…" at bounding box center [587, 257] width 587 height 359
click at [472, 339] on div "1 Louise Ibak Instructions Description Edit description Hi Fatema, We have a cl…" at bounding box center [587, 257] width 587 height 359
click at [547, 376] on div "1 Louise Ibak Instructions Description Edit description Hi Fatema, We have a cl…" at bounding box center [587, 257] width 587 height 359
click at [805, 401] on div "1 Louise Ibak Instructions Description Edit description Hi Fatema, We have a cl…" at bounding box center [587, 257] width 587 height 359
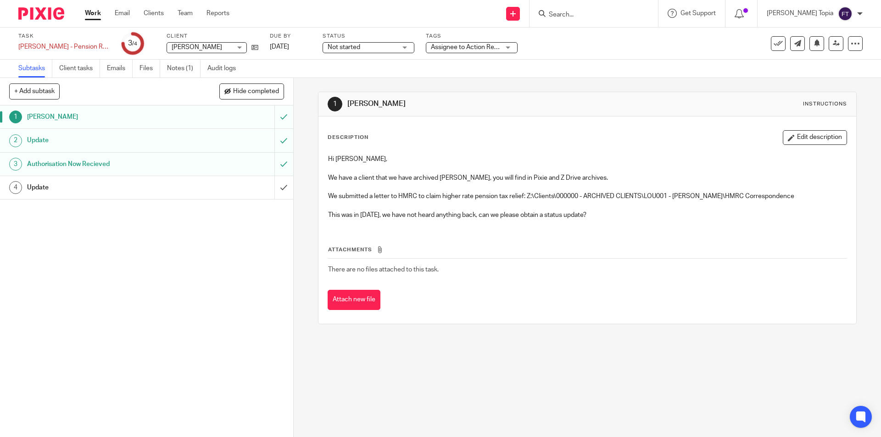
click at [625, 376] on div "1 Louise Ibak Instructions Description Edit description Hi Fatema, We have a cl…" at bounding box center [587, 257] width 587 height 359
click at [495, 51] on div "Assignee to Action Review Comments" at bounding box center [472, 47] width 92 height 11
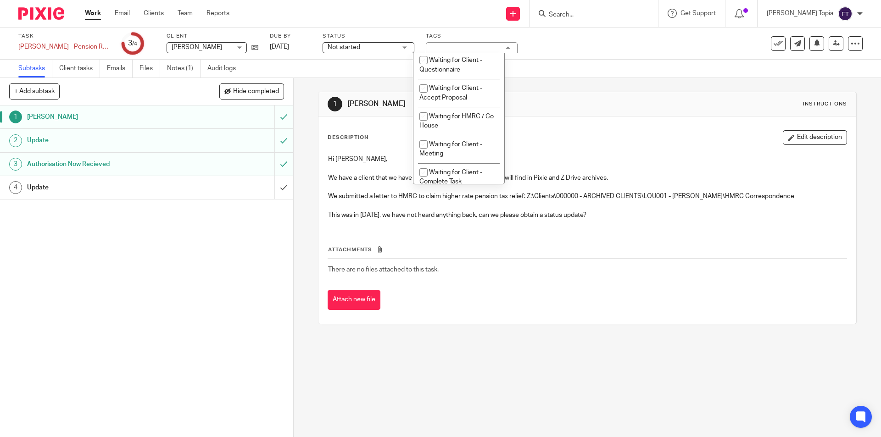
scroll to position [391, 0]
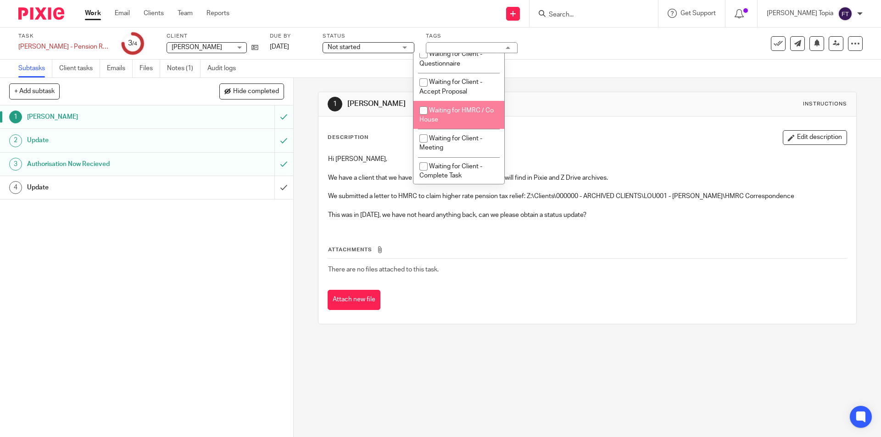
click at [424, 119] on input "checkbox" at bounding box center [423, 110] width 17 height 17
checkbox input "true"
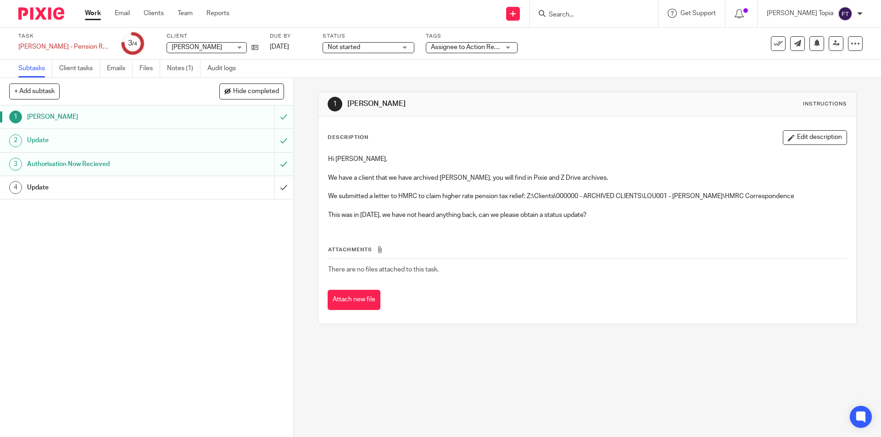
click at [550, 46] on div "Task Louise Ibak - Pension Relief Save Louise Ibak - Pension Relief 3 /4 Client…" at bounding box center [369, 44] width 703 height 22
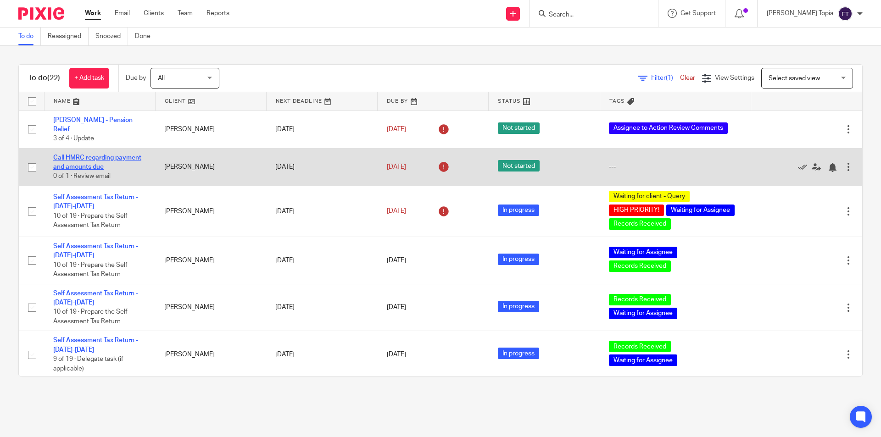
click at [84, 155] on link "Call HMRC regarding payment and amounts due" at bounding box center [97, 163] width 88 height 16
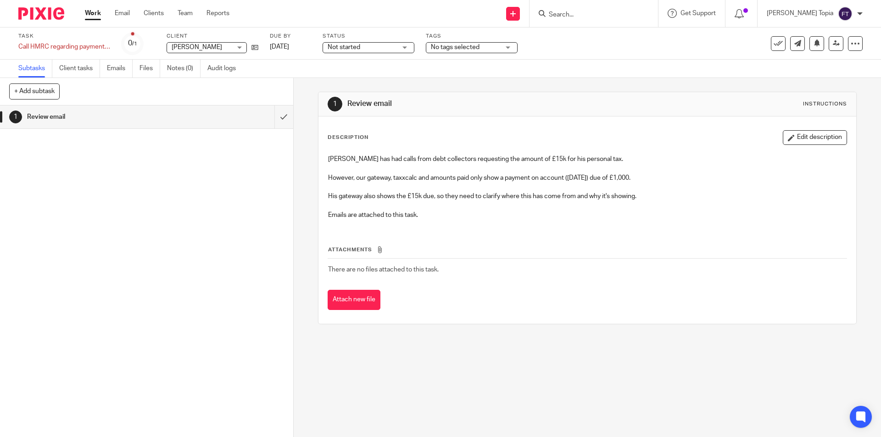
click at [475, 384] on div "1 Review email Instructions Description Edit description [PERSON_NAME] has had …" at bounding box center [587, 257] width 587 height 359
click at [551, 357] on div "1 Review email Instructions Description Edit description [PERSON_NAME] has had …" at bounding box center [587, 257] width 587 height 359
click at [440, 233] on div "Attachments There are no files attached to this task. Attach new file" at bounding box center [587, 268] width 519 height 83
click at [452, 215] on p "Emails are attached to this task." at bounding box center [587, 215] width 518 height 9
click at [434, 230] on div "Attachments There are no files attached to this task. Attach new file" at bounding box center [587, 268] width 519 height 83
